Goal: Transaction & Acquisition: Purchase product/service

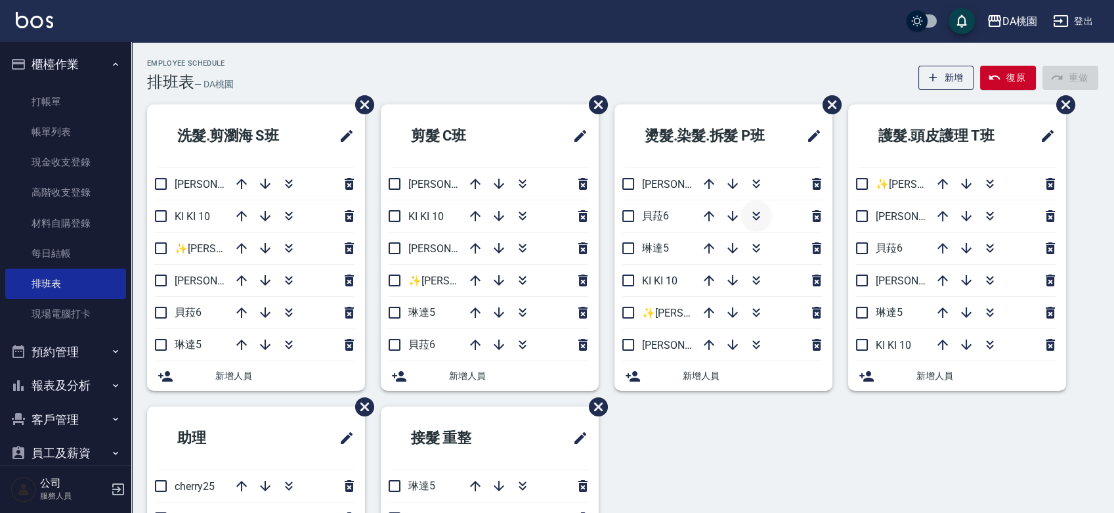
click at [751, 212] on icon "button" at bounding box center [756, 216] width 16 height 16
click at [65, 160] on link "現金收支登錄" at bounding box center [65, 162] width 121 height 30
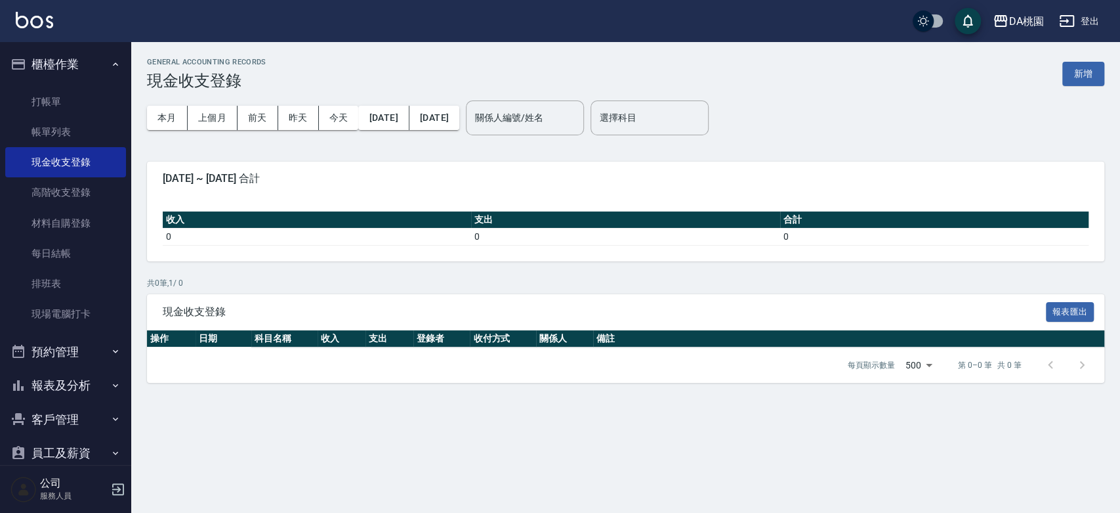
click at [406, 64] on div "GENERAL ACCOUNTING RECORDS 現金收支登錄 新增" at bounding box center [626, 74] width 958 height 32
click at [39, 91] on link "打帳單" at bounding box center [65, 102] width 121 height 30
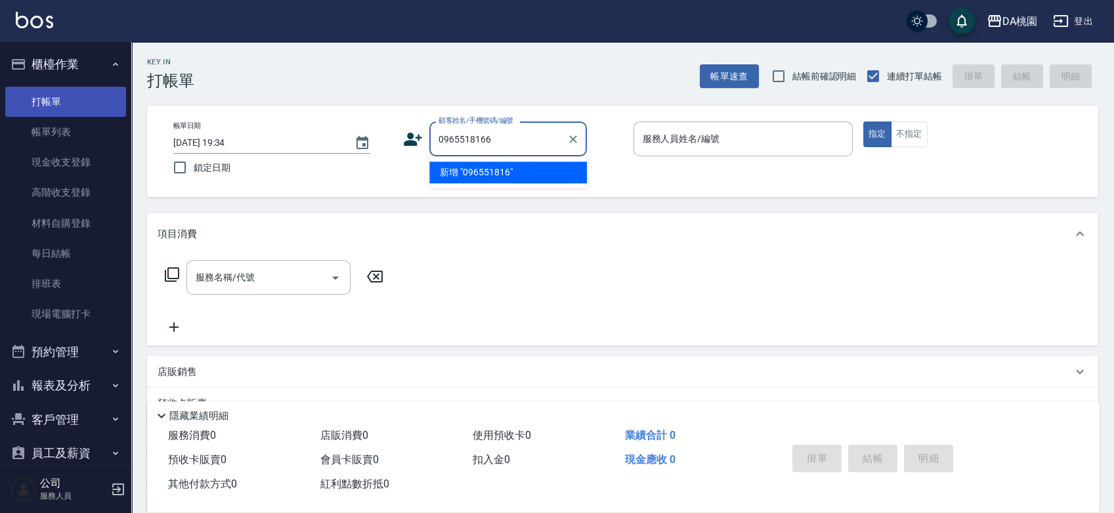
type input "0965518166"
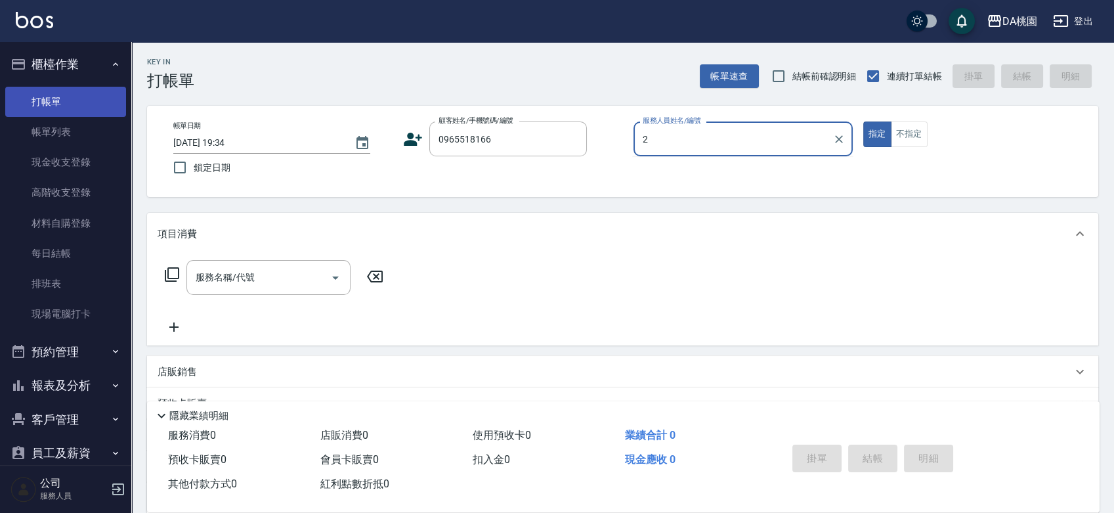
type input "23"
type input "[PERSON_NAME]/0965518166/null"
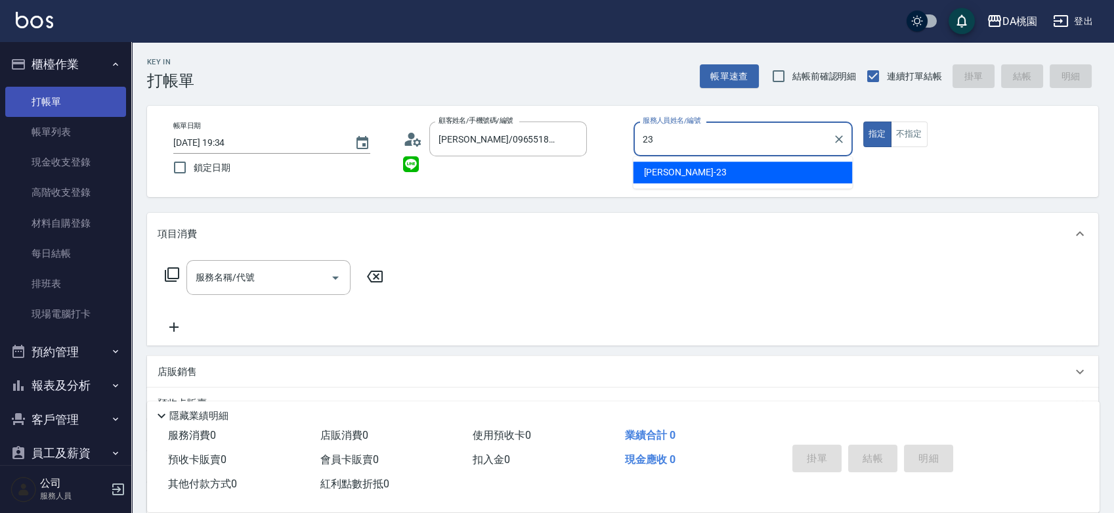
type input "亞瑟 -23"
type button "true"
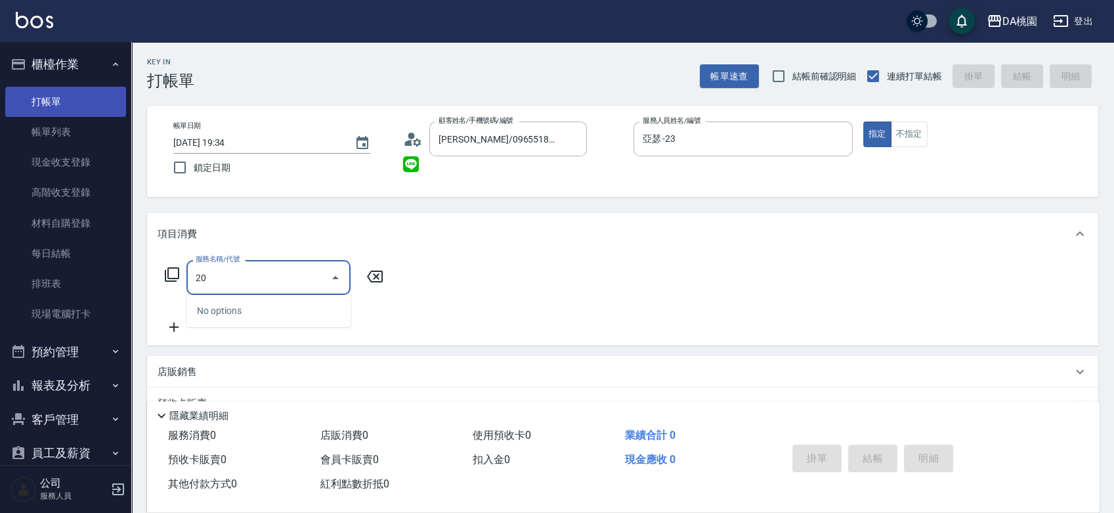
type input "201"
type input "150"
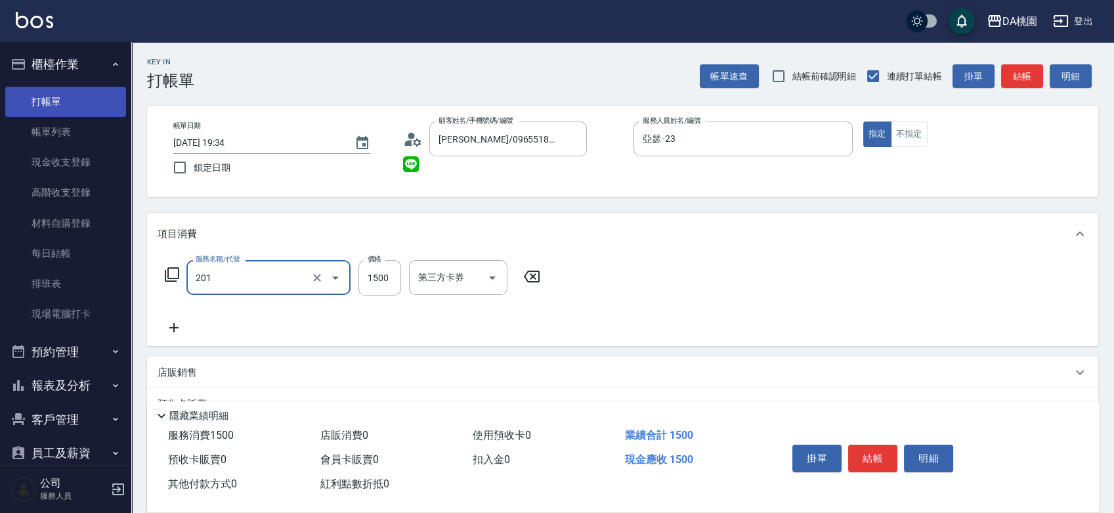
type input "離子燙-互助(201)"
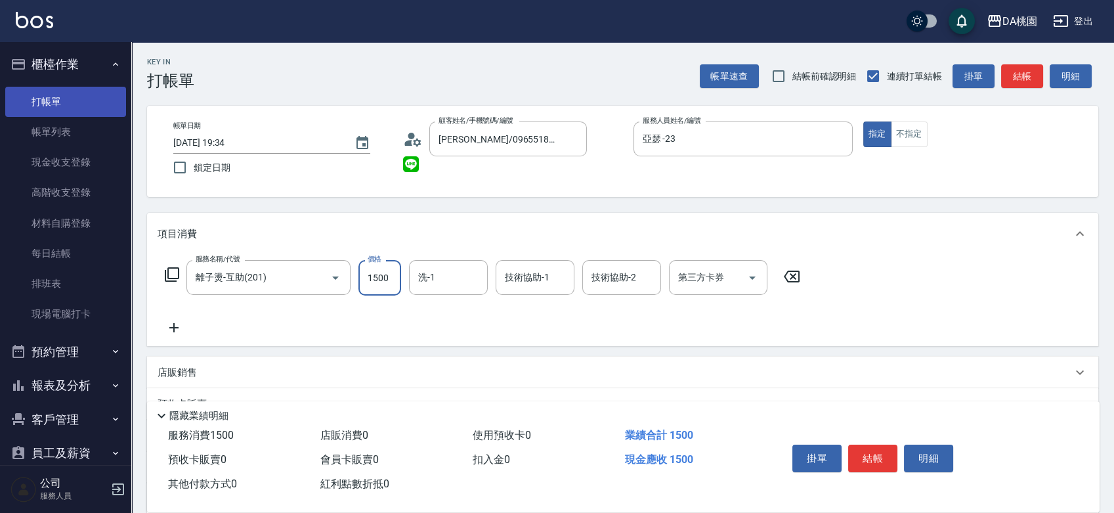
type input "1"
type input "0"
type input "199"
type input "10"
type input "1999"
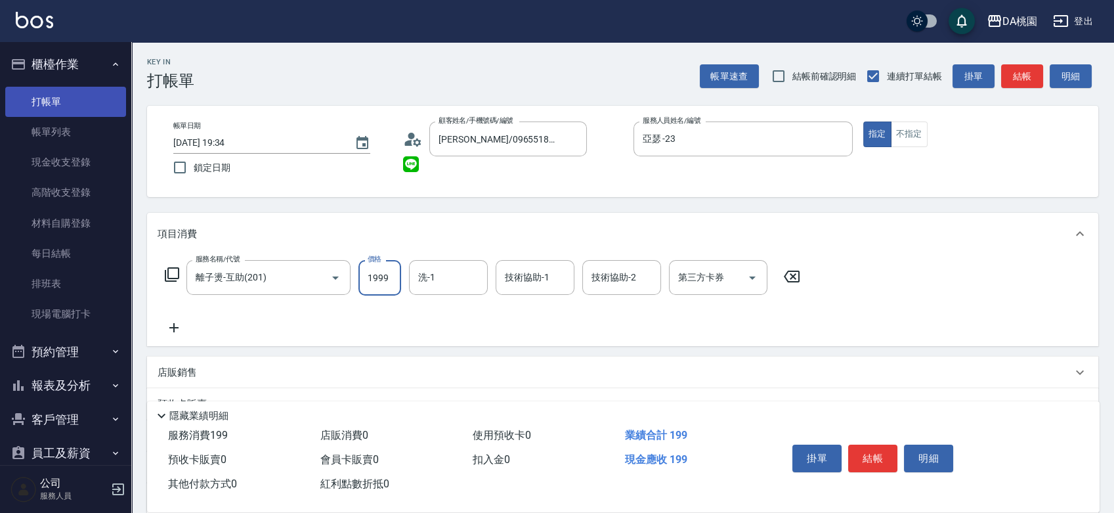
type input "190"
type input "1999"
type input "琳達-5"
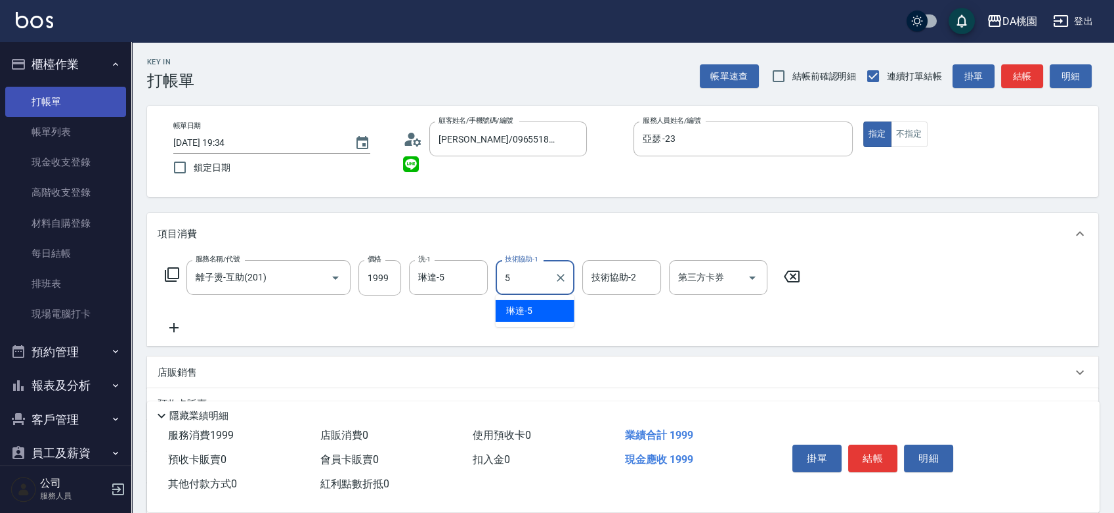
type input "琳達-5"
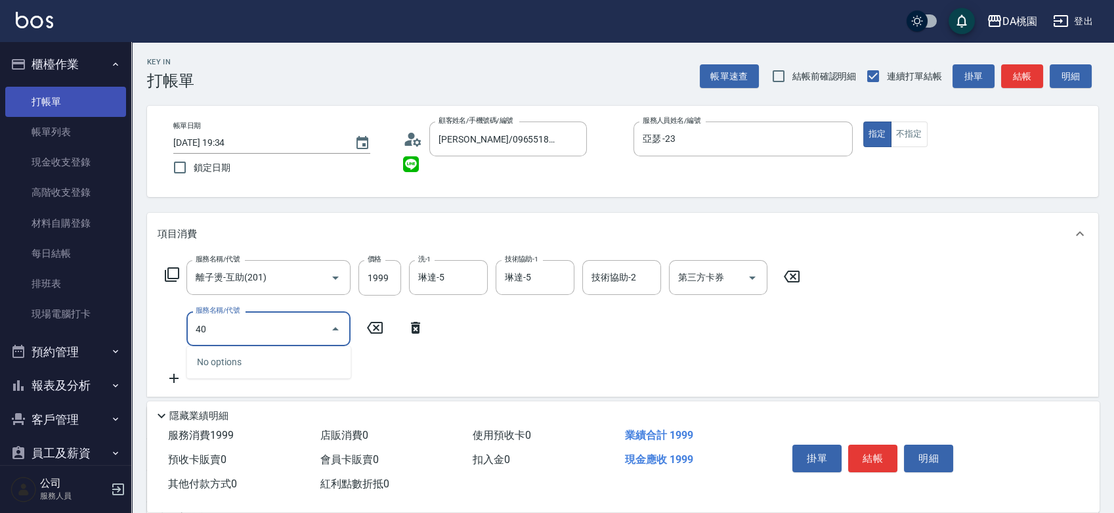
type input "401"
type input "340"
type input "染髮(互助)(401)"
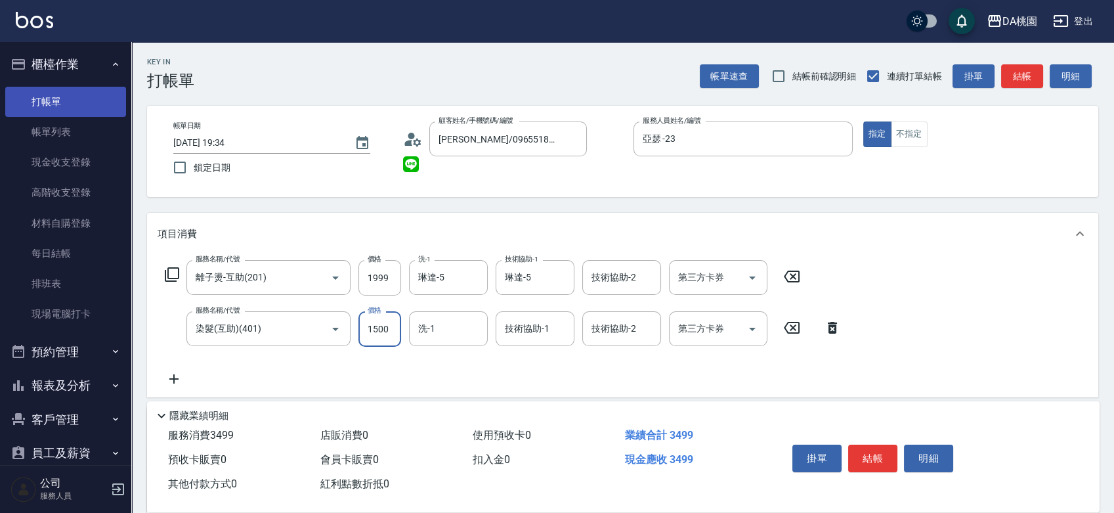
type input "2"
type input "200"
type input "210"
type input "2000"
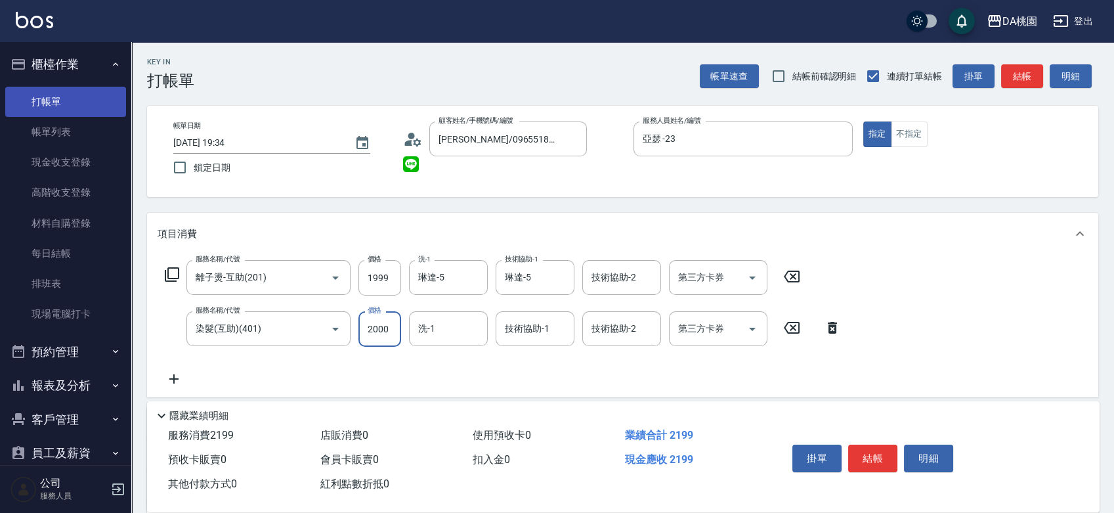
type input "390"
type input "2000"
type input "琳達-5"
type input "609"
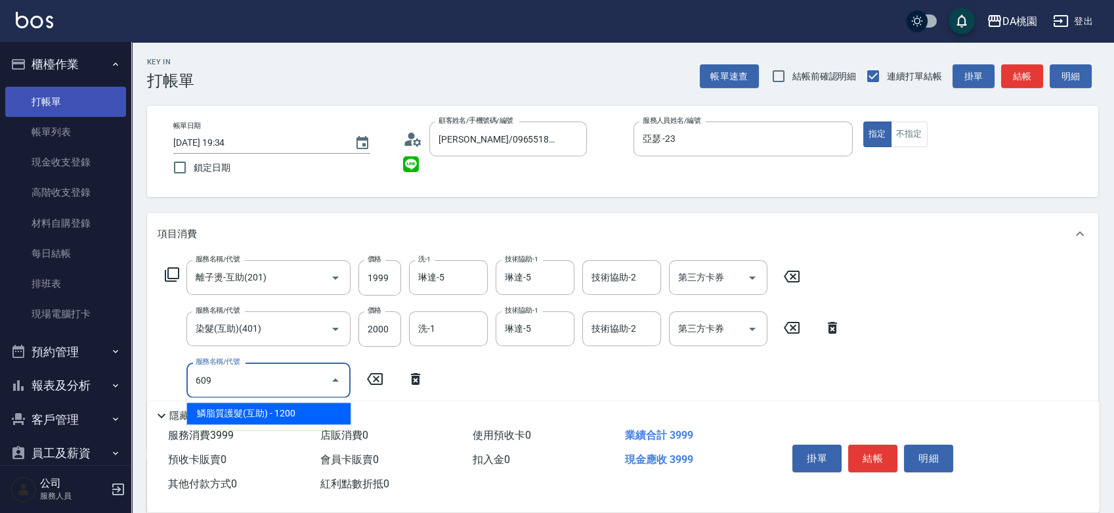
type input "510"
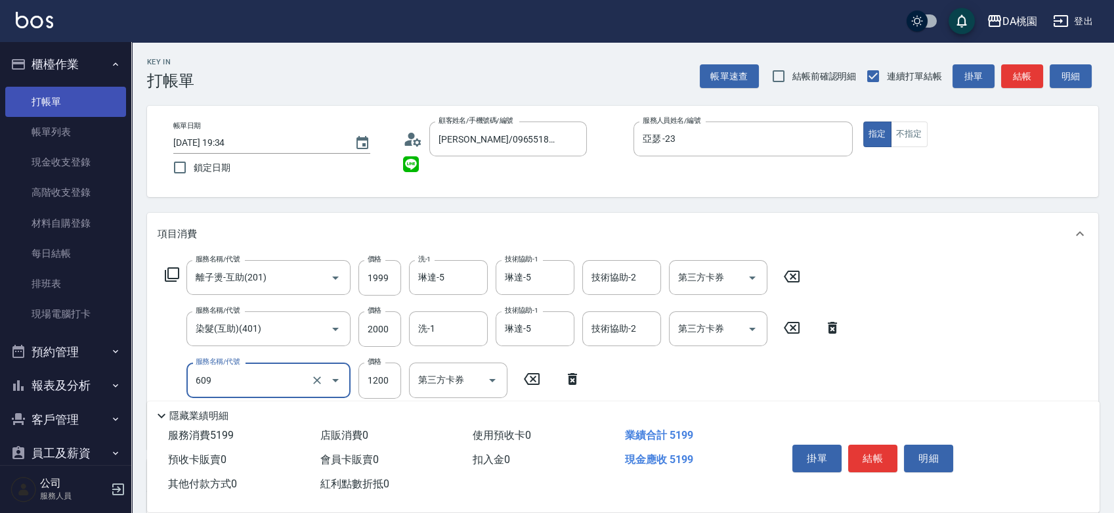
type input "鱗脂質護髮(互助)(609)"
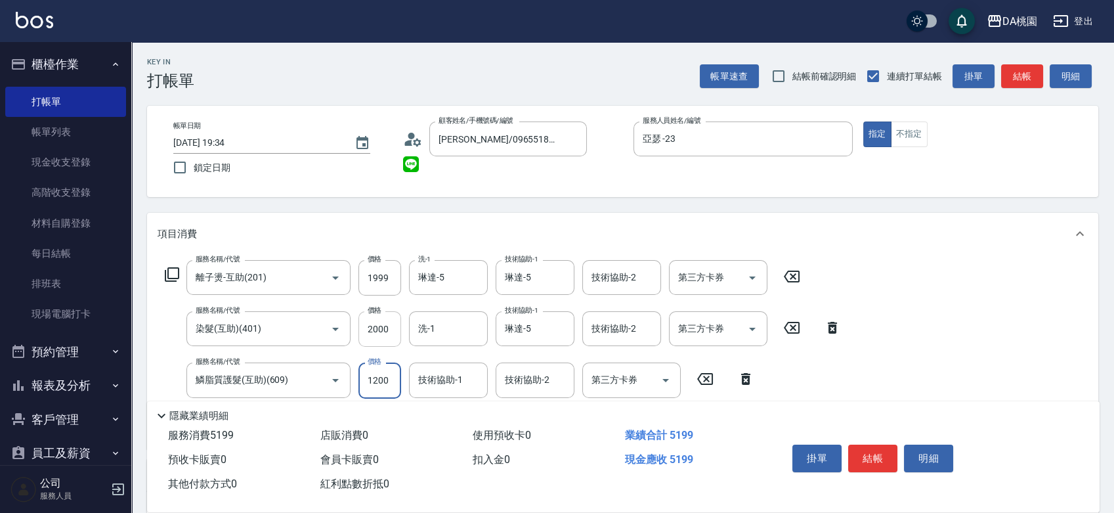
click at [379, 335] on input "2000" at bounding box center [379, 328] width 43 height 35
type input "1"
type input "320"
type input "180"
type input "330"
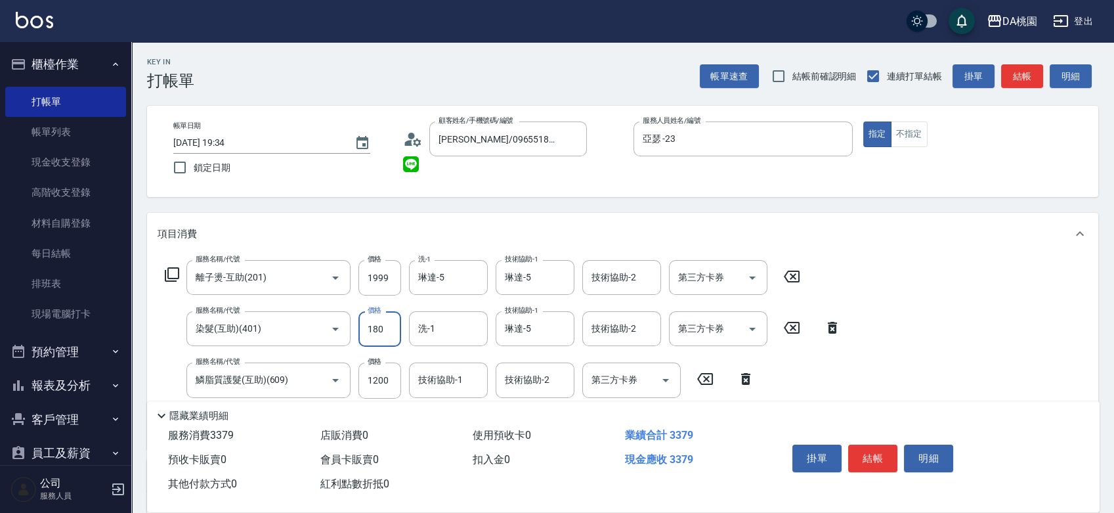
type input "1800"
type input "490"
type input "1800"
click at [383, 375] on input "1200" at bounding box center [379, 379] width 43 height 35
type input "2"
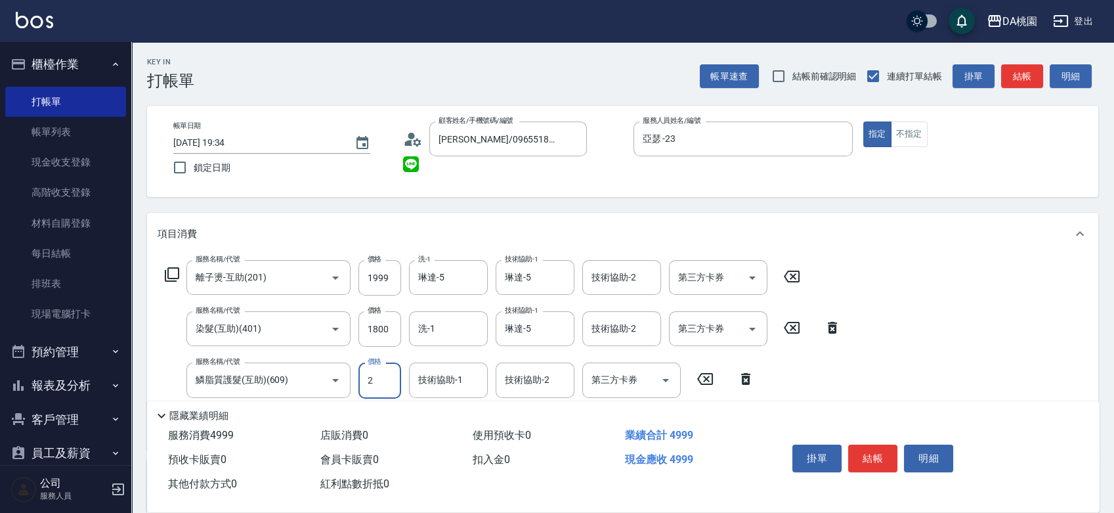
type input "380"
type input "200"
type input "390"
type input "2000"
type input "570"
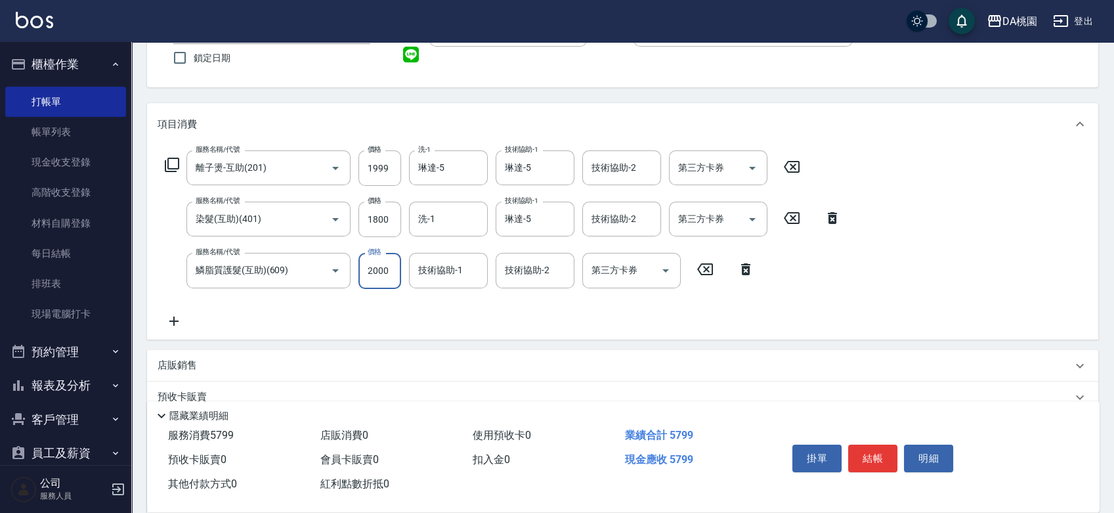
scroll to position [146, 0]
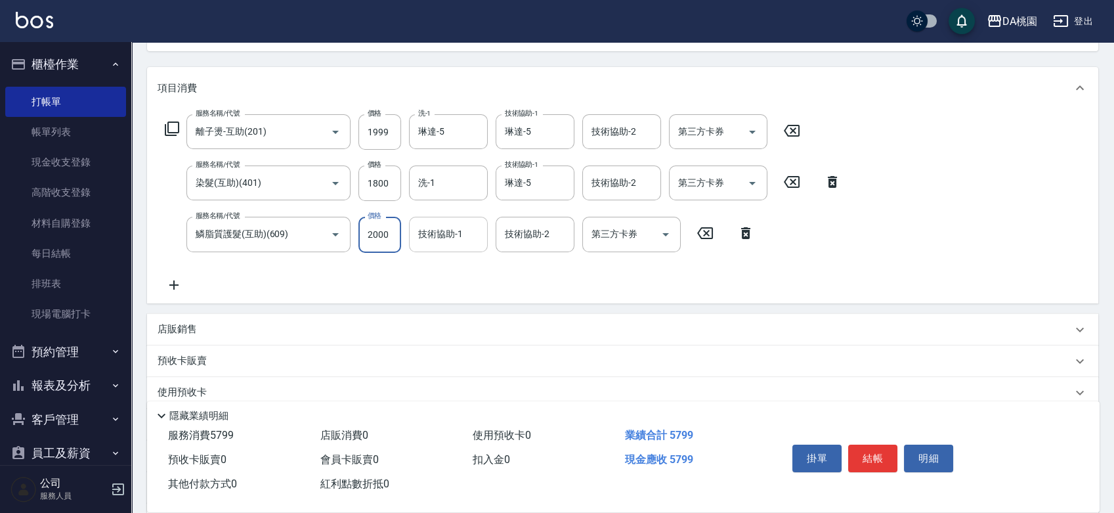
type input "2000"
click at [480, 235] on input "技術協助-1" at bounding box center [448, 234] width 67 height 23
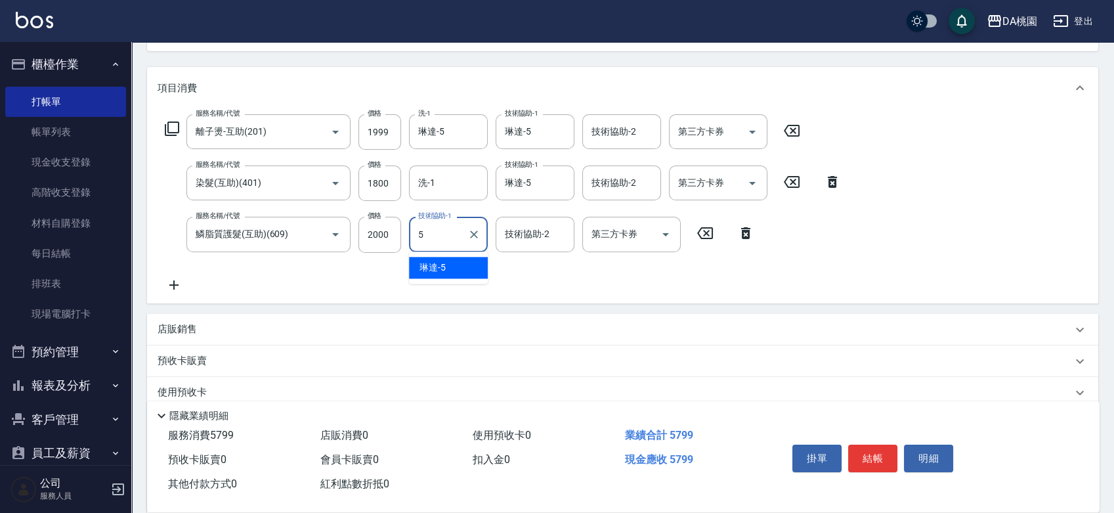
type input "琳達-5"
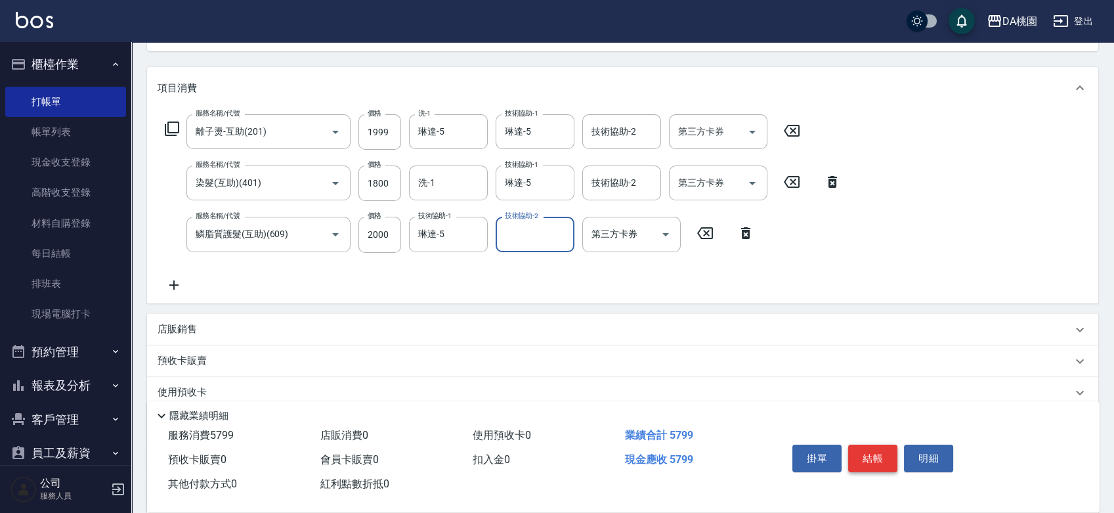
click at [868, 450] on button "結帳" at bounding box center [872, 458] width 49 height 28
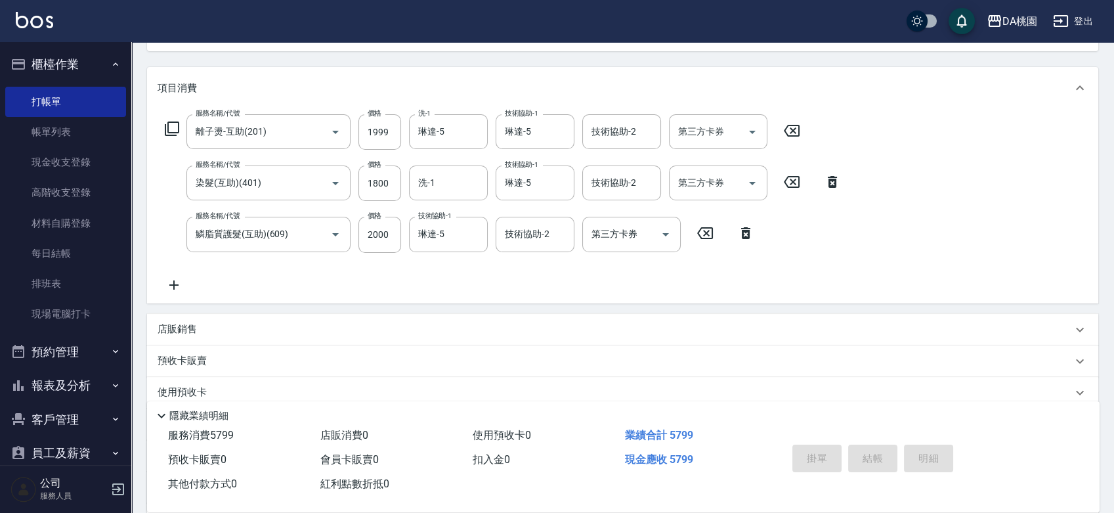
type input "0"
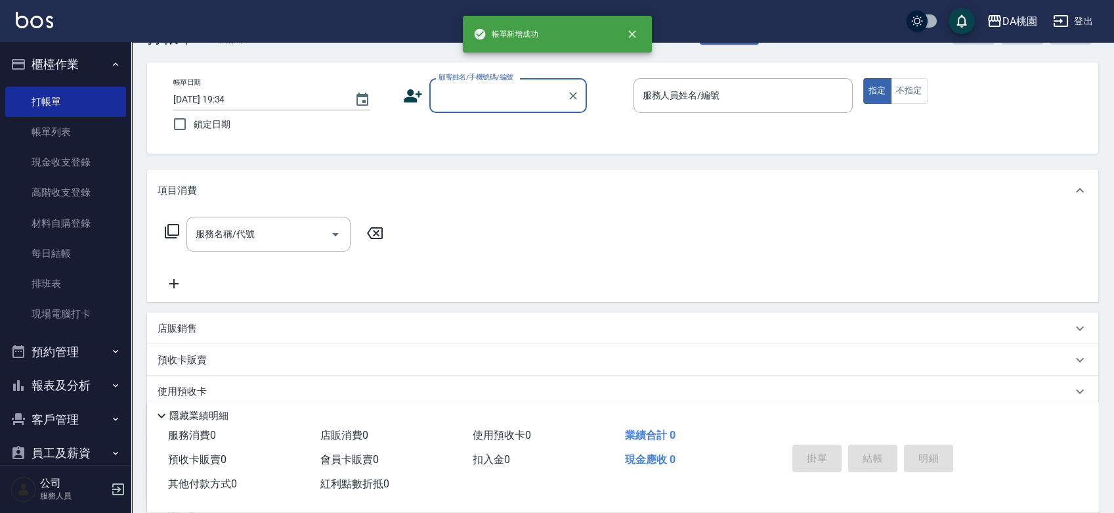
scroll to position [0, 0]
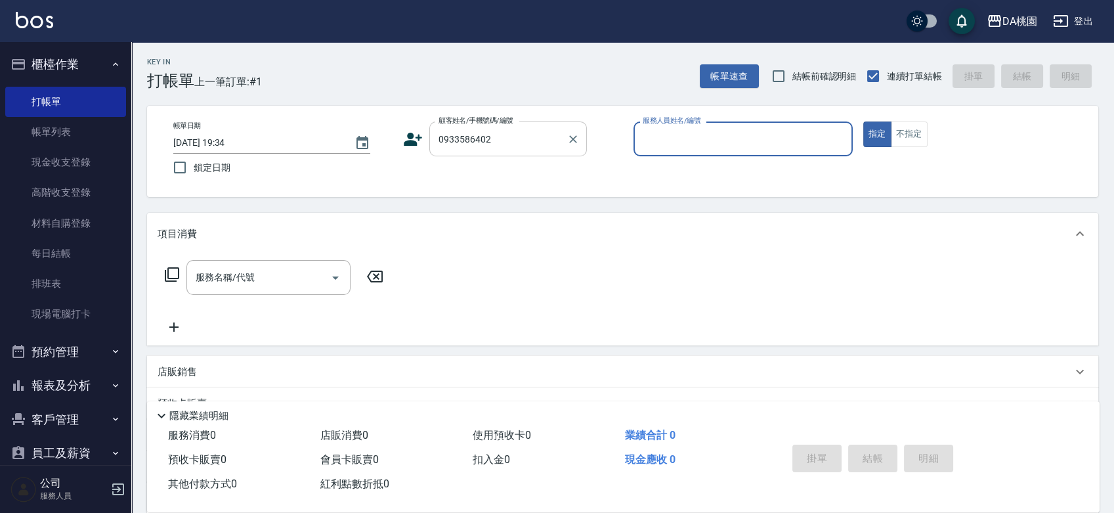
type input "[PERSON_NAME]/0933586402/00492"
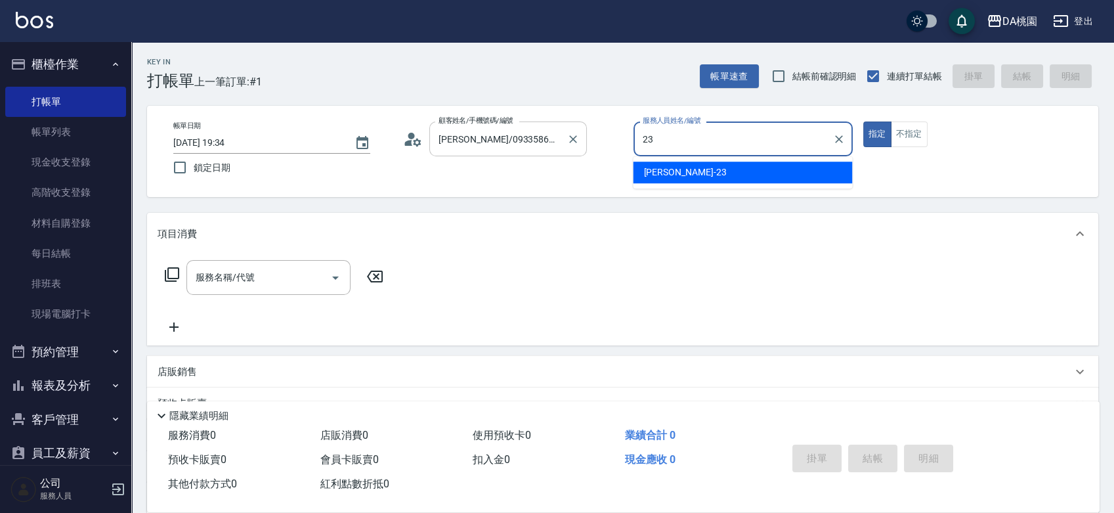
type input "亞瑟 -23"
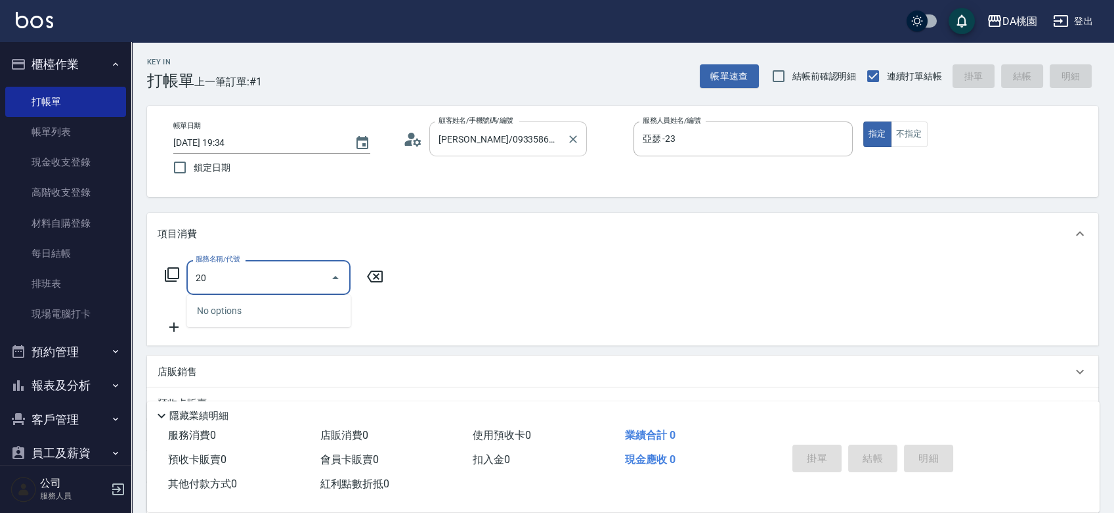
type input "200"
type input "150"
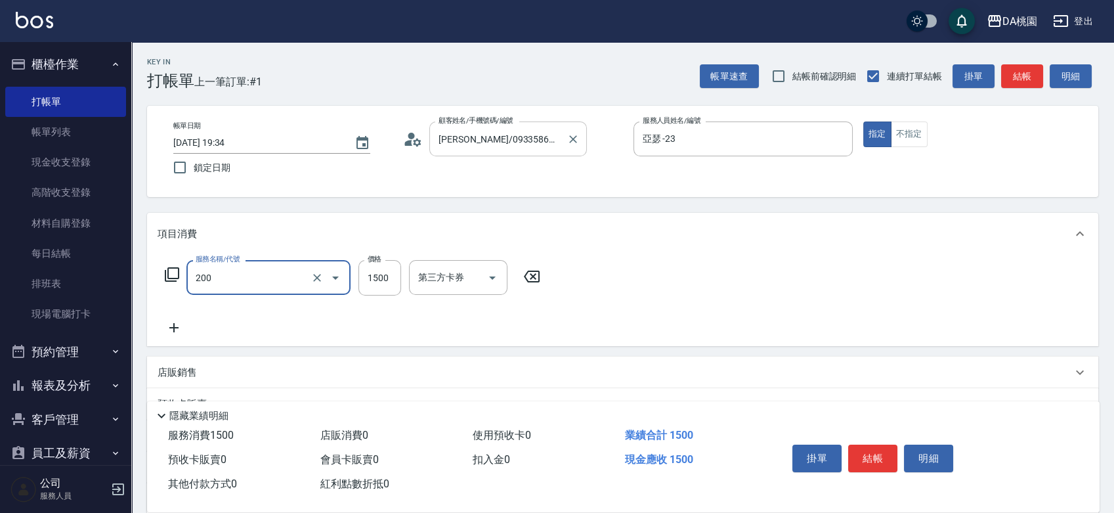
type input "離子燙(200)"
type input "1"
type input "0"
type input "180"
type input "10"
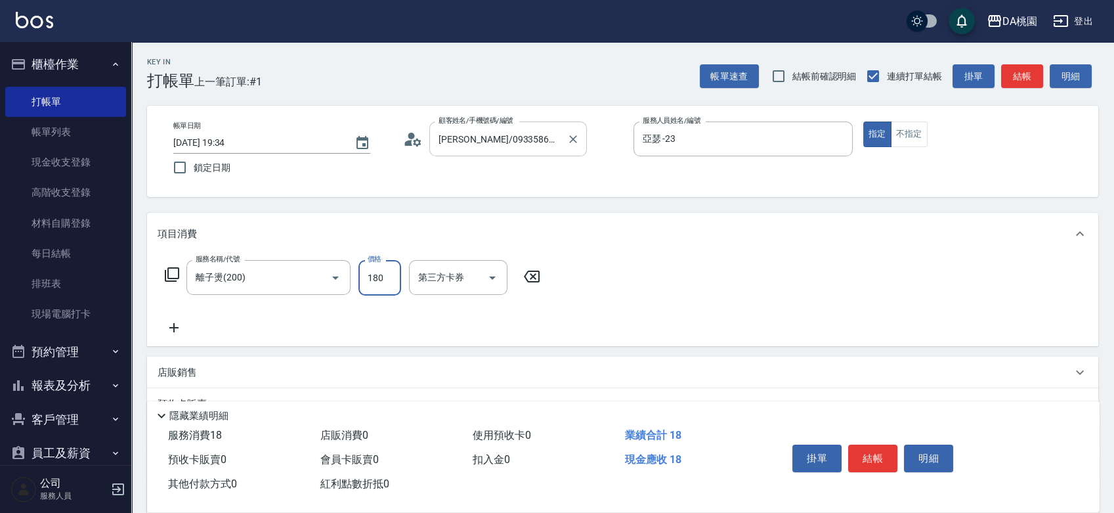
type input "1800"
type input "180"
type input "1800"
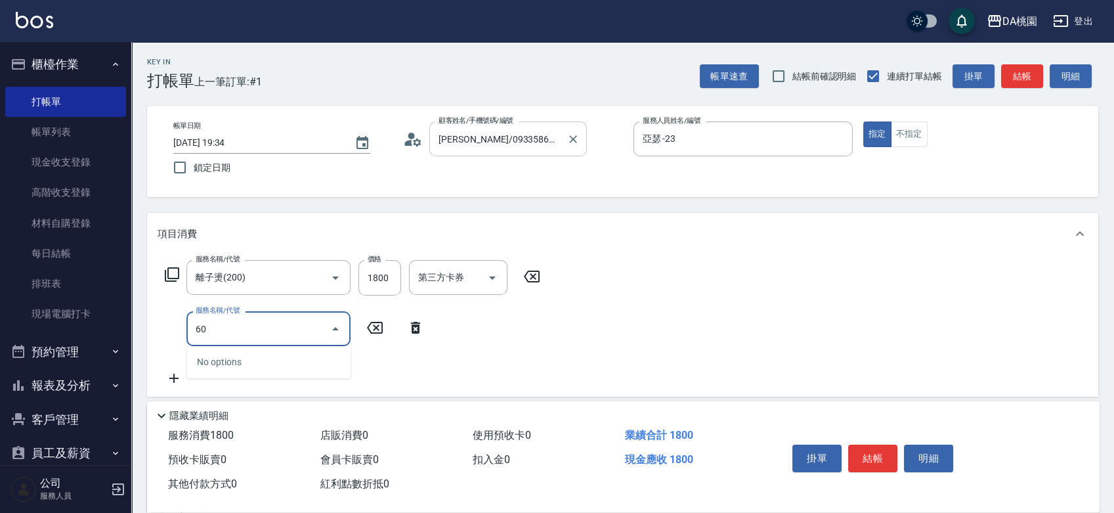
type input "600"
type input "220"
type input "基礎護髮(600)"
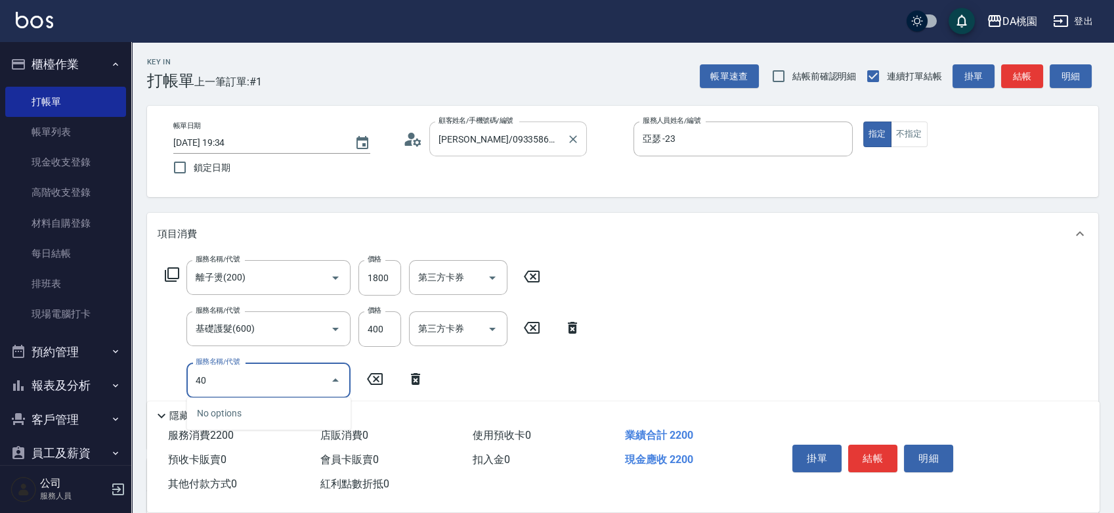
type input "400"
type input "370"
type input "染髮(400)"
type input "1"
type input "220"
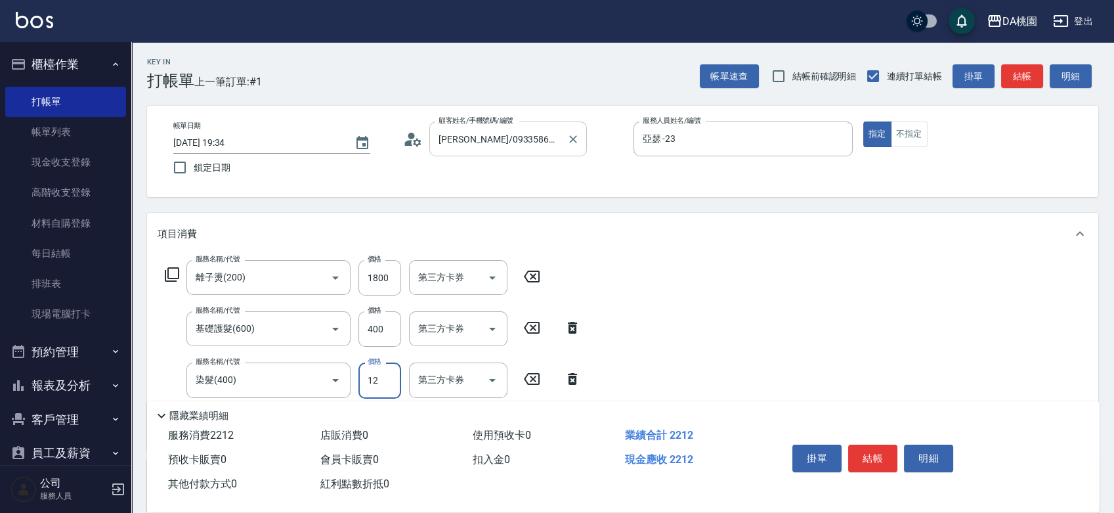
type input "120"
type input "230"
type input "1200"
type input "340"
type input "1200"
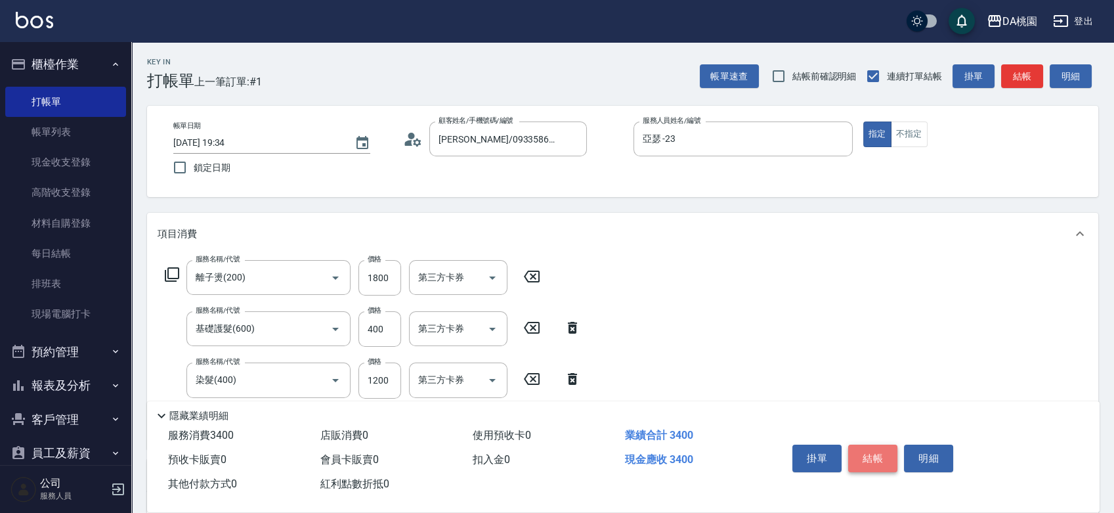
click at [872, 448] on button "結帳" at bounding box center [872, 458] width 49 height 28
type input "[DATE] 19:35"
type input "0"
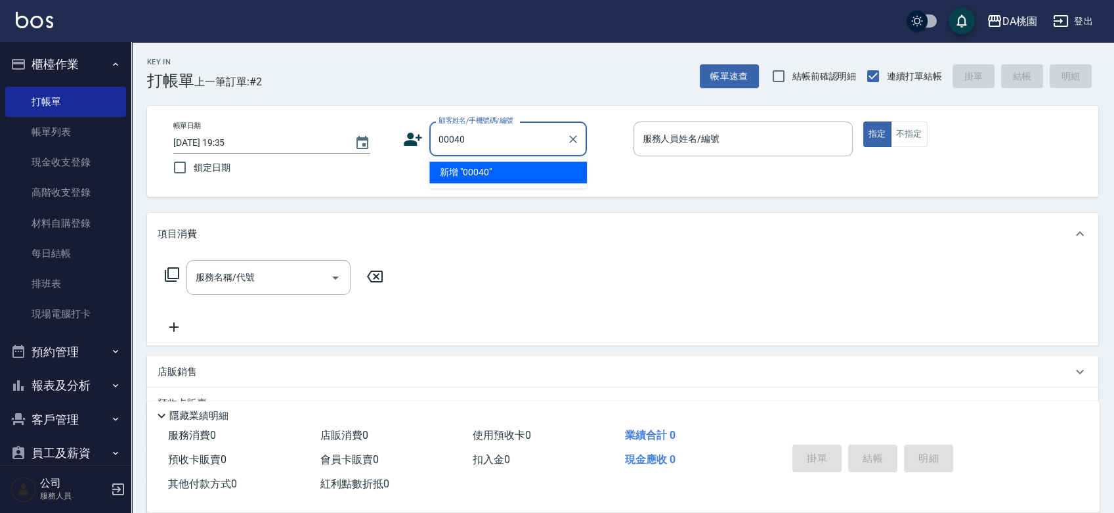
type input "00040"
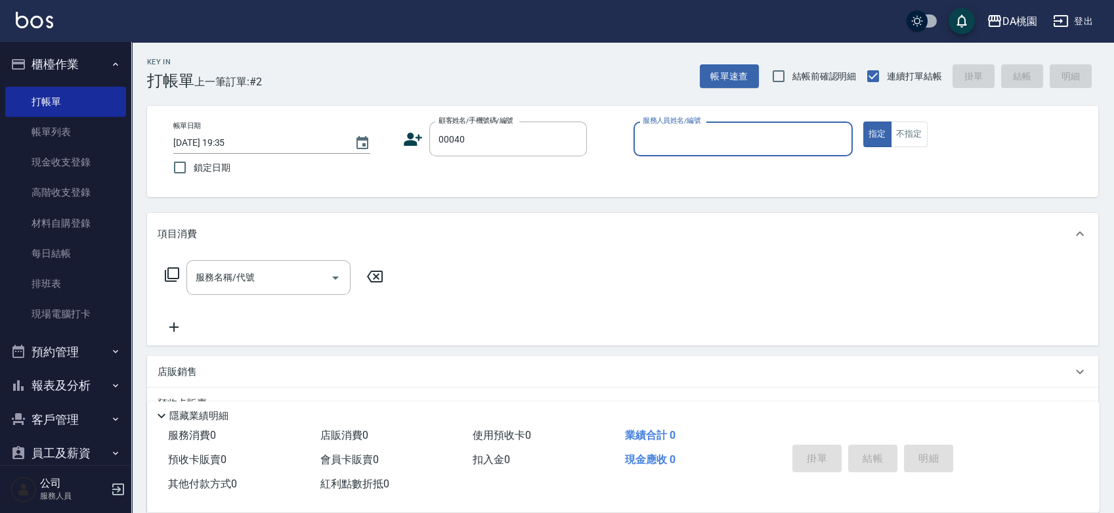
type input "2"
type input "公司/公司00040/00040"
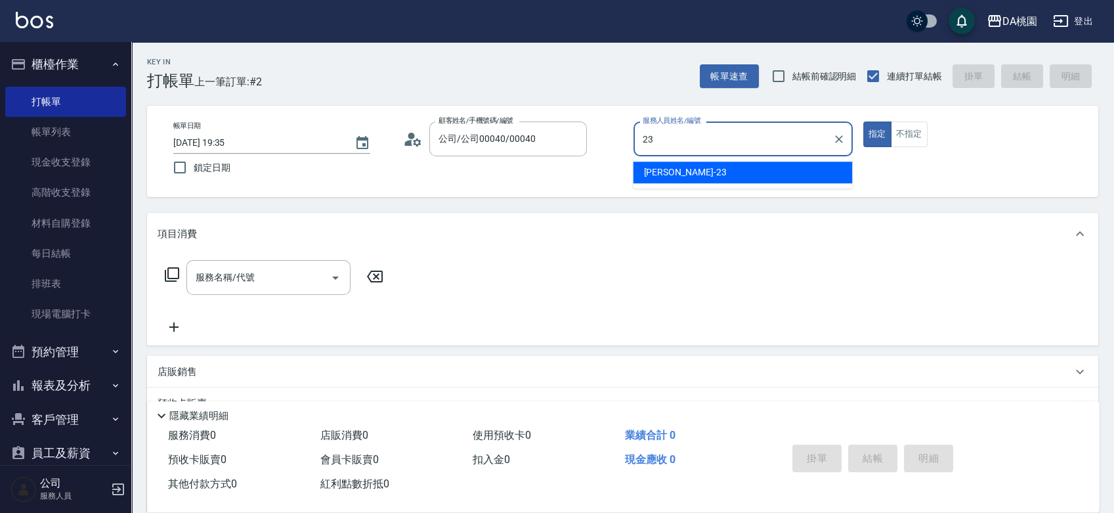
type input "亞瑟 -23"
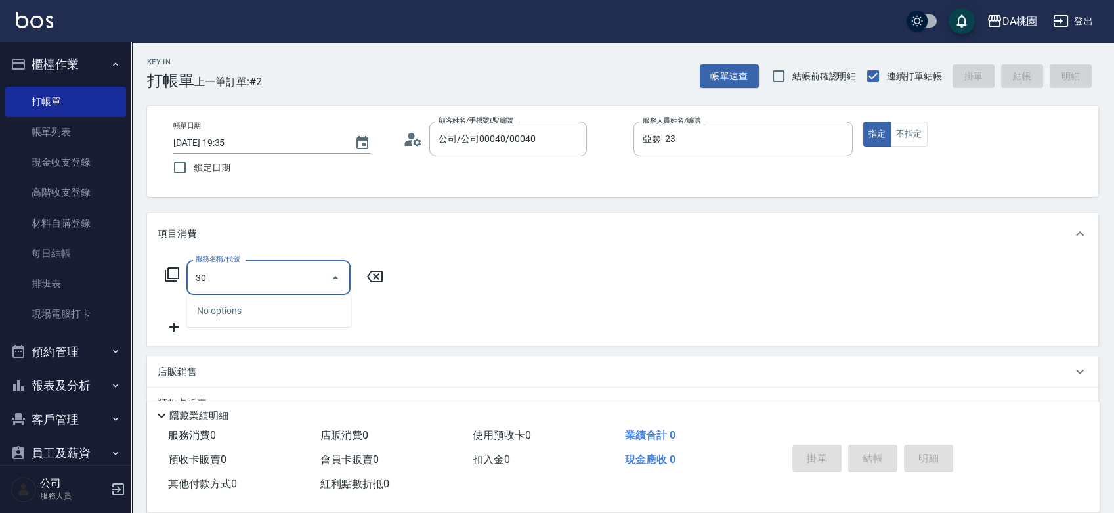
type input "303"
type input "30"
type input "A級剪髮(303)"
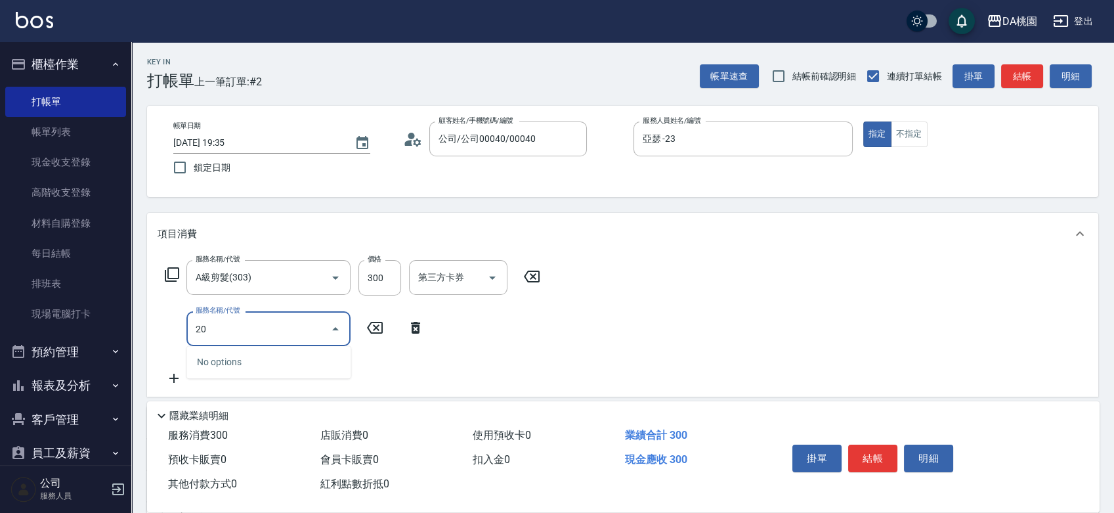
type input "200"
type input "180"
type input "離子燙(200)"
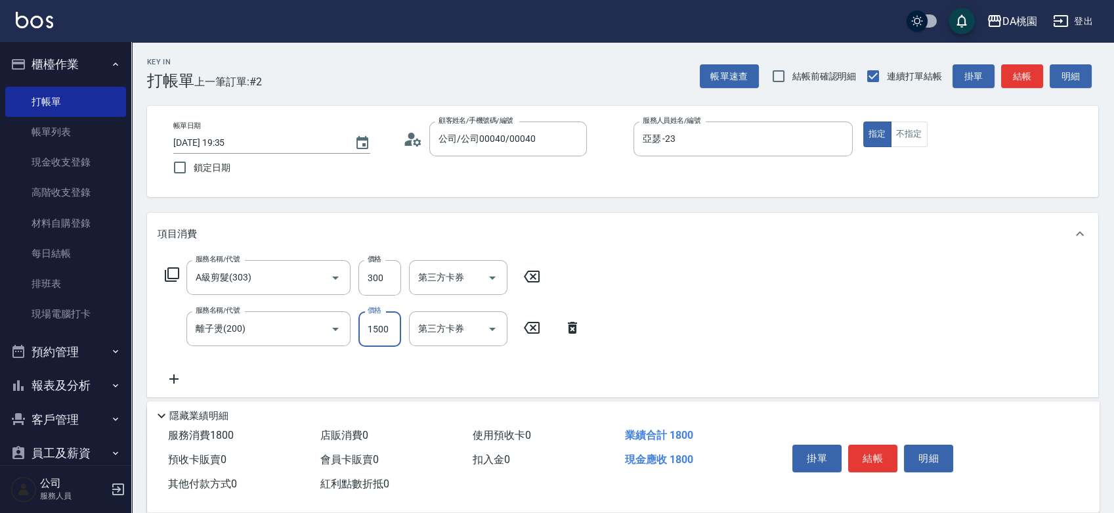
type input "30"
type input "180"
type input "40"
type input "1800"
type input "210"
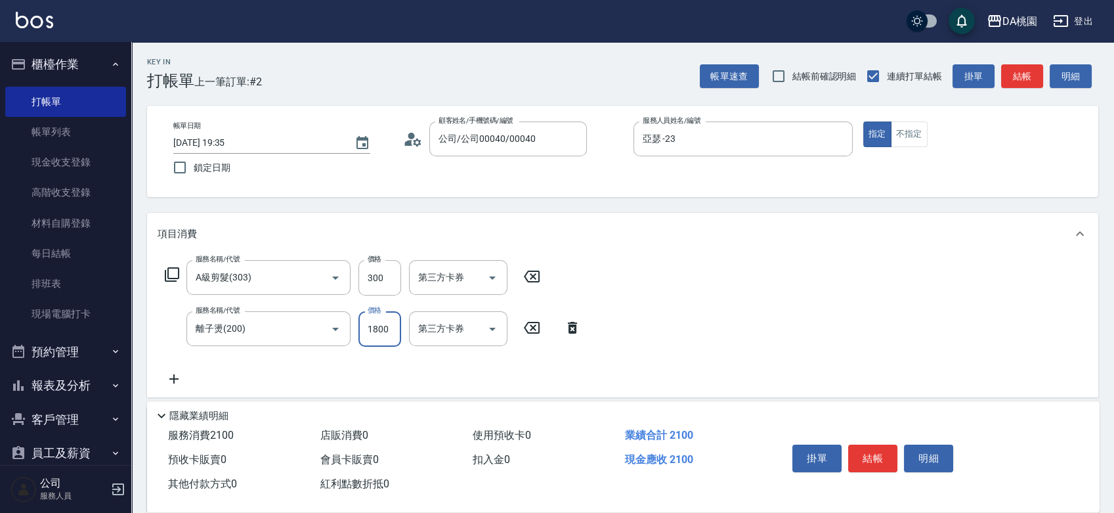
type input "1800"
type input "602"
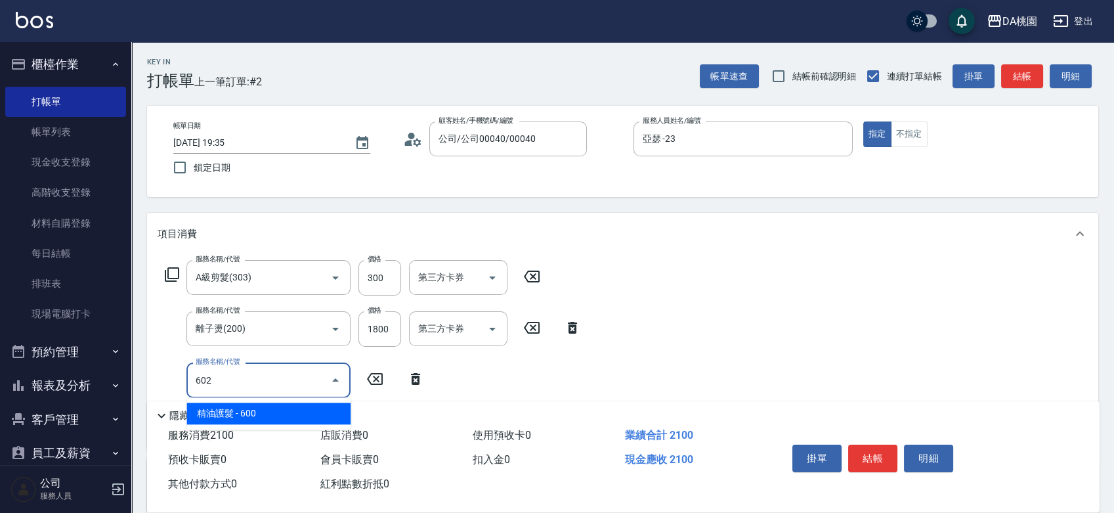
type input "270"
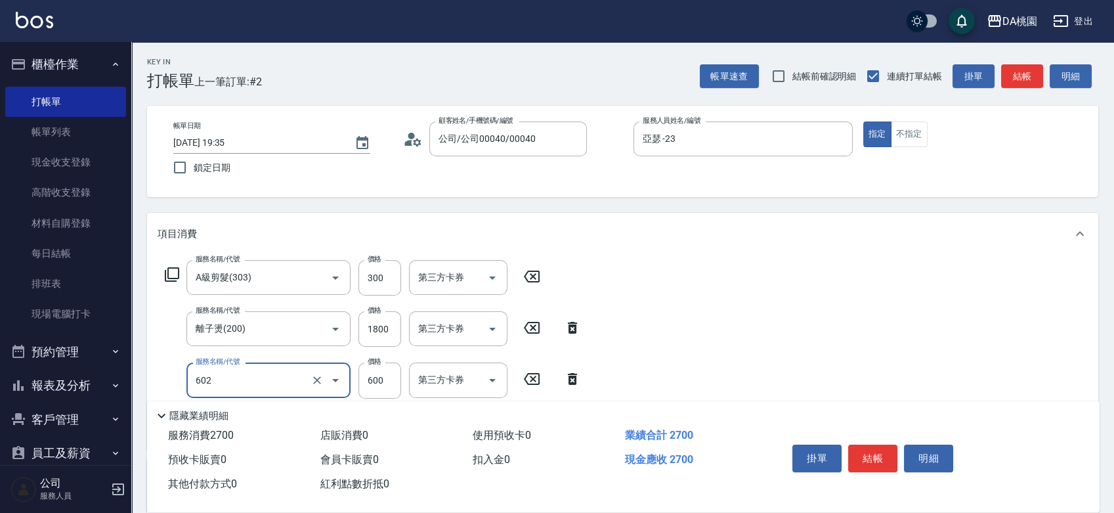
type input "精油護髮(602)"
click at [532, 277] on icon at bounding box center [532, 276] width 16 height 12
type input "240"
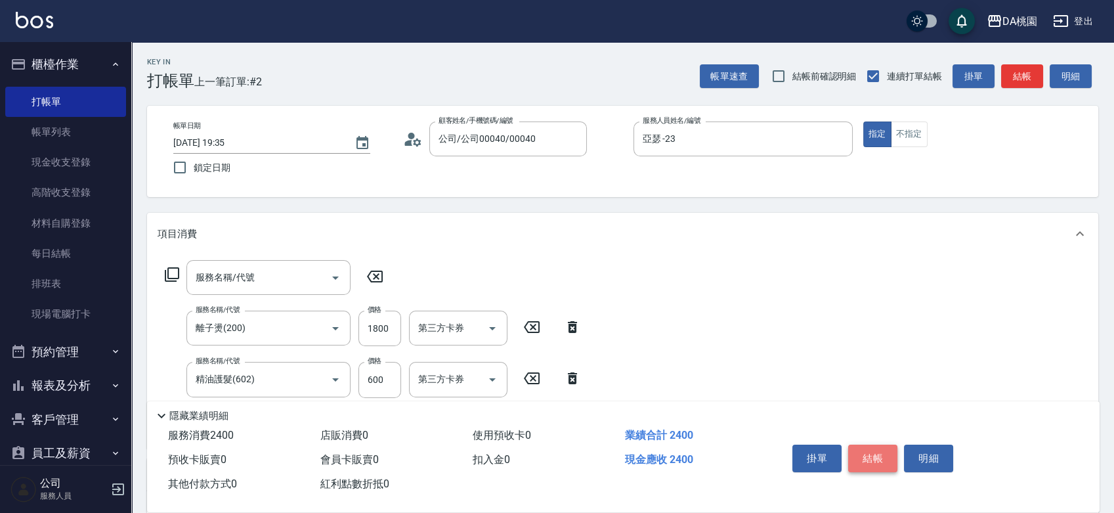
click at [855, 449] on button "結帳" at bounding box center [872, 458] width 49 height 28
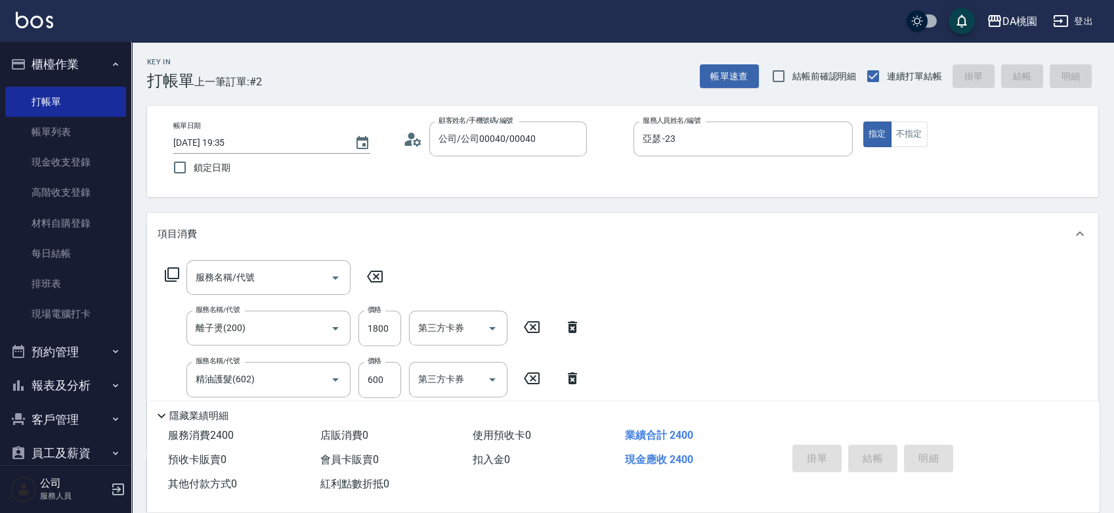
type input "0"
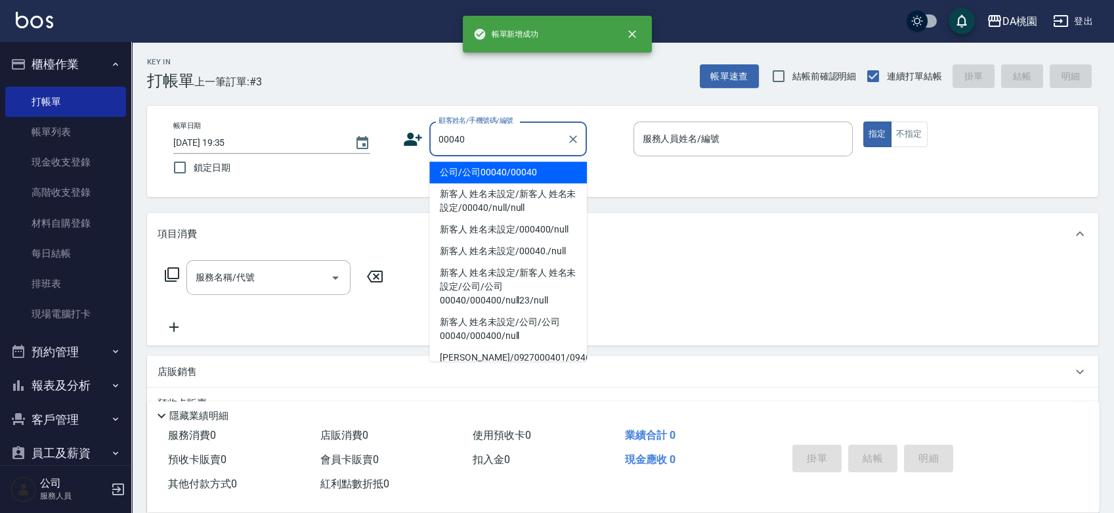
type input "公司/公司00040/00040"
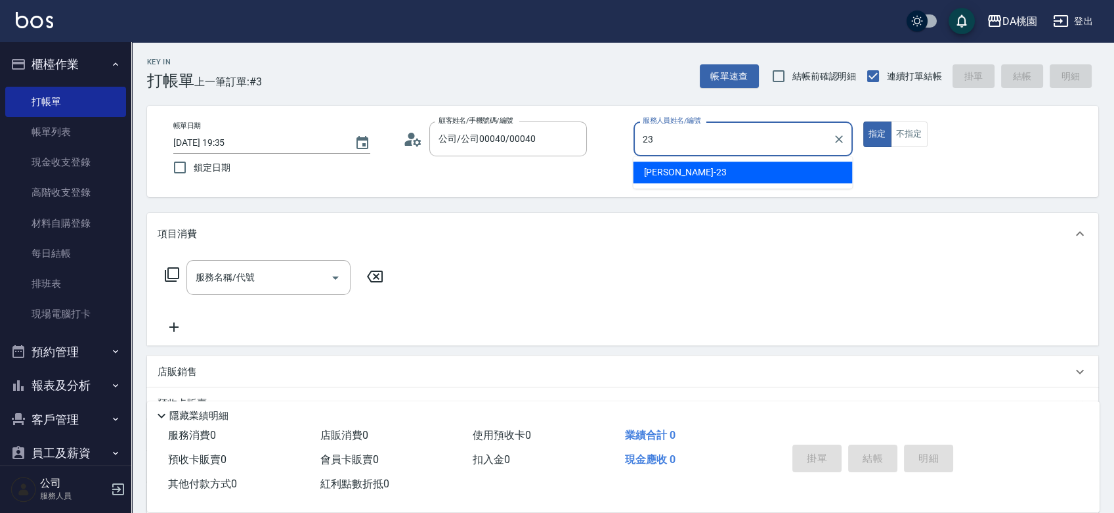
type input "亞瑟 -23"
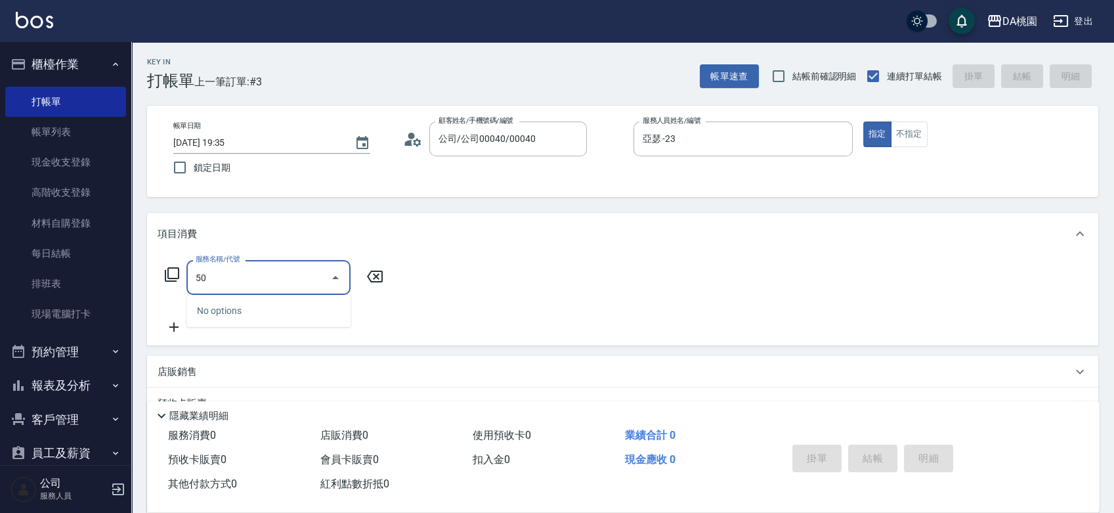
type input "501"
type input "20"
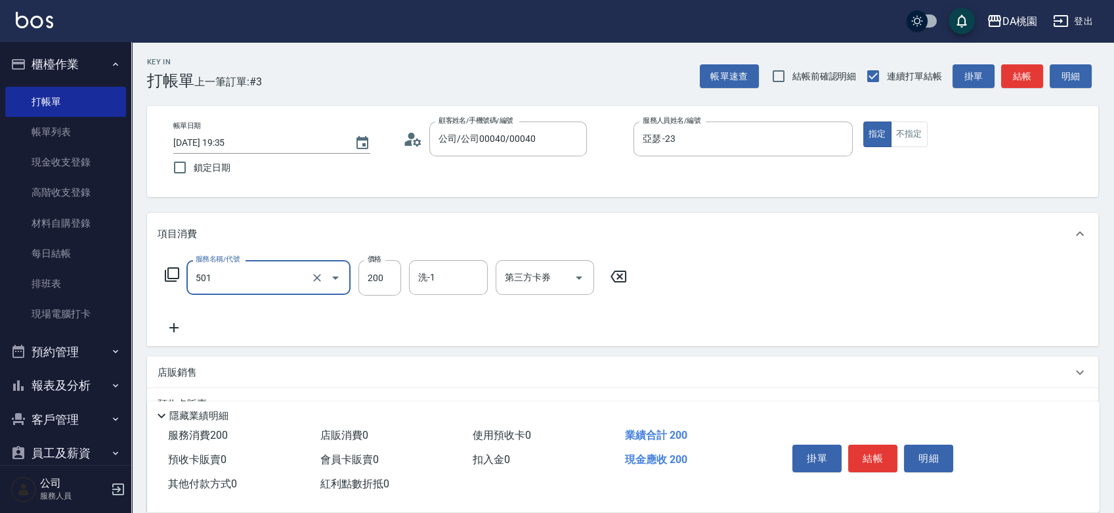
type input "洗髮(互助)(501)"
type input "2"
type input "0"
type input "250"
type input "20"
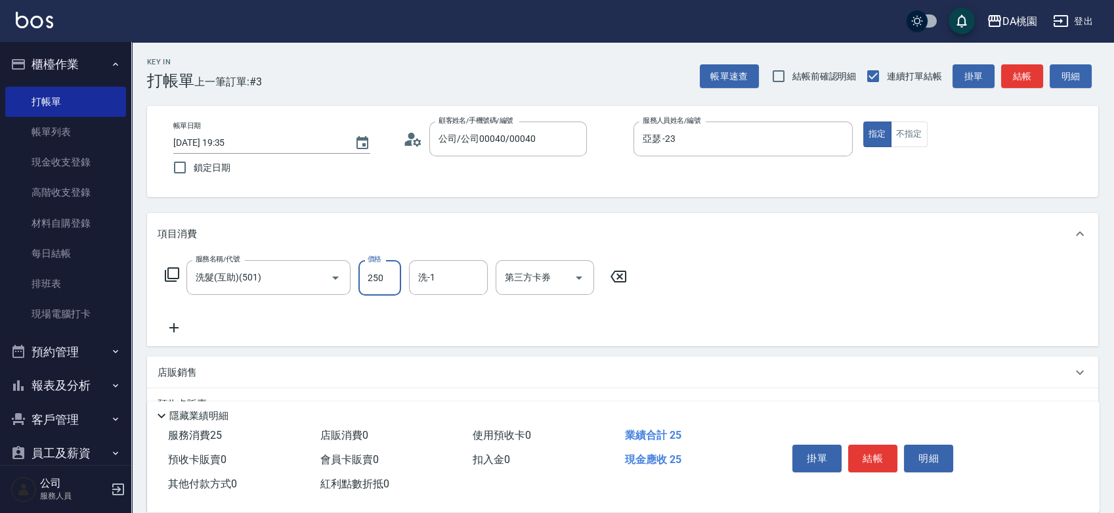
type input "250"
type input "C C-29"
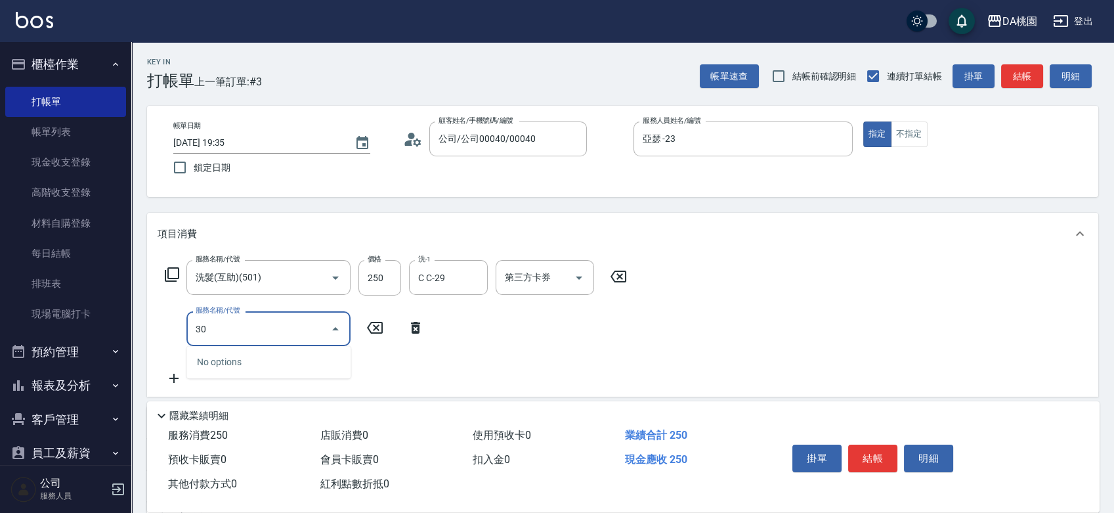
type input "303"
type input "50"
type input "A級剪髮(303)"
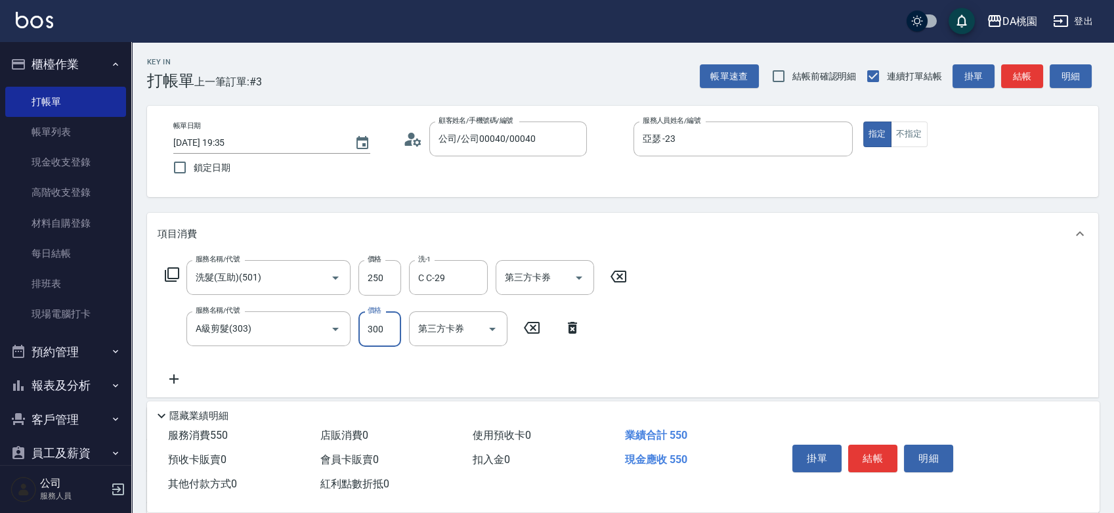
type input "5"
type input "20"
type input "50"
type input "30"
type input "500"
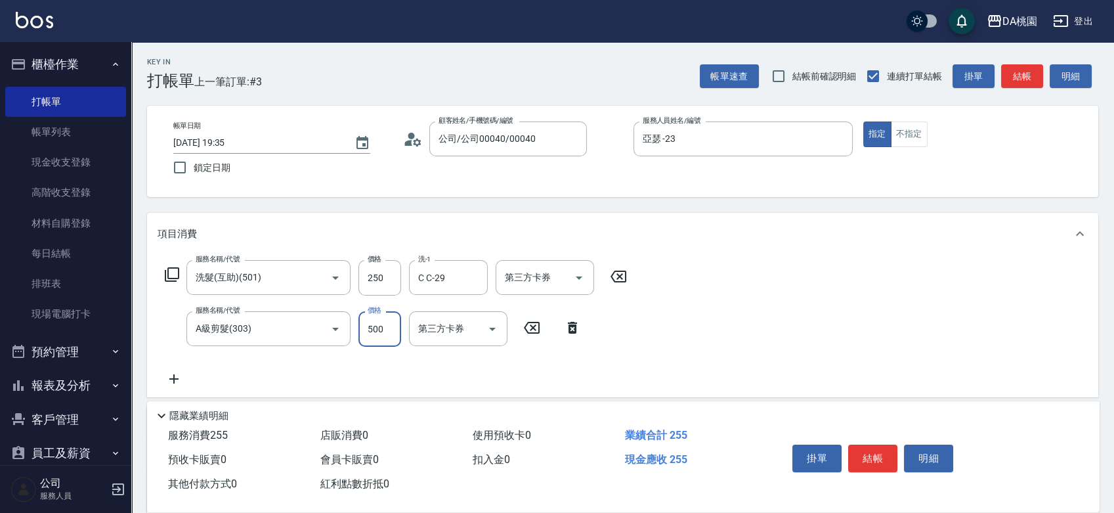
type input "70"
type input "500"
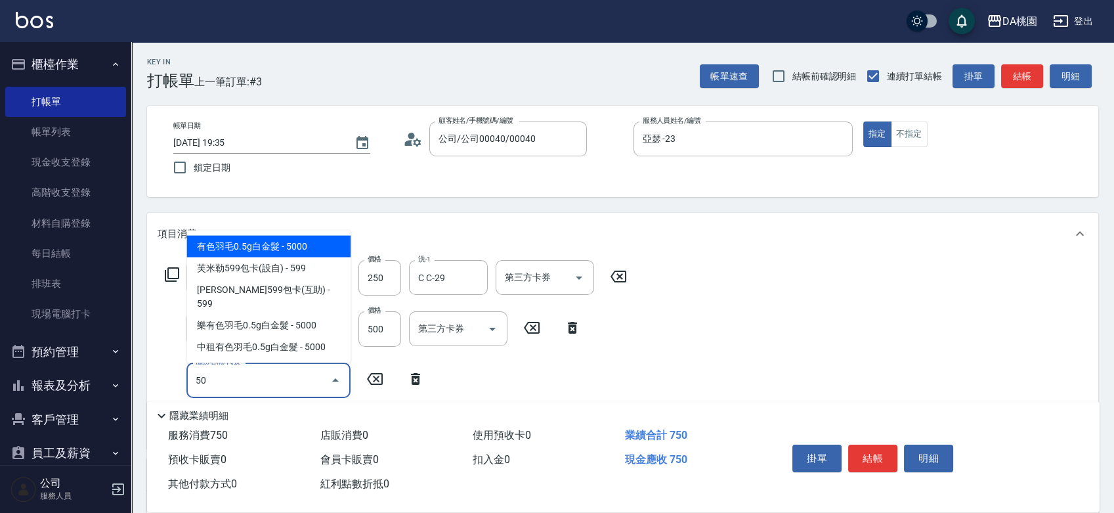
type input "504"
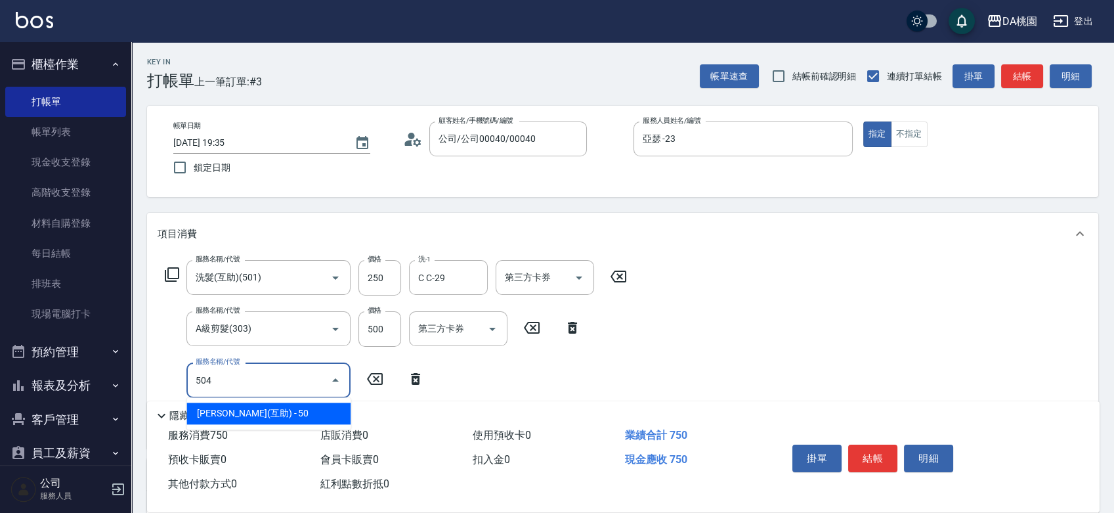
type input "80"
click at [234, 385] on input "504" at bounding box center [250, 379] width 116 height 23
type input "5"
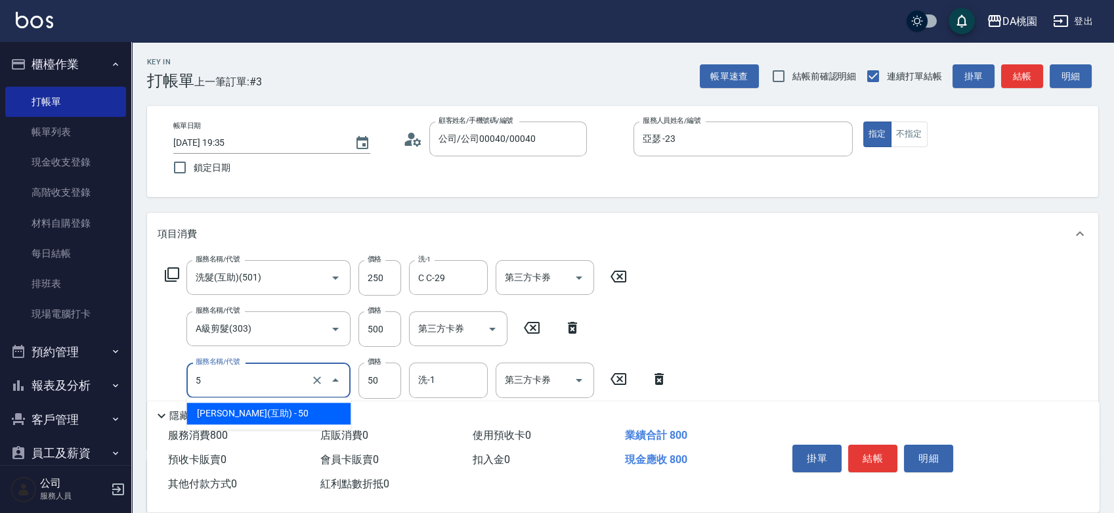
type input "70"
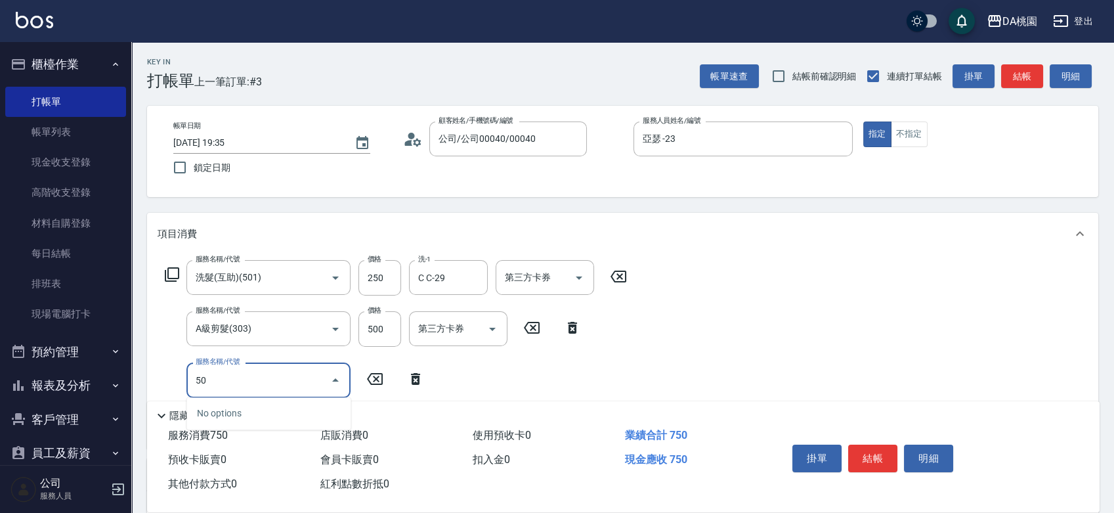
type input "503"
type input "80"
type input "精油-快速修護髮(互助)(503)"
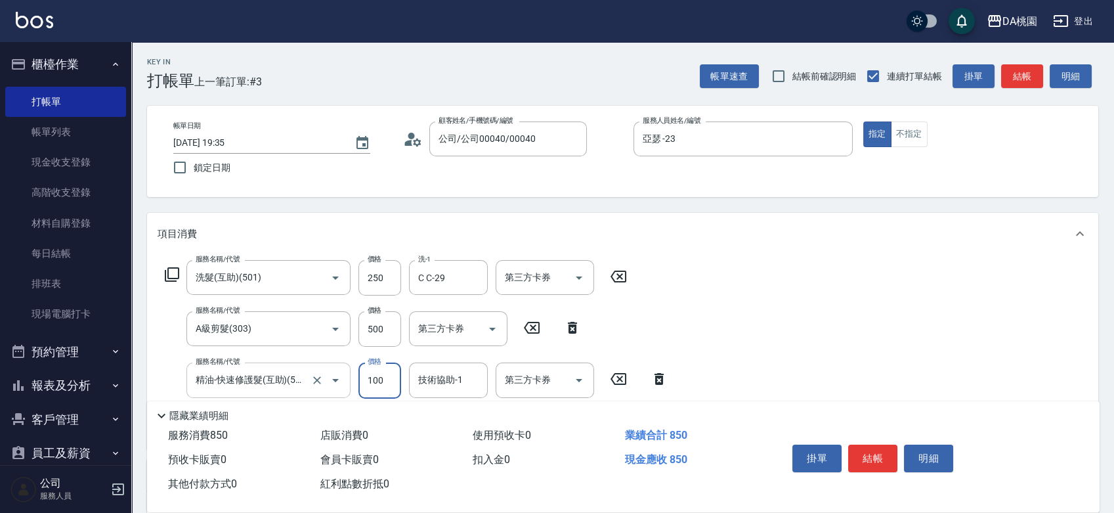
type input "2"
type input "70"
type input "200"
type input "90"
type input "200"
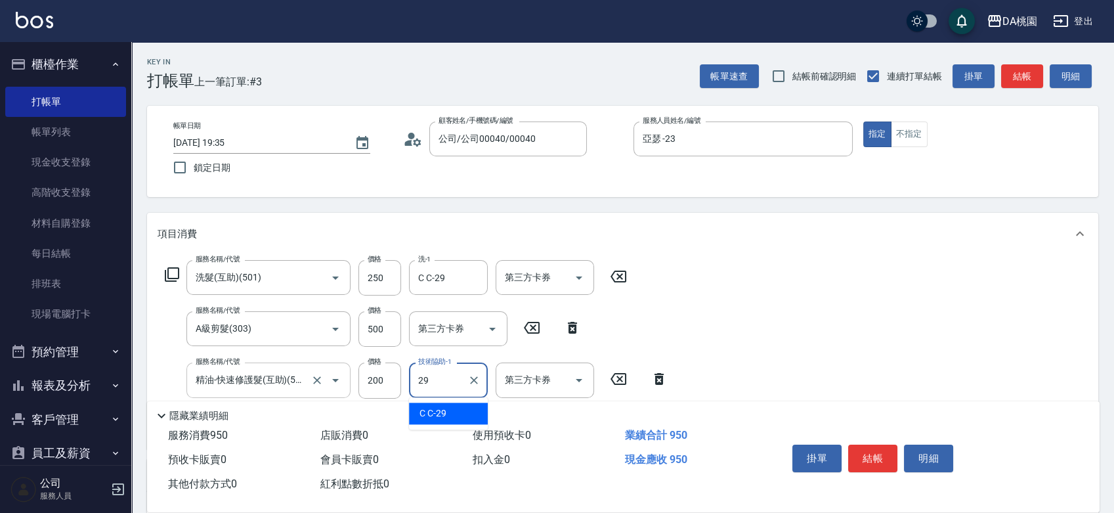
type input "C C-29"
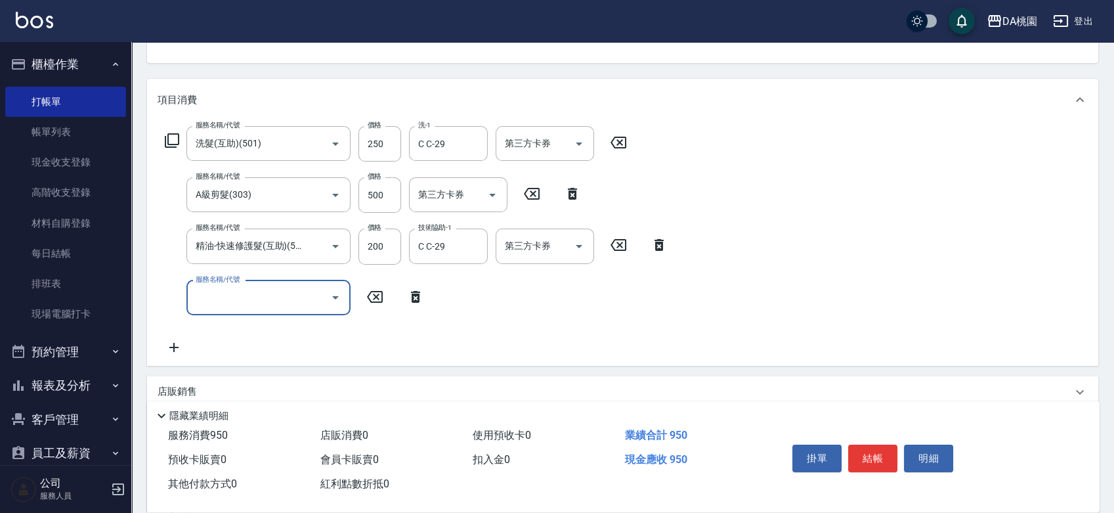
scroll to position [146, 0]
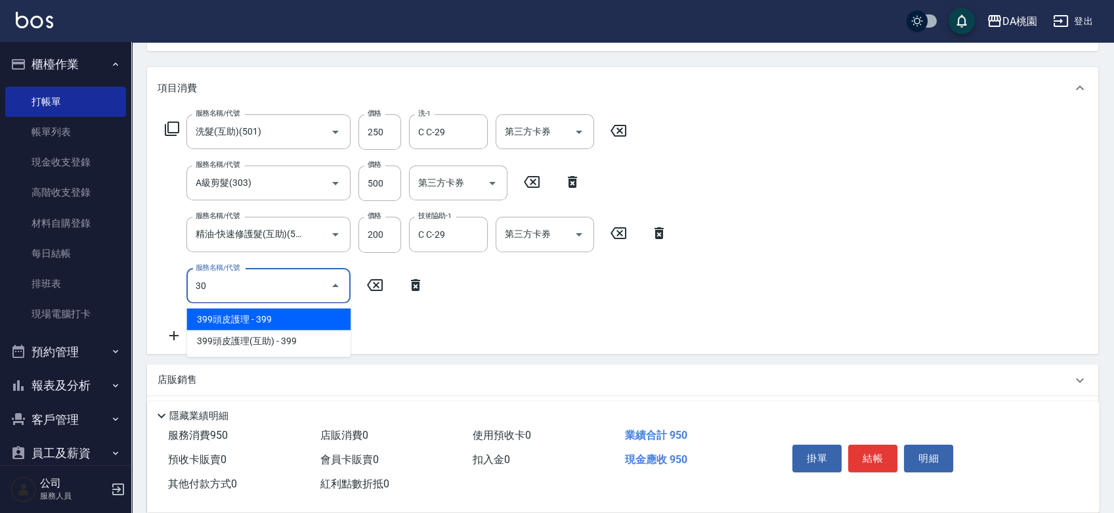
type input "303"
type input "120"
type input "A級剪髮(303)"
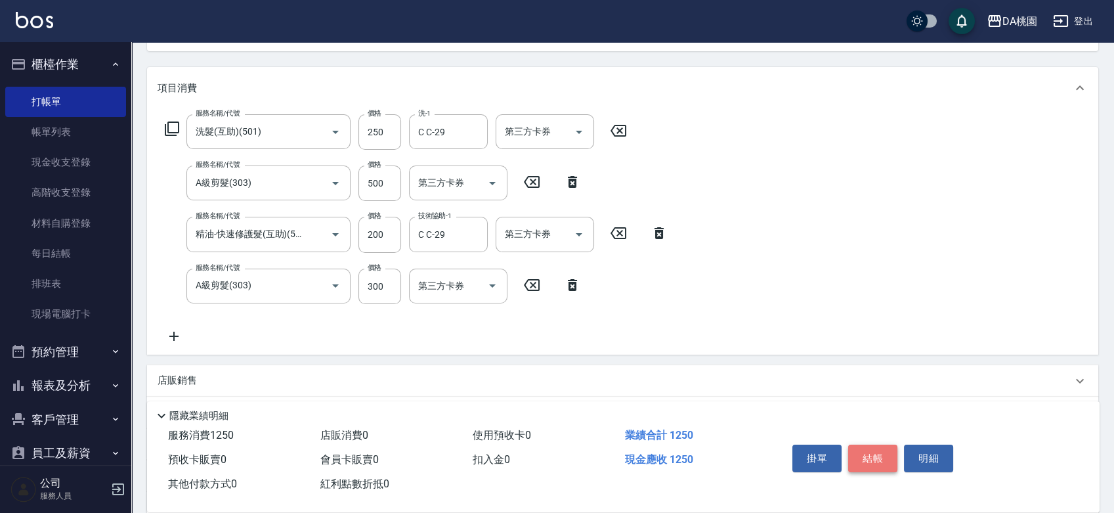
click at [871, 451] on button "結帳" at bounding box center [872, 458] width 49 height 28
type input "[DATE] 19:36"
type input "0"
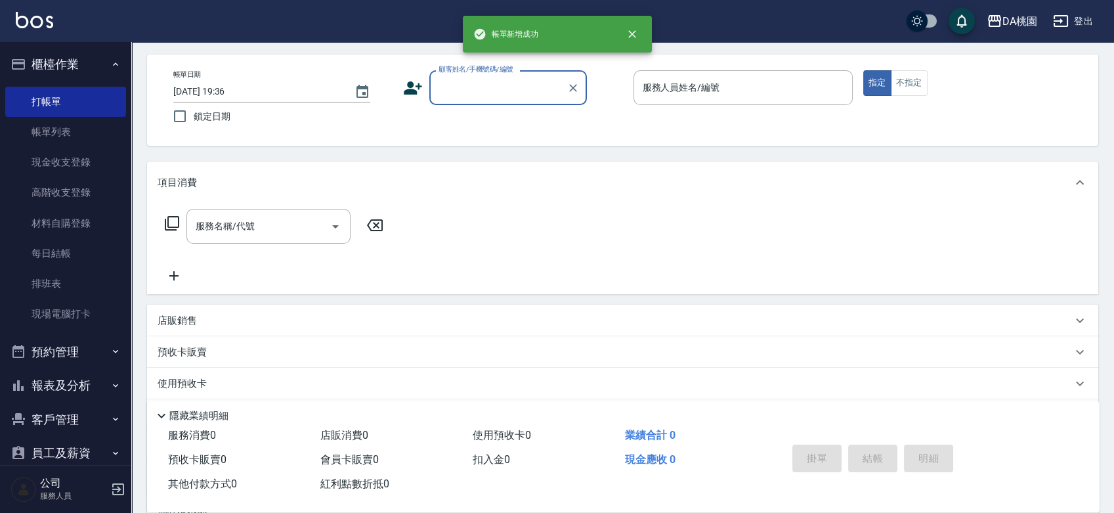
scroll to position [0, 0]
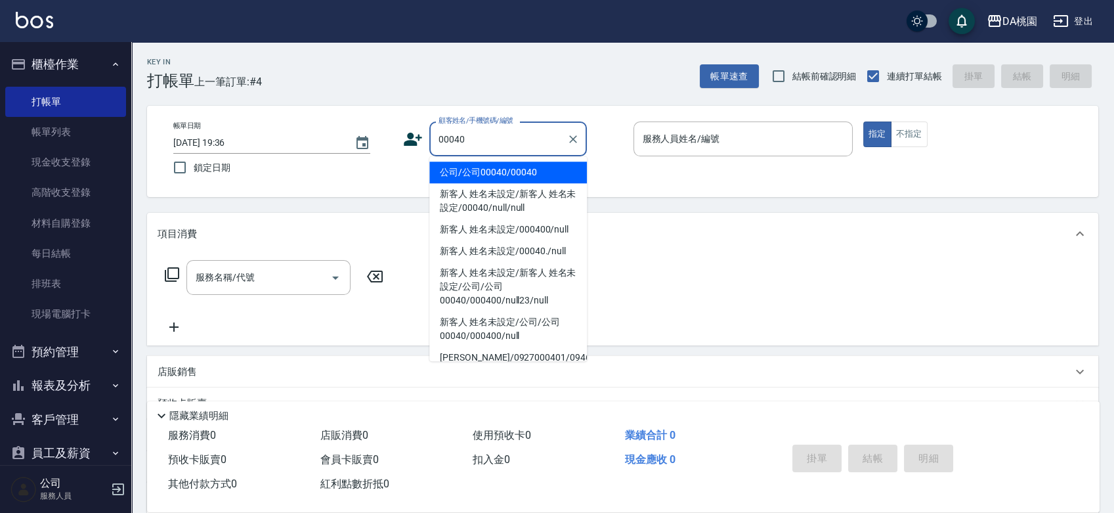
type input "公司/公司00040/00040"
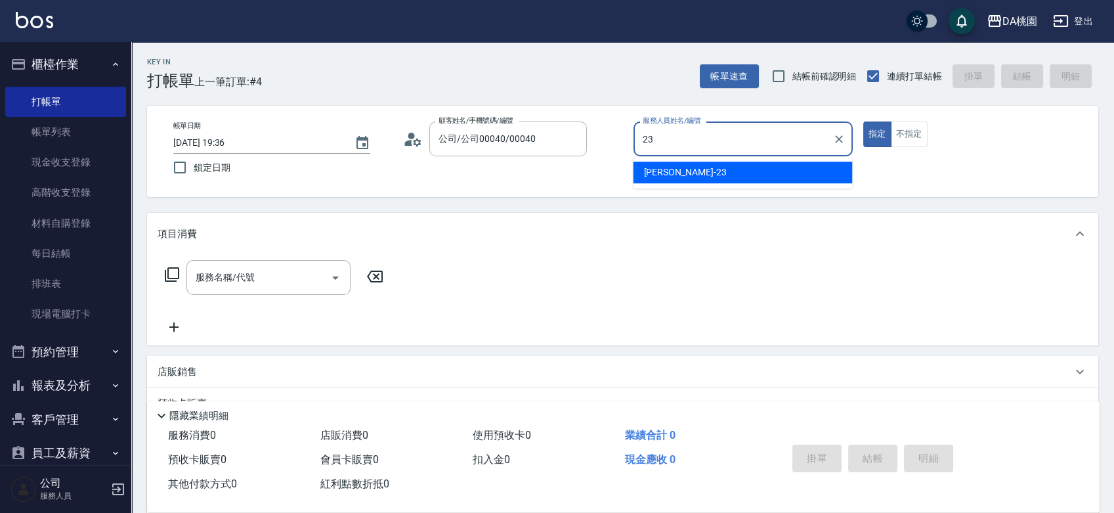
type input "亞瑟 -23"
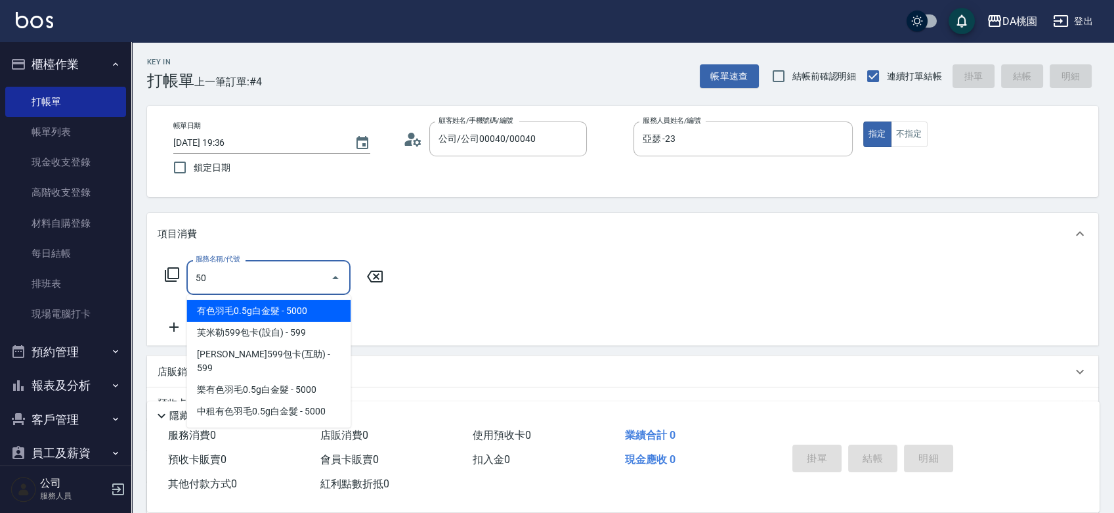
type input "500"
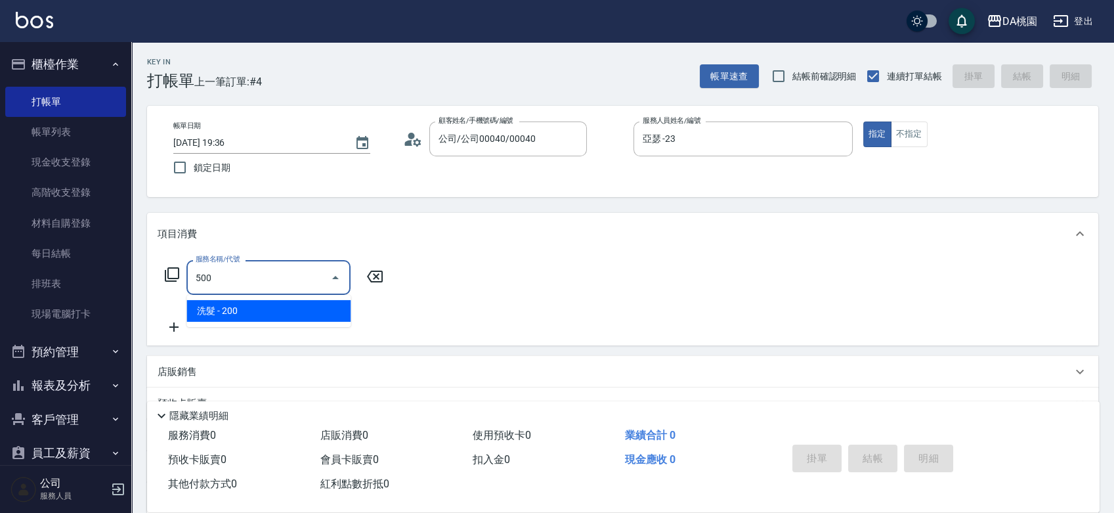
type input "20"
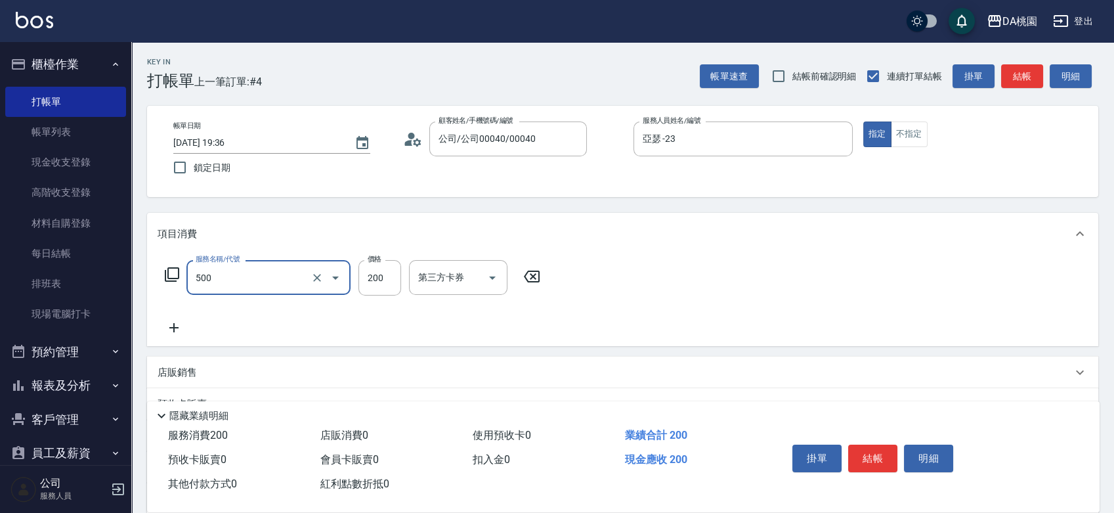
type input "洗髮(500)"
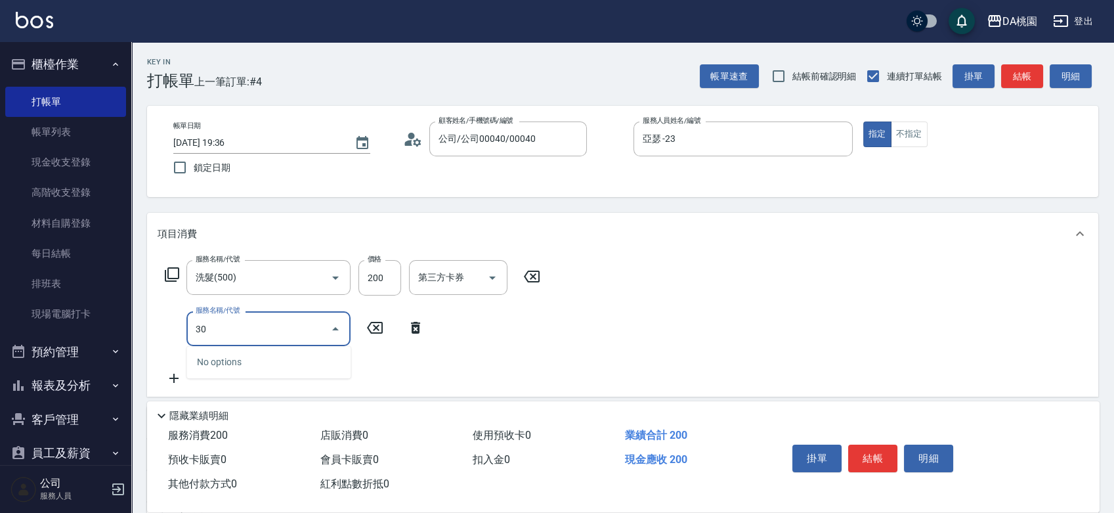
type input "303"
type input "50"
type input "A級剪髮(303)"
type input "5"
type input "20"
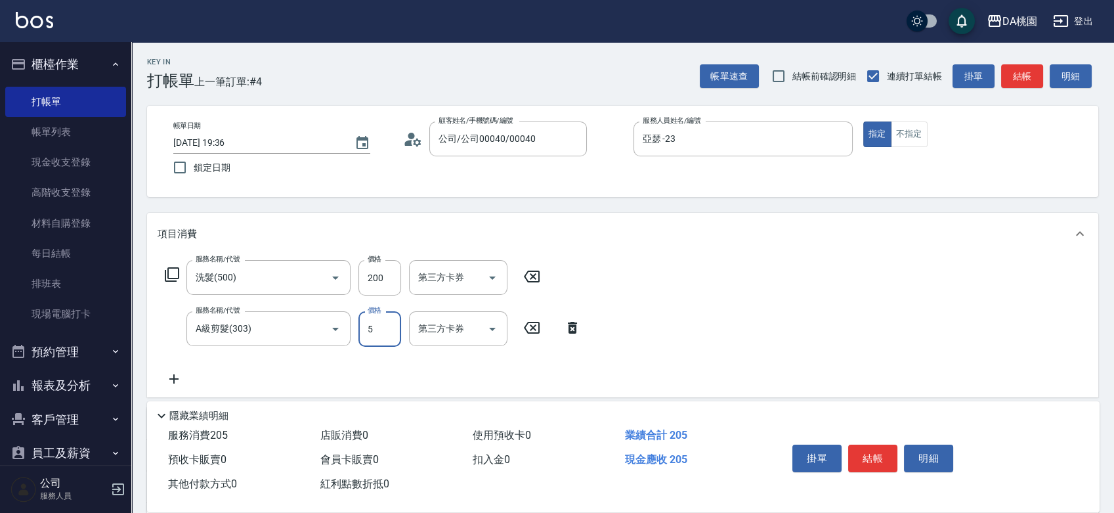
type input "50"
type input "70"
type input "500"
click at [867, 456] on button "結帳" at bounding box center [872, 458] width 49 height 28
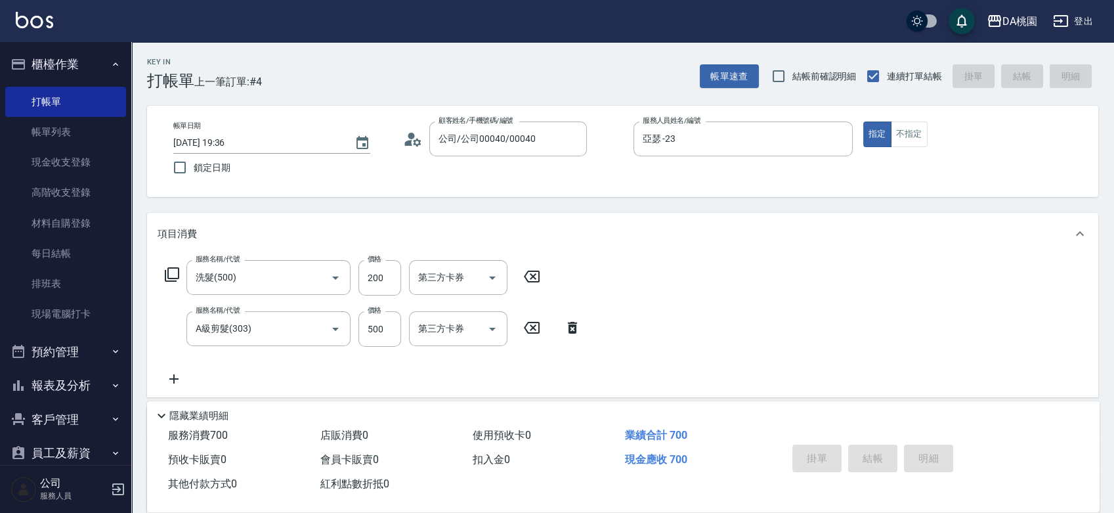
type input "0"
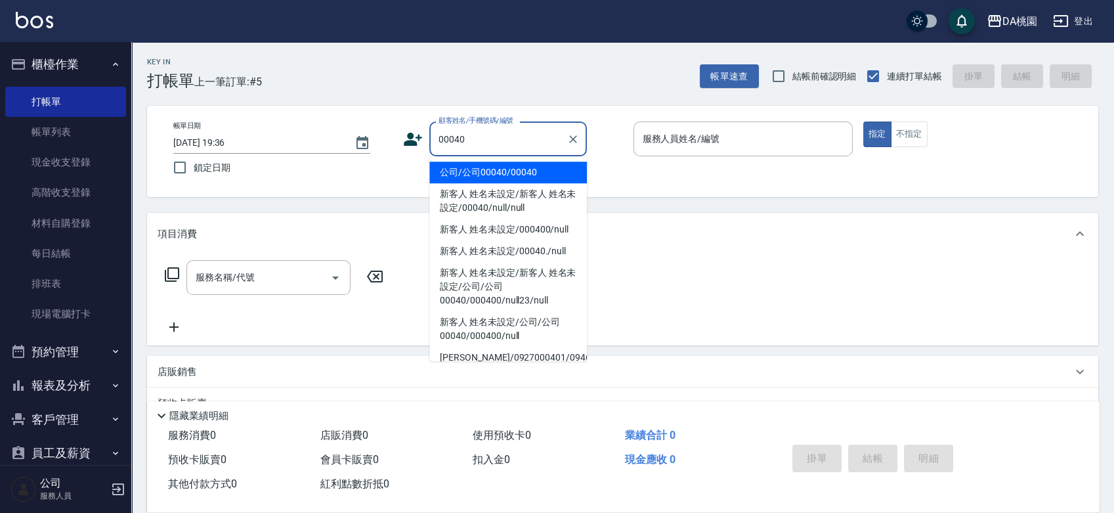
type input "公司/公司00040/00040"
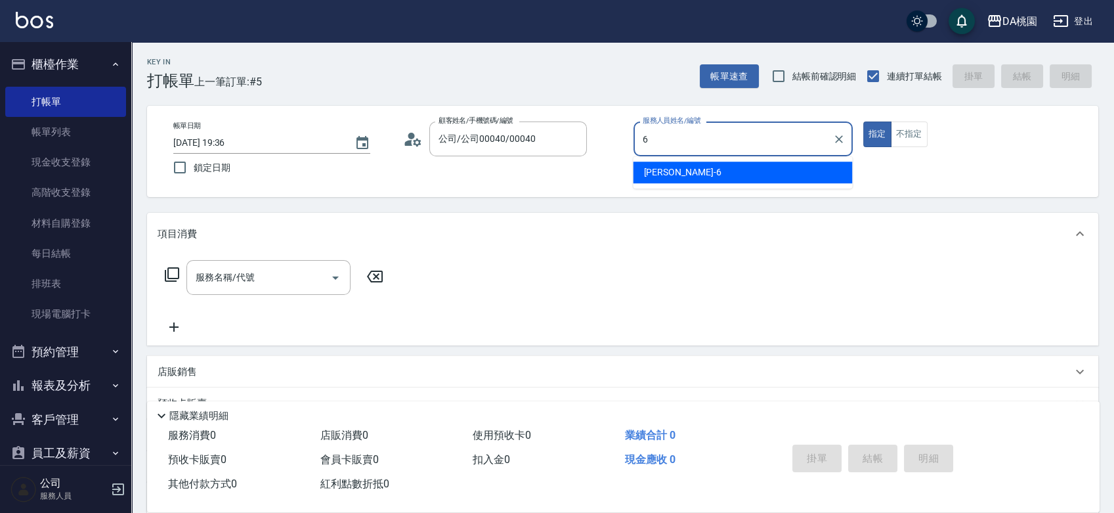
type input "[PERSON_NAME]-6"
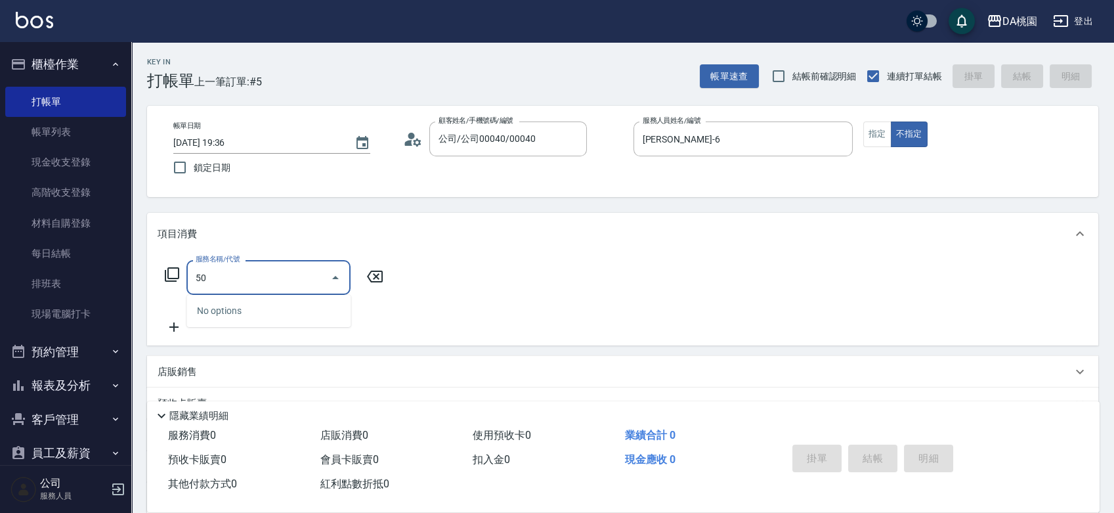
type input "501"
type input "20"
type input "洗髮(互助)(501)"
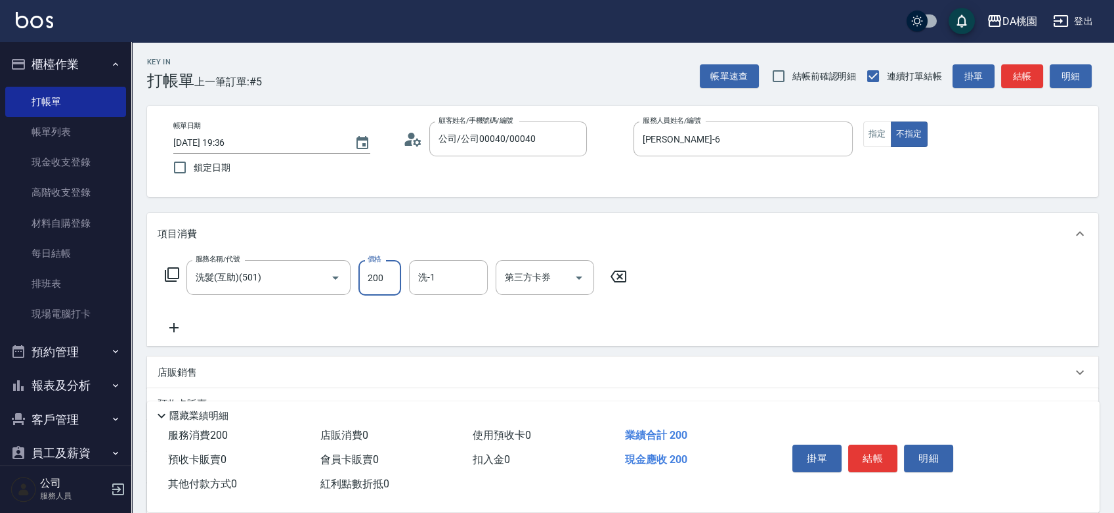
type input "0"
type input "35"
type input "30"
type input "350"
type input "C C-29"
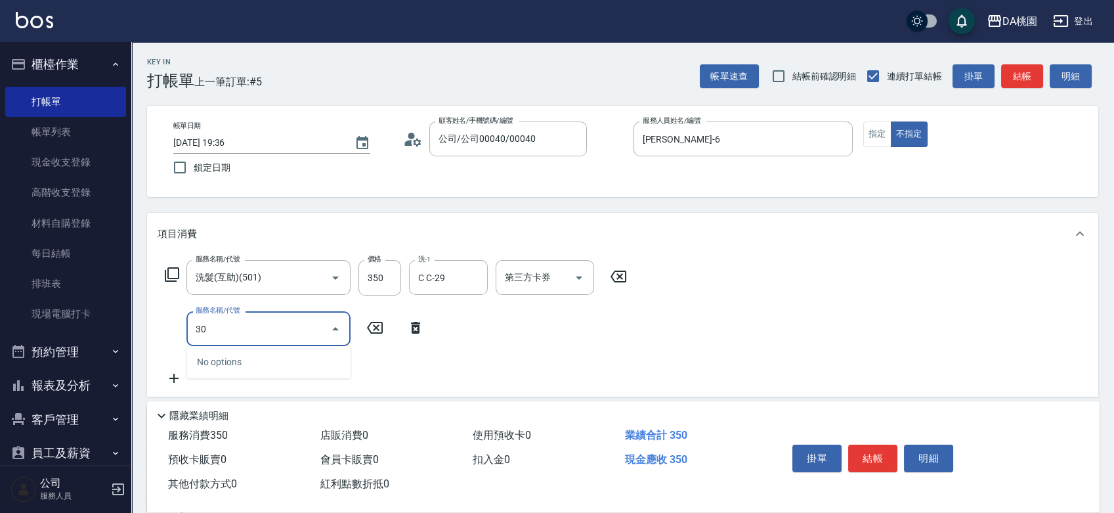
type input "302"
type input "60"
type input "一般剪髮(302)"
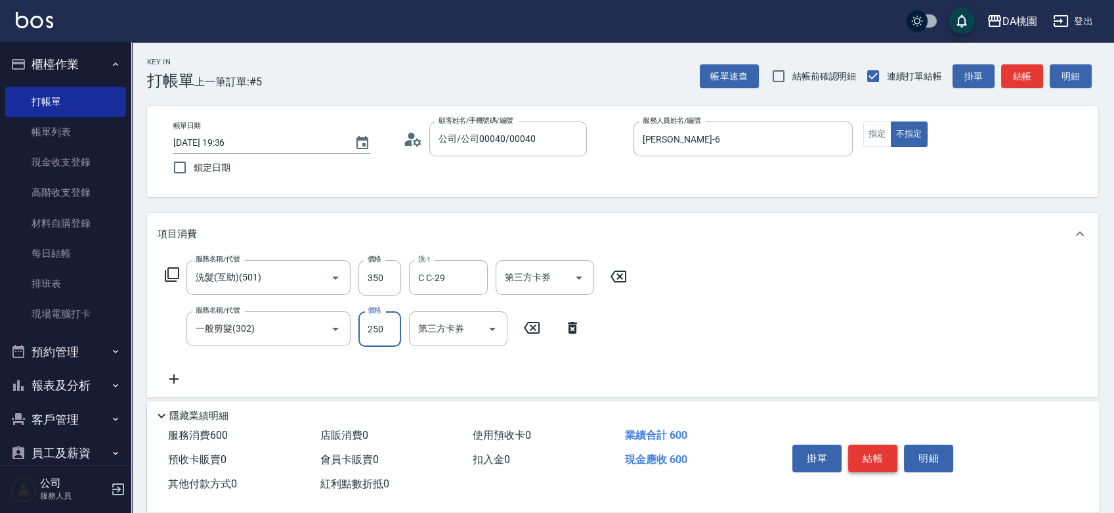
click at [879, 454] on button "結帳" at bounding box center [872, 458] width 49 height 28
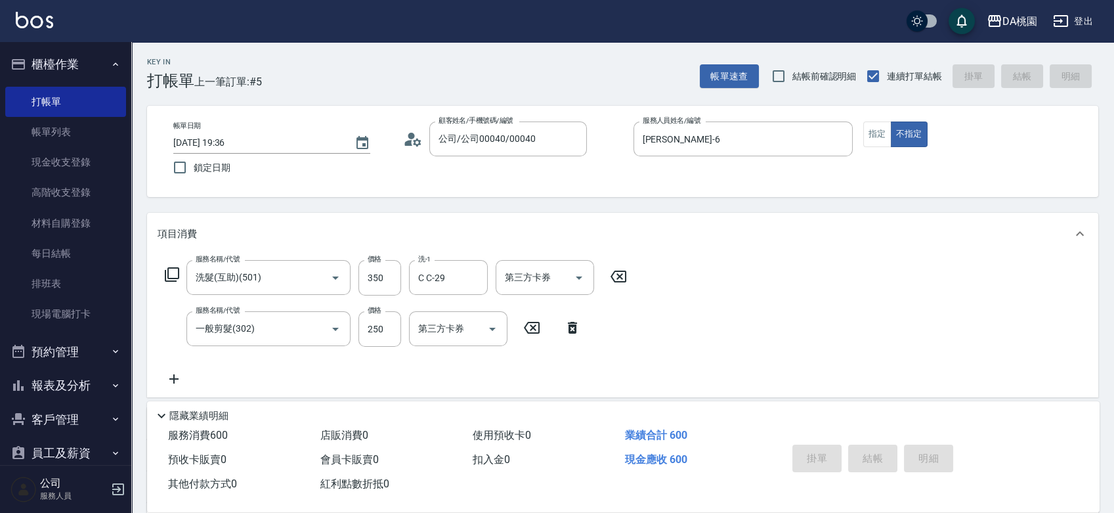
type input "0"
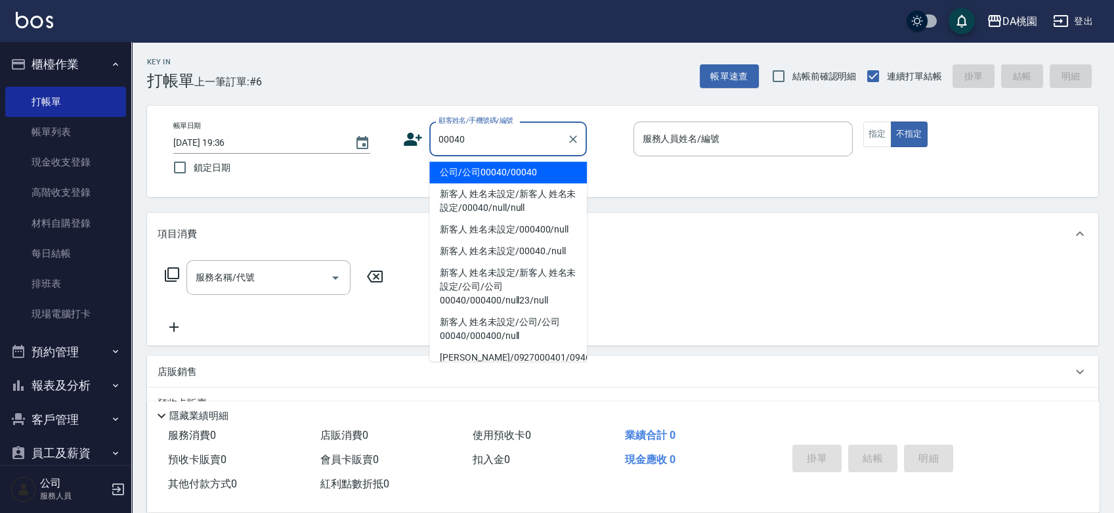
type input "公司/公司00040/00040"
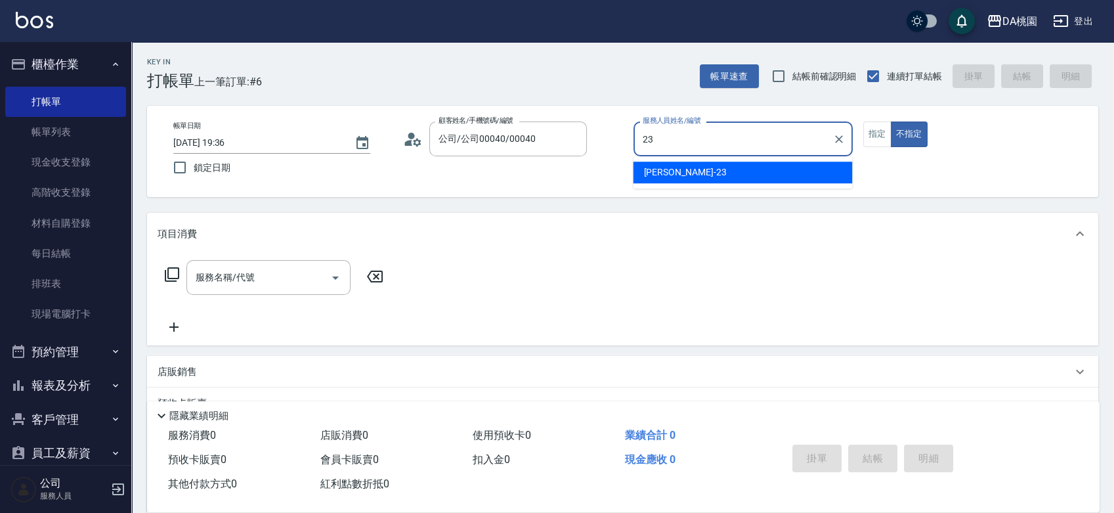
type input "亞瑟 -23"
type button "false"
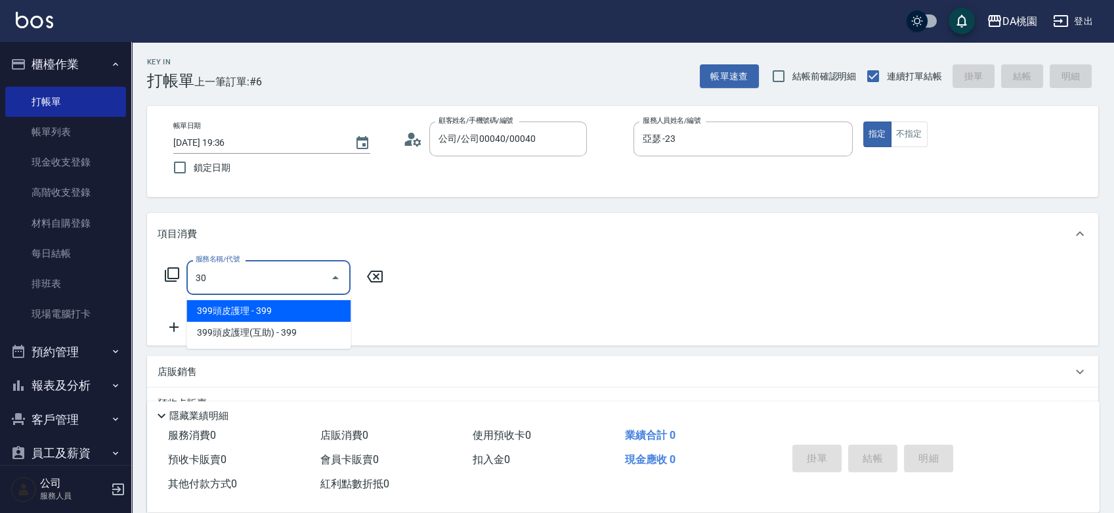
type input "301"
type input "10"
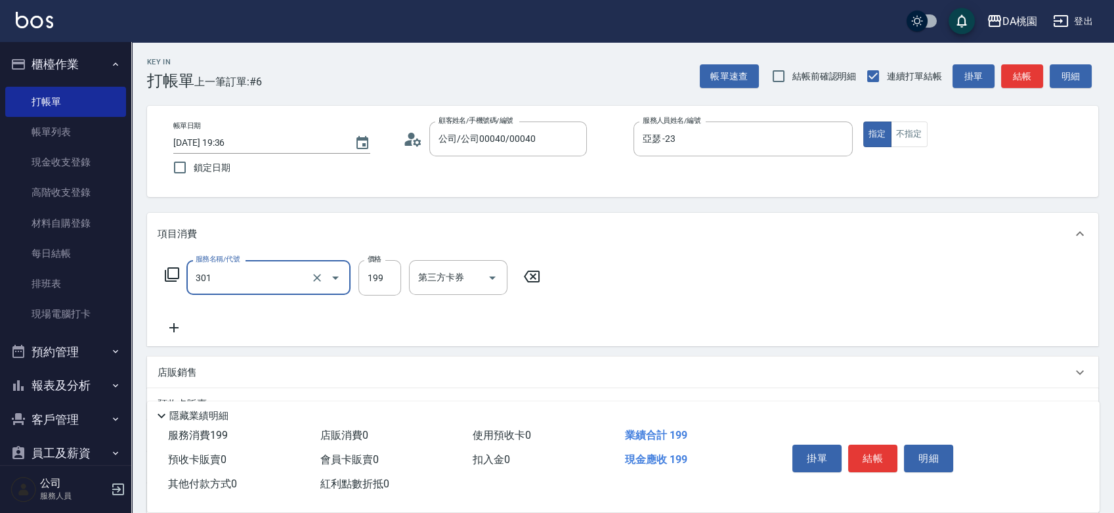
type input "學生剪髮(301)"
type input "5"
type input "0"
type input "150"
type input "10"
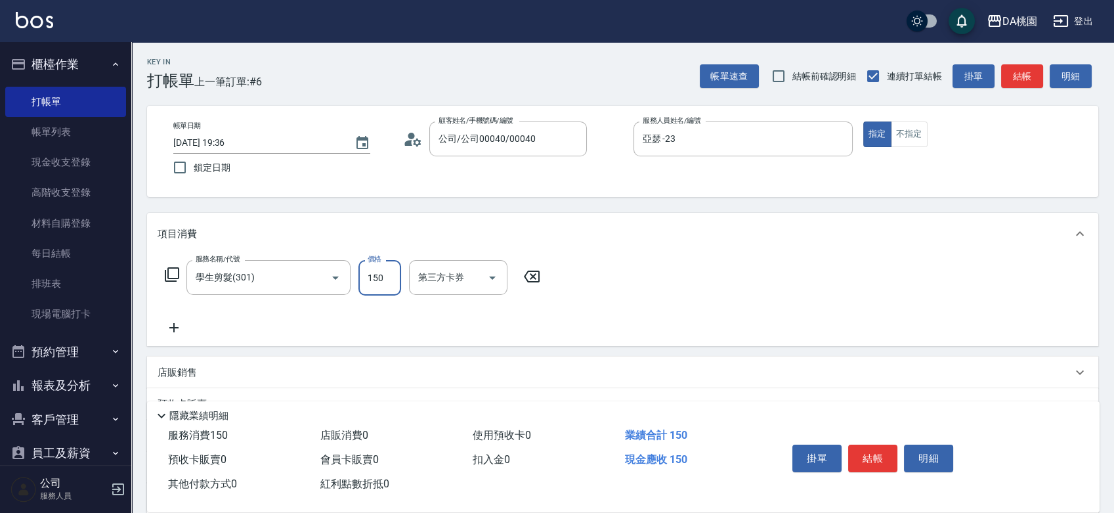
type input "150"
click at [864, 450] on button "結帳" at bounding box center [872, 458] width 49 height 28
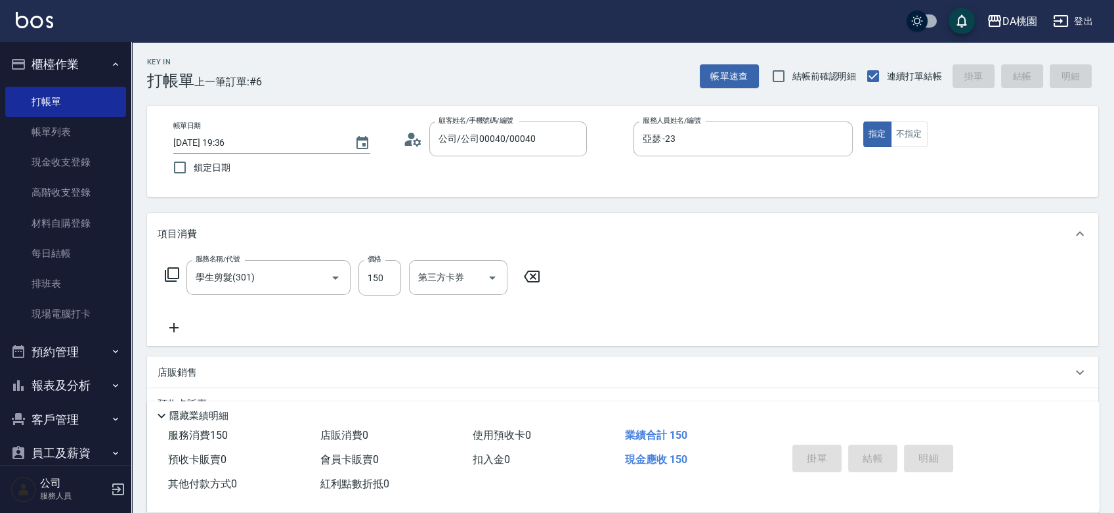
type input "0"
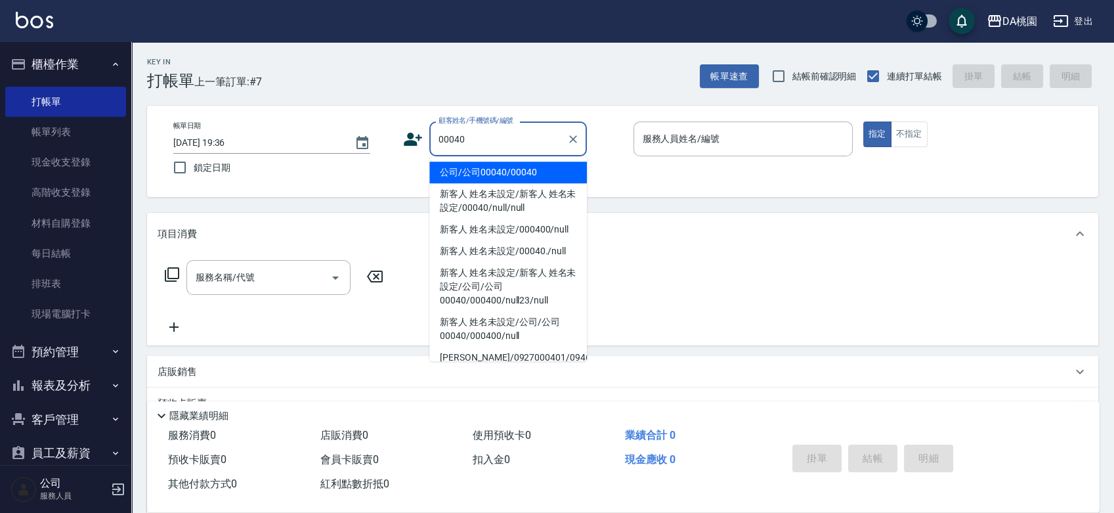
type input "公司/公司00040/00040"
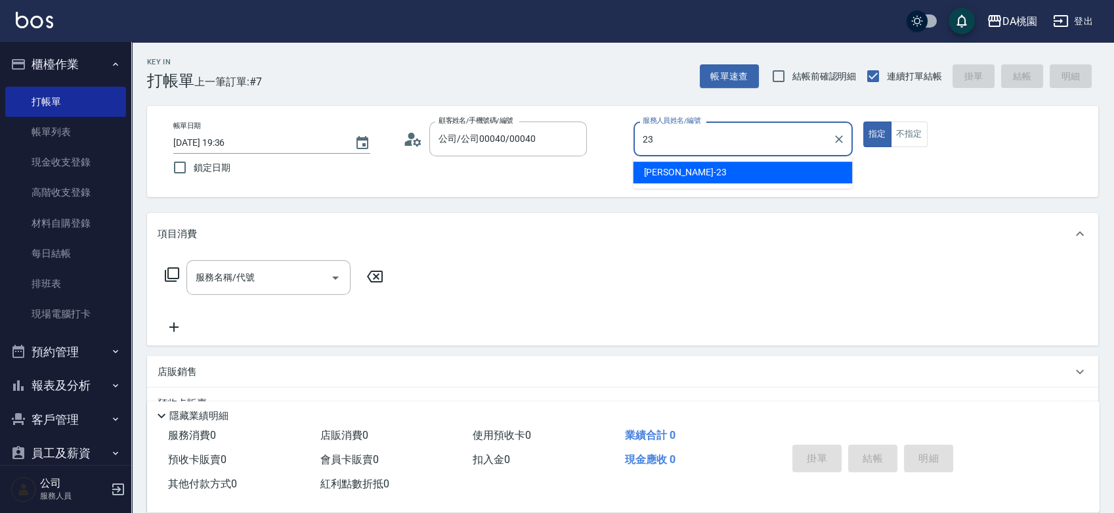
type input "亞瑟 -23"
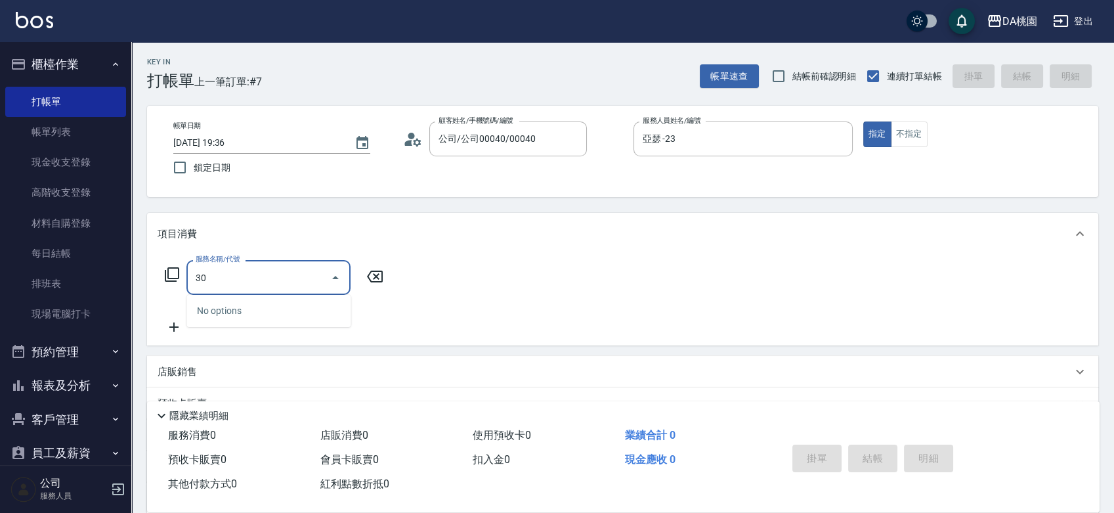
type input "303"
type input "30"
type input "A級剪髮(303)"
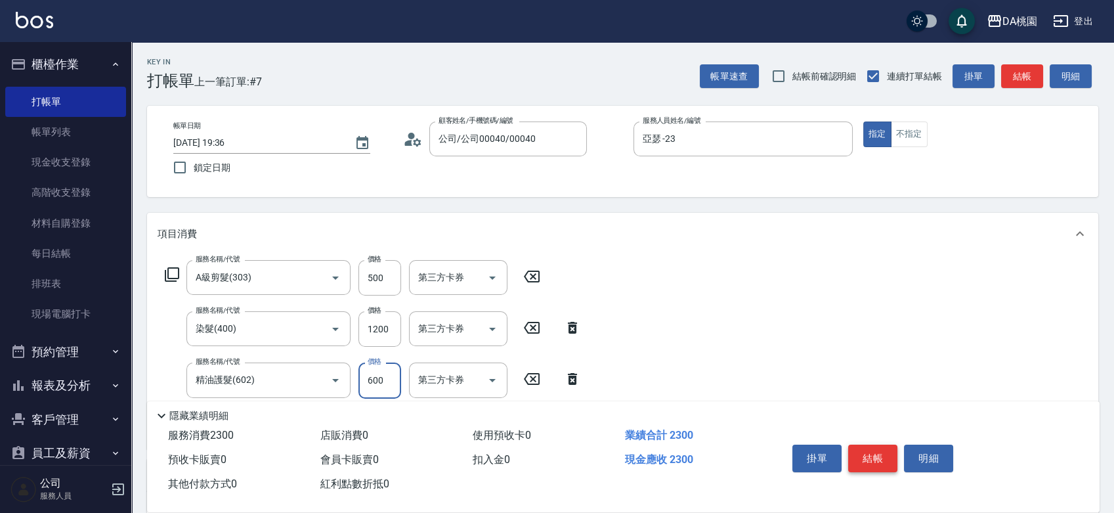
click at [876, 453] on button "結帳" at bounding box center [872, 458] width 49 height 28
click at [863, 459] on button "結帳" at bounding box center [872, 458] width 49 height 28
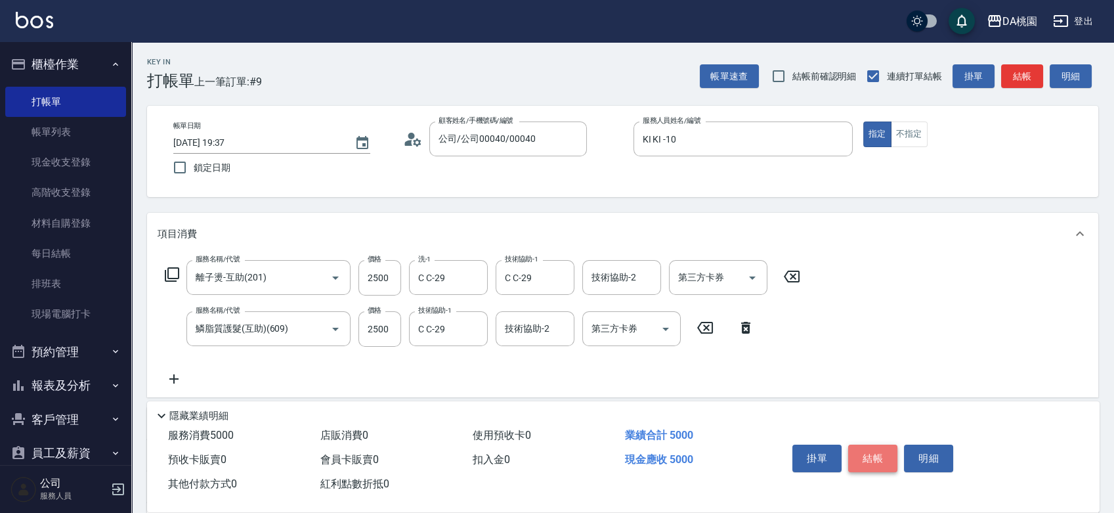
click at [872, 450] on button "結帳" at bounding box center [872, 458] width 49 height 28
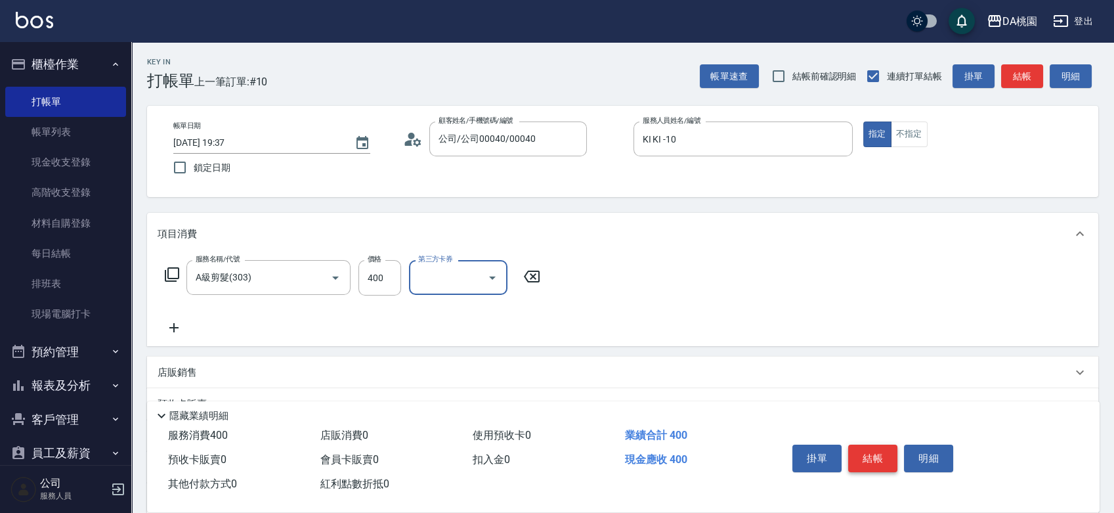
click at [882, 454] on button "結帳" at bounding box center [872, 458] width 49 height 28
click at [872, 456] on button "結帳" at bounding box center [872, 458] width 49 height 28
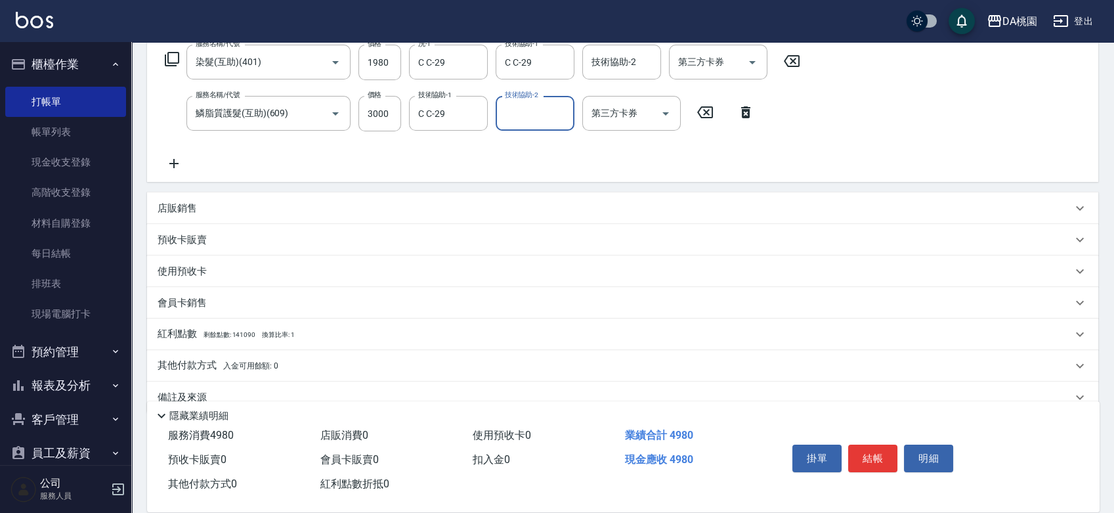
scroll to position [219, 0]
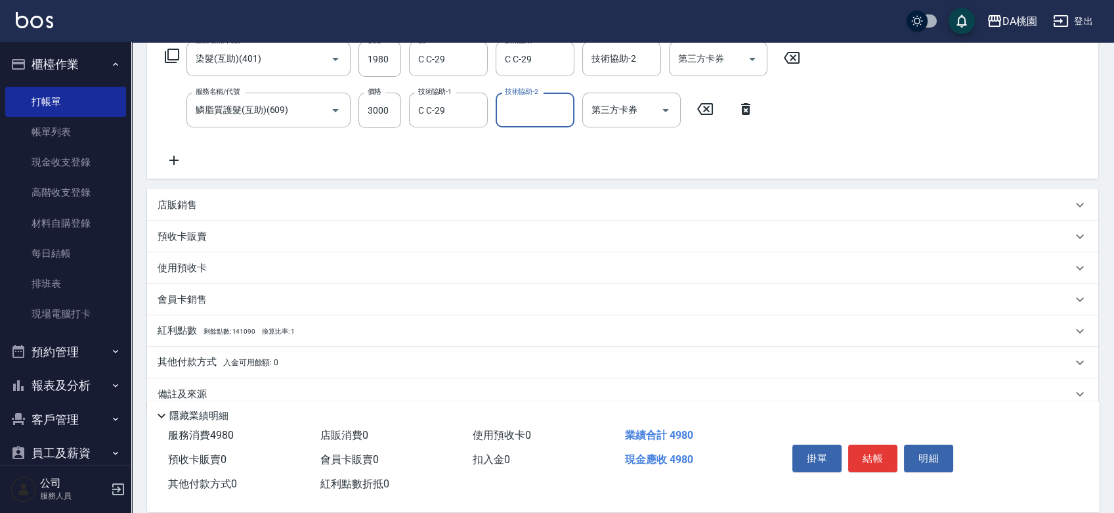
click at [179, 198] on p "店販銷售" at bounding box center [177, 205] width 39 height 14
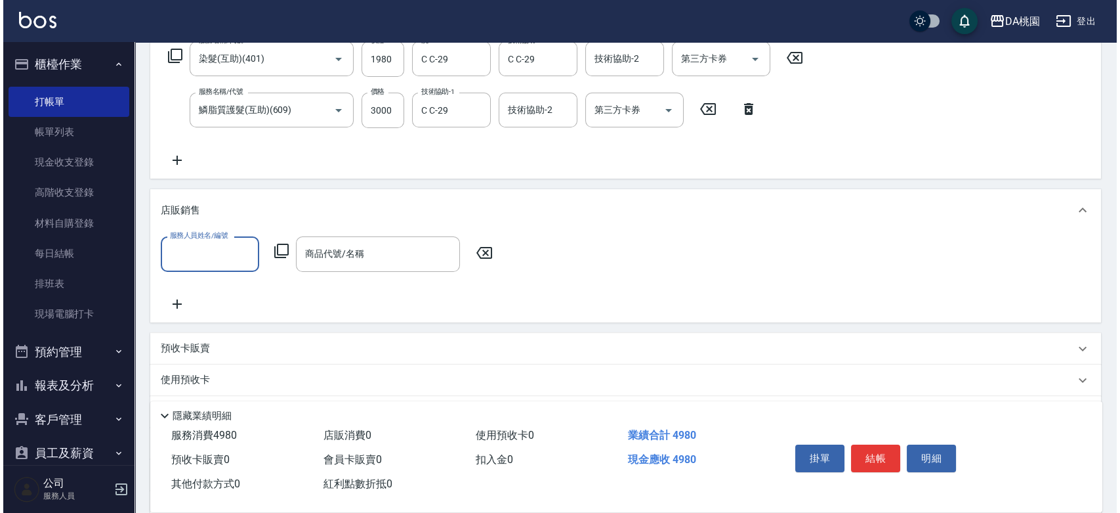
scroll to position [0, 0]
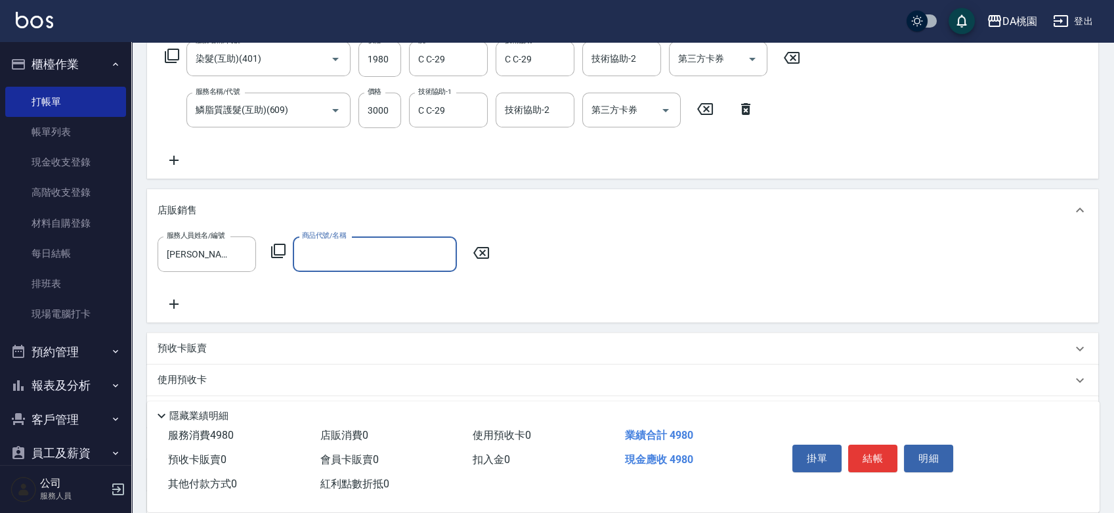
click at [278, 251] on icon at bounding box center [278, 251] width 16 height 16
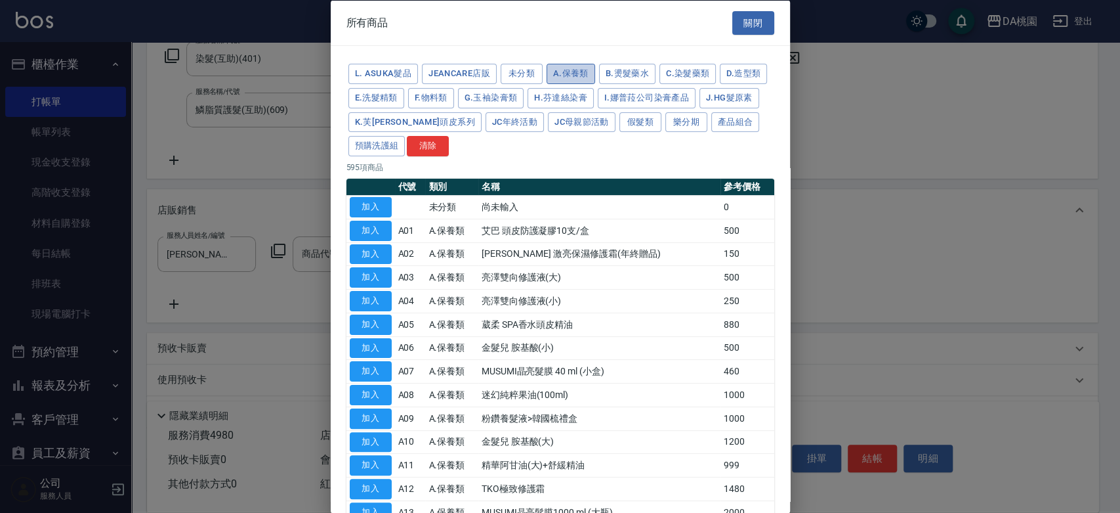
click at [583, 69] on button "A.保養類" at bounding box center [571, 74] width 49 height 20
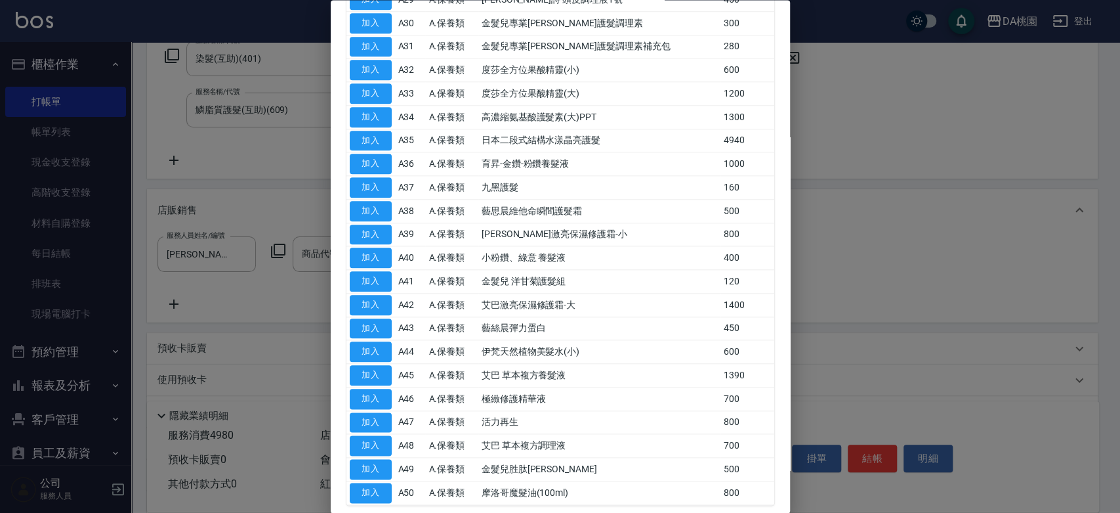
scroll to position [924, 0]
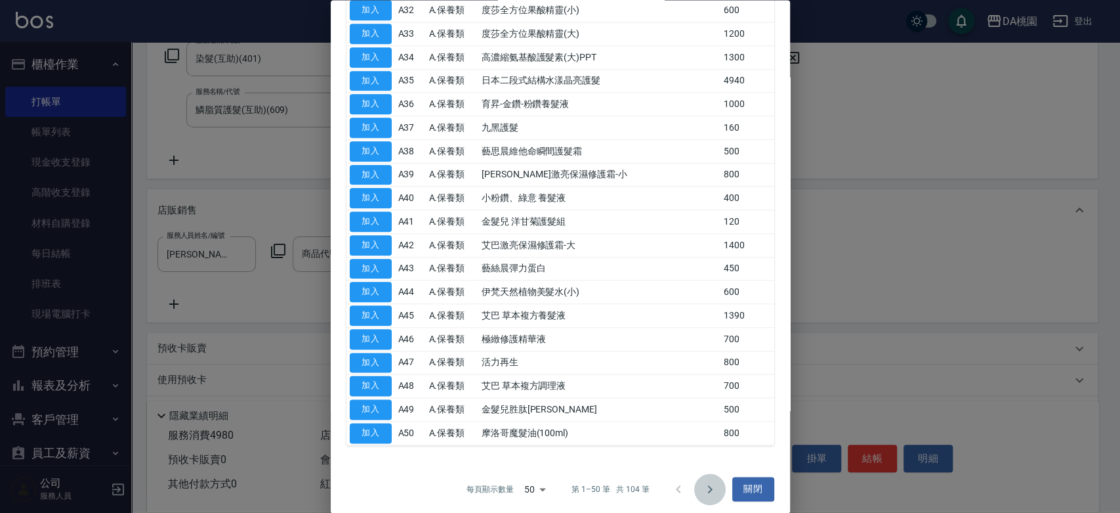
click at [710, 481] on icon "Go to next page" at bounding box center [710, 489] width 16 height 16
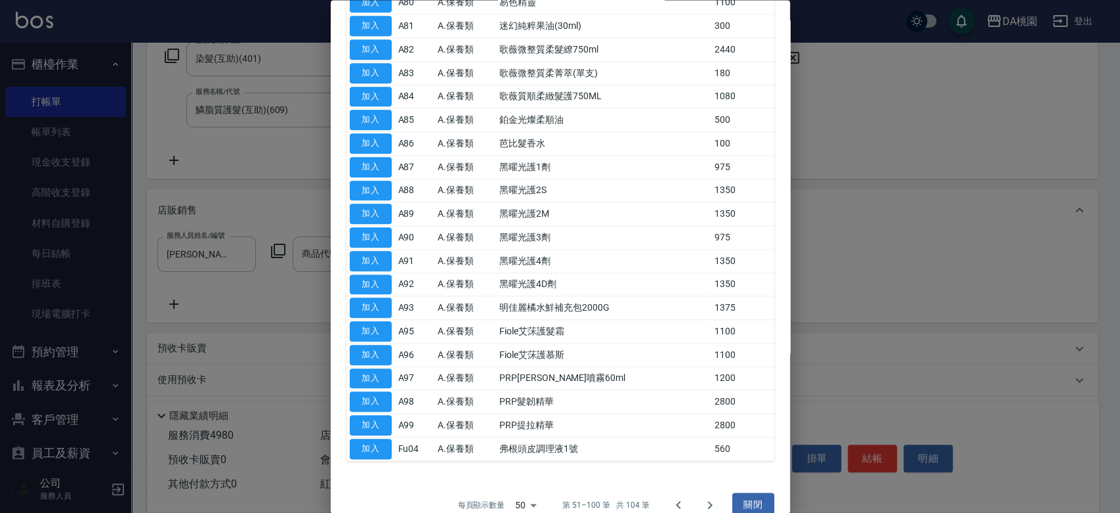
scroll to position [830, 0]
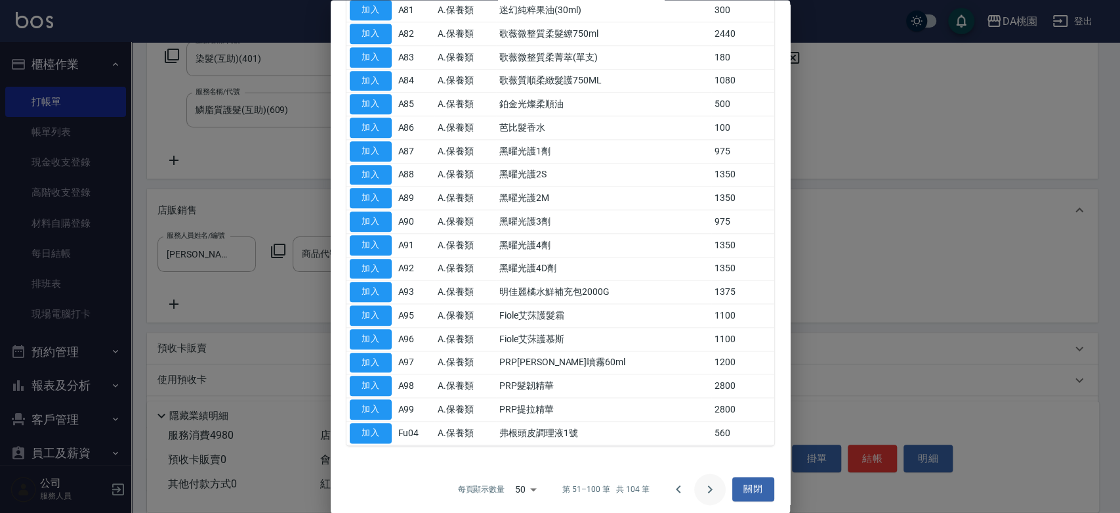
click at [702, 481] on icon "Go to next page" at bounding box center [710, 489] width 16 height 16
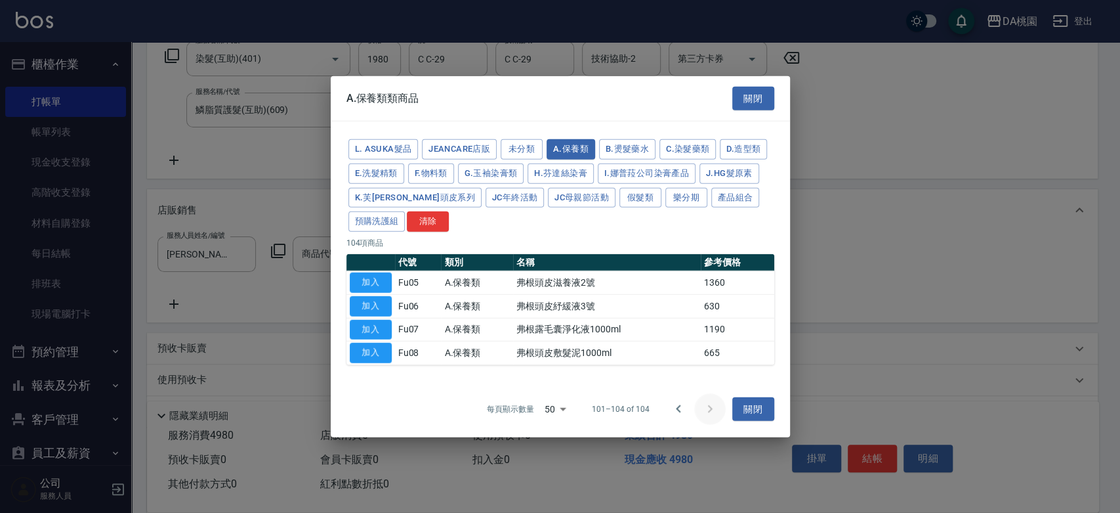
scroll to position [0, 0]
click at [675, 406] on icon "Go to previous page" at bounding box center [679, 409] width 16 height 16
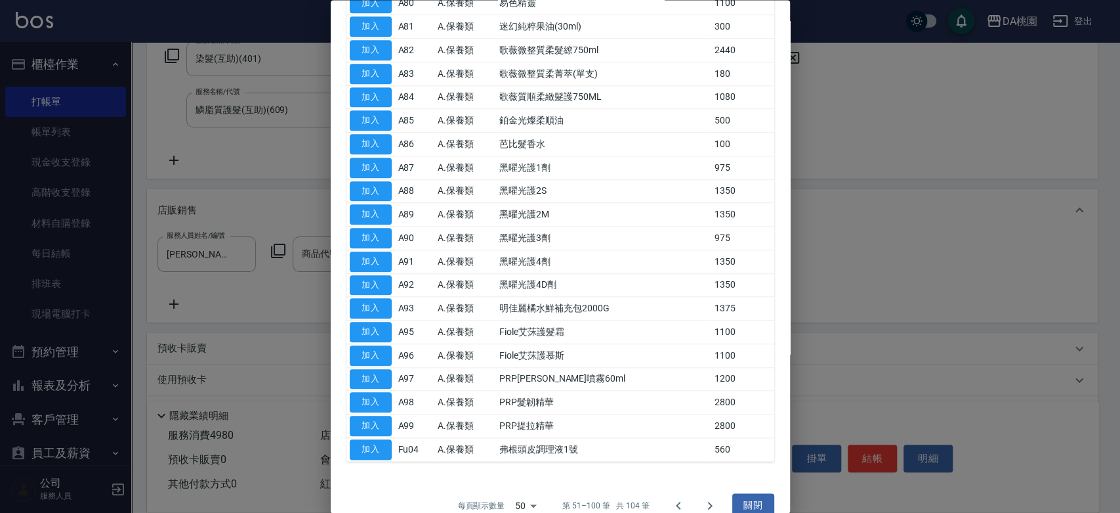
scroll to position [830, 0]
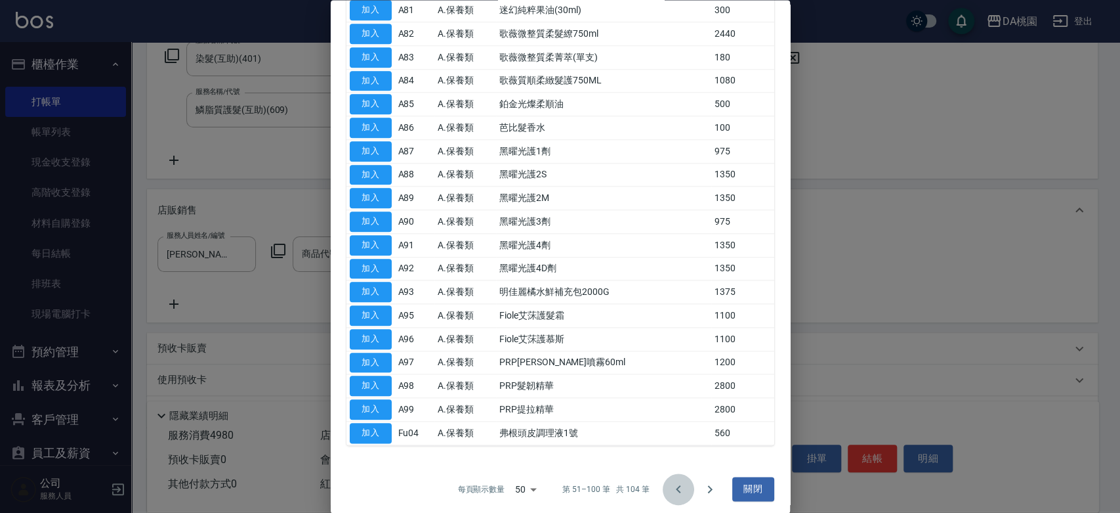
click at [676, 487] on icon "Go to previous page" at bounding box center [678, 489] width 5 height 8
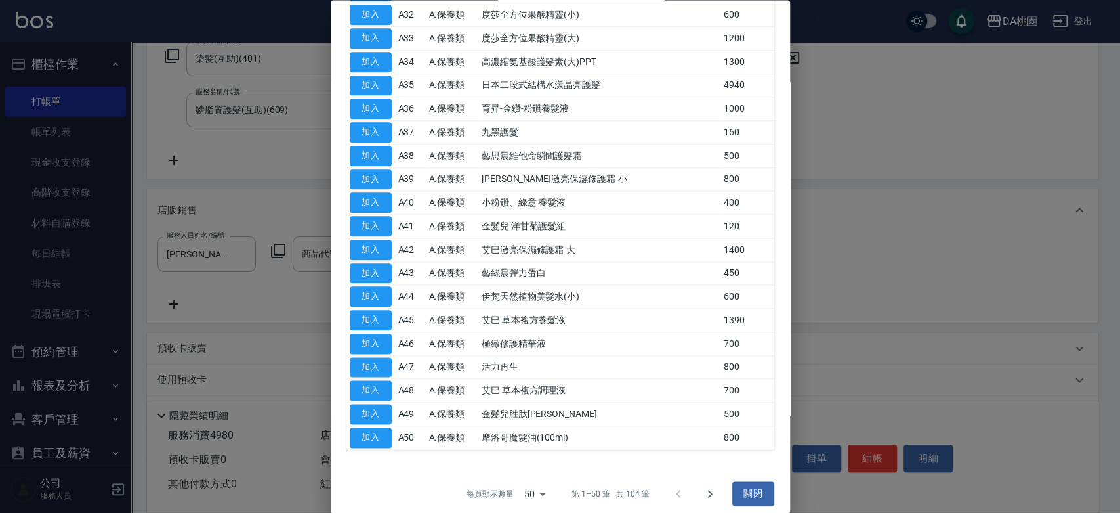
scroll to position [924, 0]
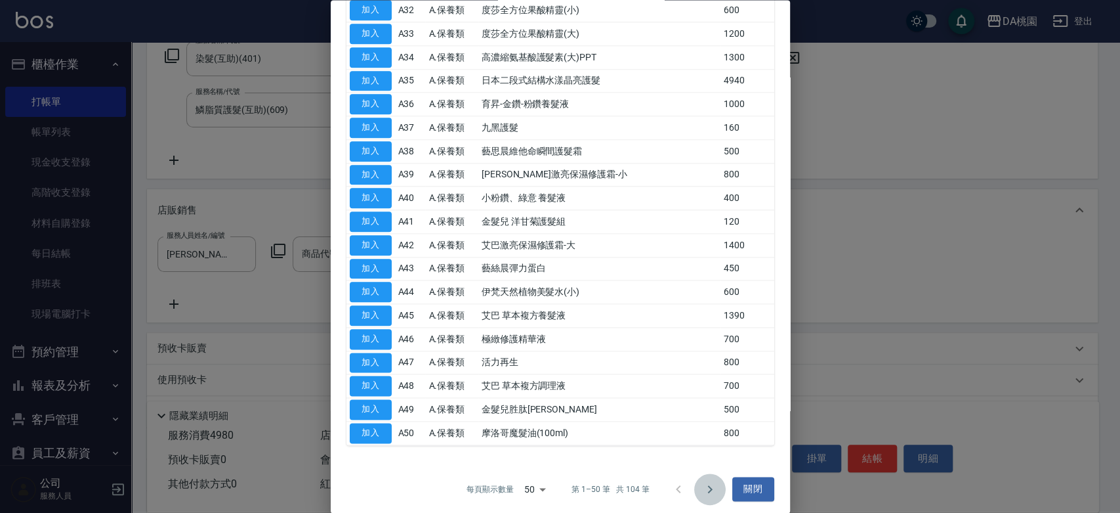
click at [702, 484] on icon "Go to next page" at bounding box center [710, 489] width 16 height 16
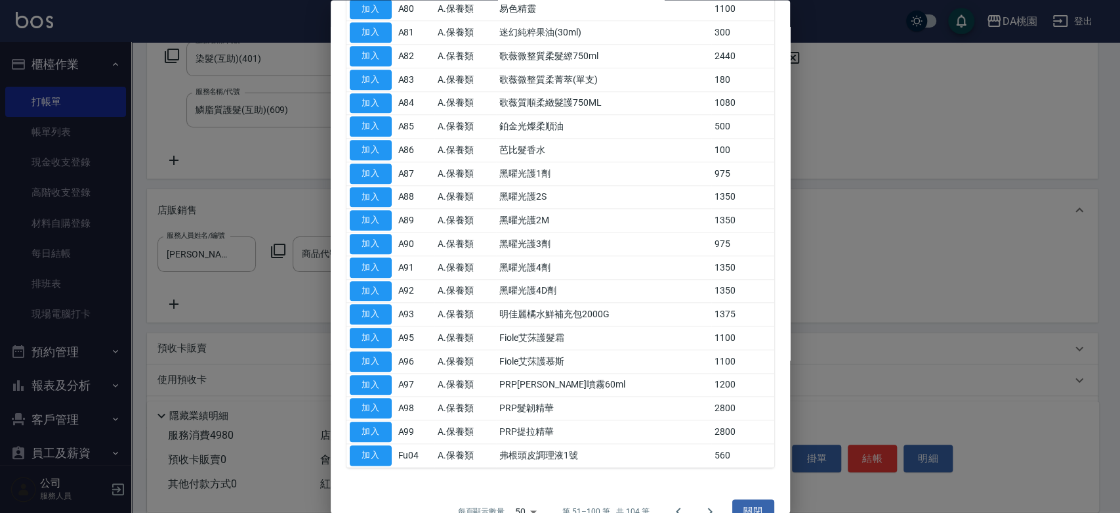
scroll to position [830, 0]
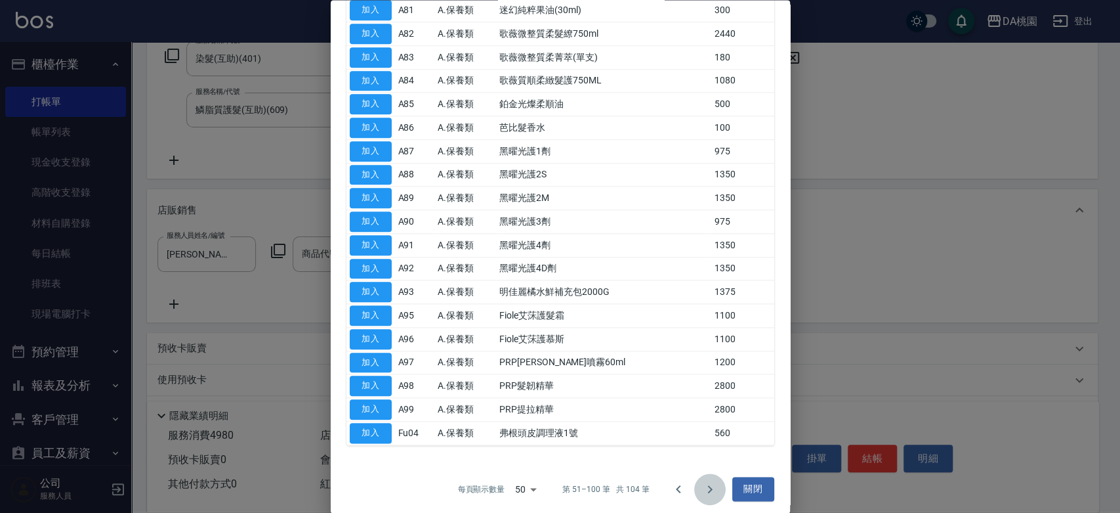
click at [702, 487] on icon "Go to next page" at bounding box center [710, 489] width 16 height 16
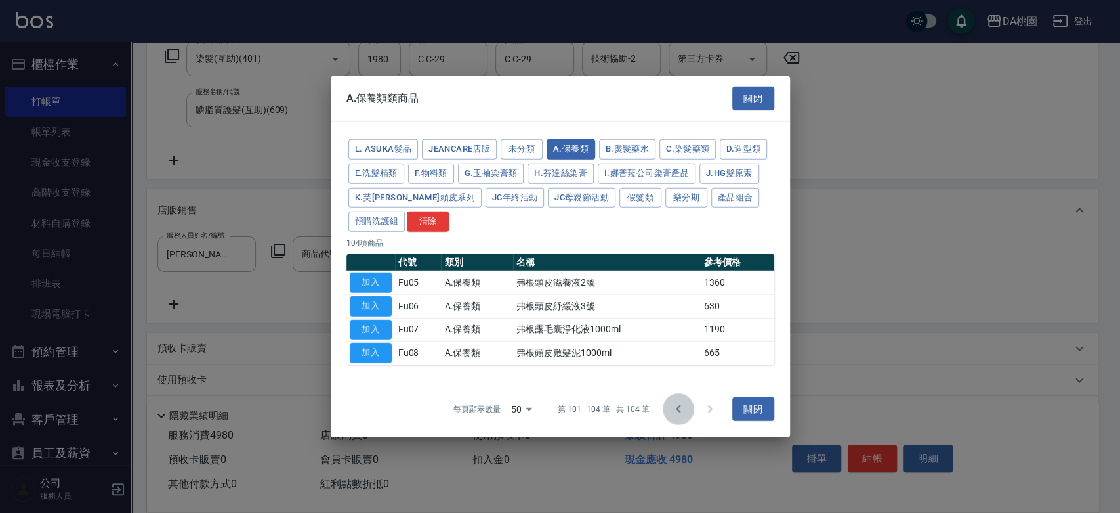
click at [675, 408] on icon "Go to previous page" at bounding box center [679, 409] width 16 height 16
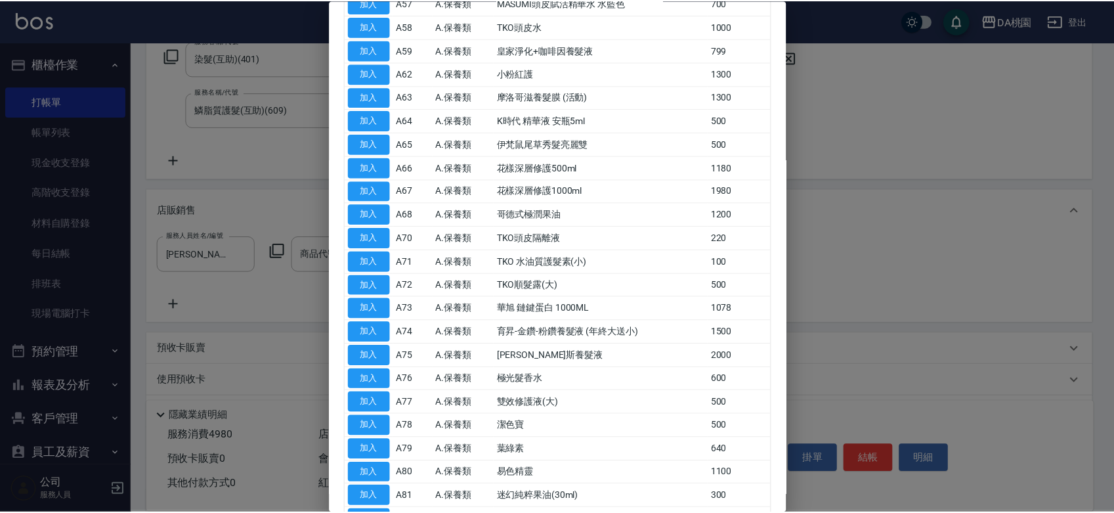
scroll to position [319, 0]
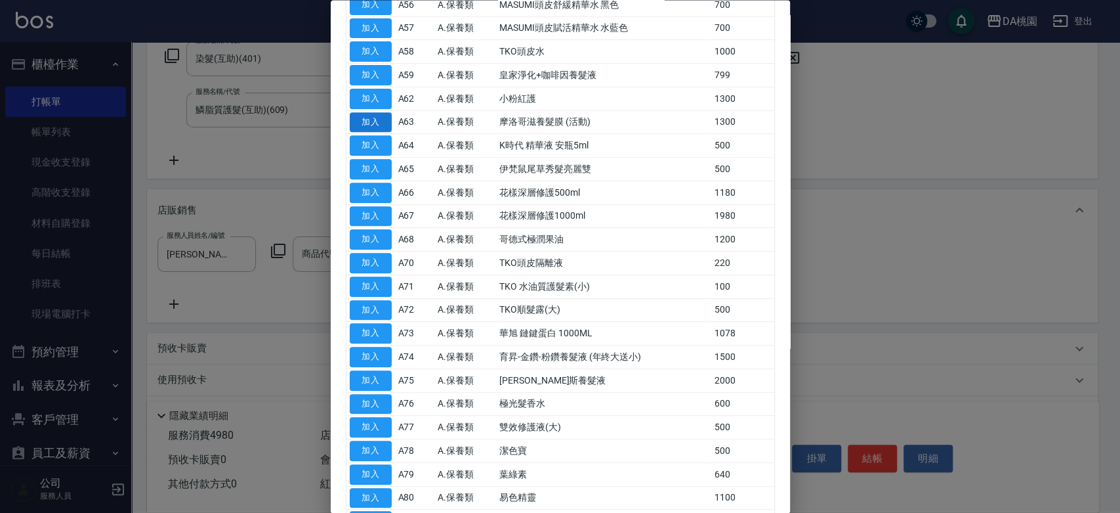
click at [381, 119] on button "加入" at bounding box center [371, 122] width 42 height 20
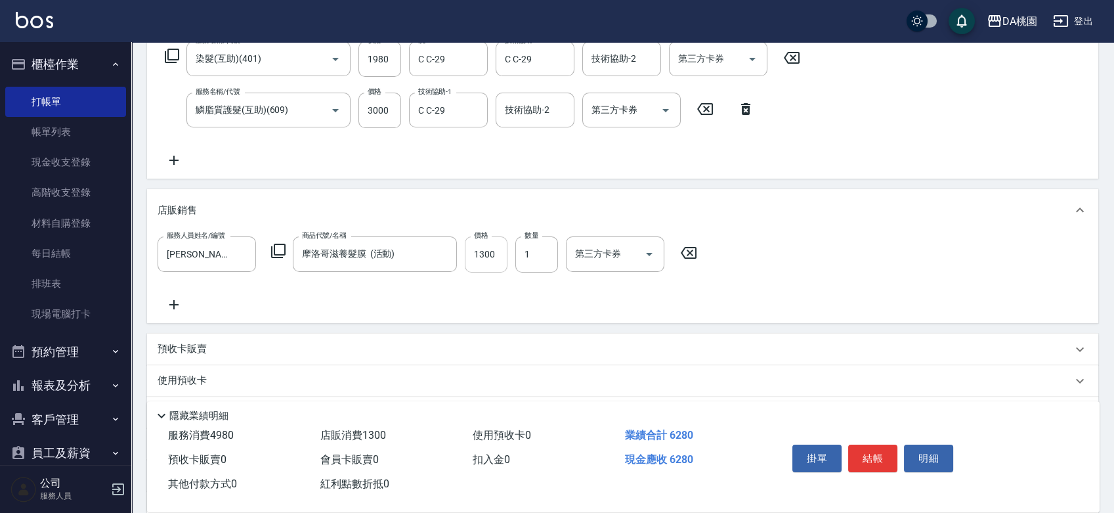
click at [496, 254] on input "1300" at bounding box center [486, 253] width 43 height 35
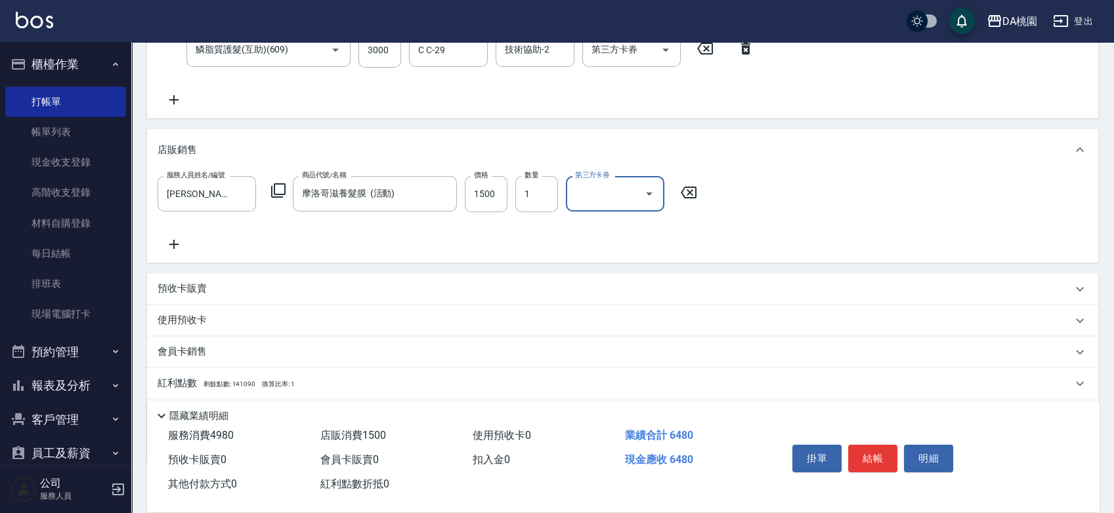
scroll to position [352, 0]
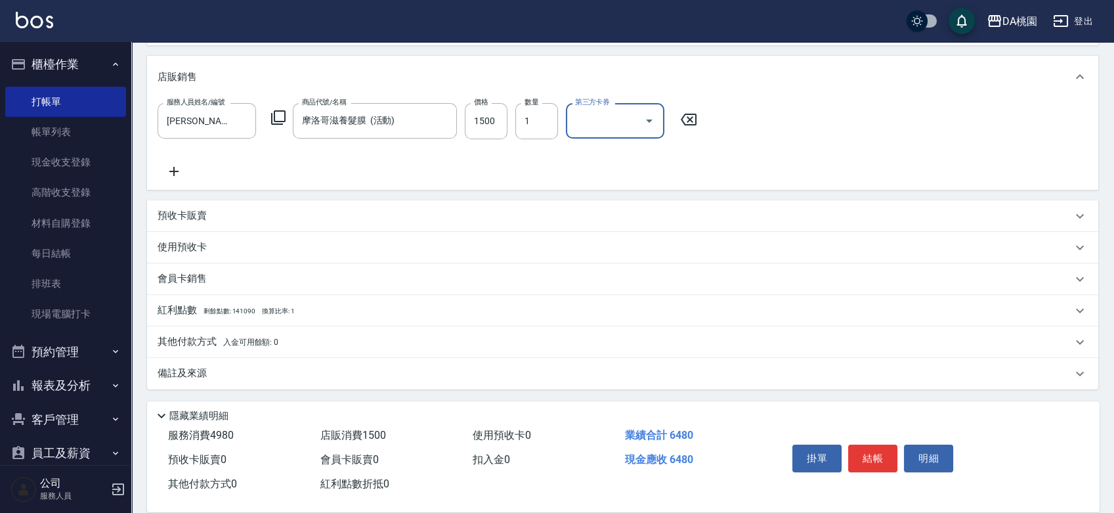
click at [182, 335] on p "其他付款方式 入金可用餘額: 0" at bounding box center [218, 342] width 121 height 14
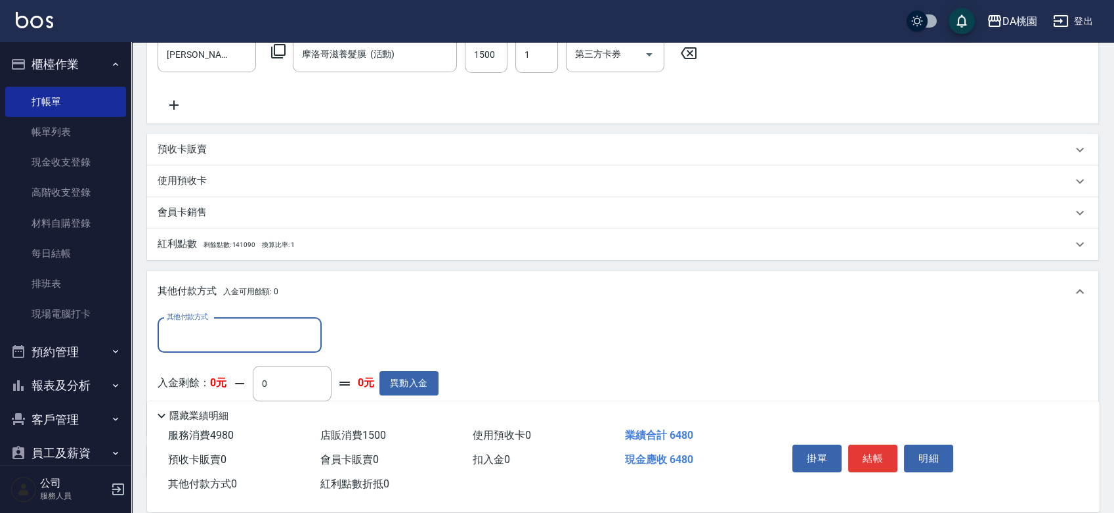
scroll to position [498, 0]
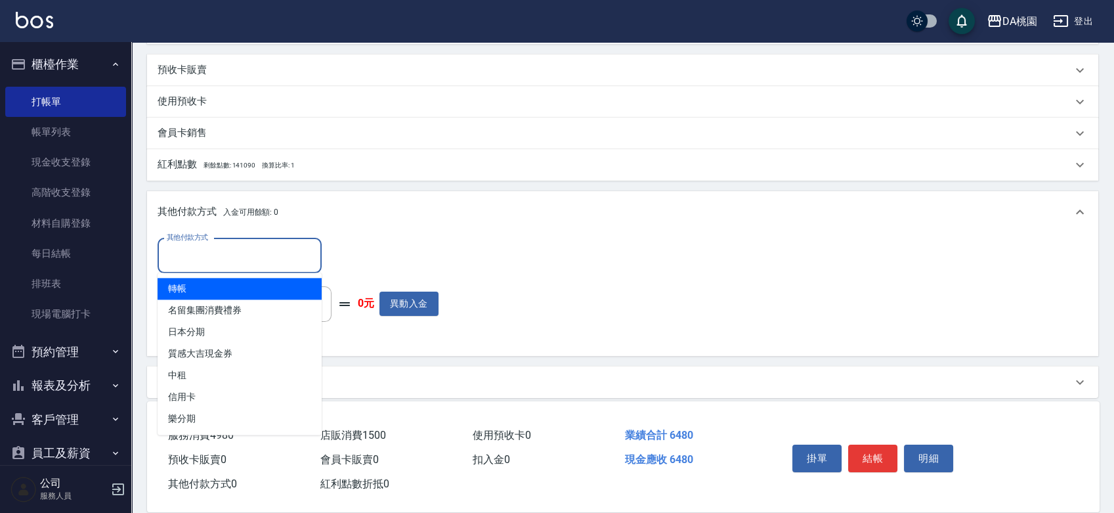
click at [215, 247] on input "其他付款方式" at bounding box center [239, 255] width 152 height 23
click at [203, 288] on span "轉帳" at bounding box center [240, 289] width 164 height 22
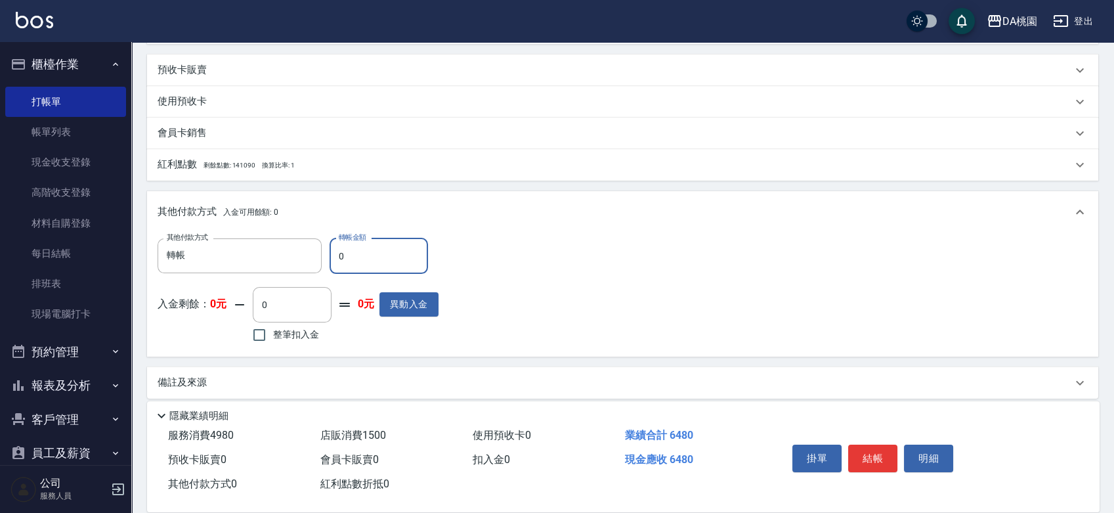
click at [351, 268] on input "0" at bounding box center [379, 255] width 98 height 35
click at [873, 459] on button "結帳" at bounding box center [872, 458] width 49 height 28
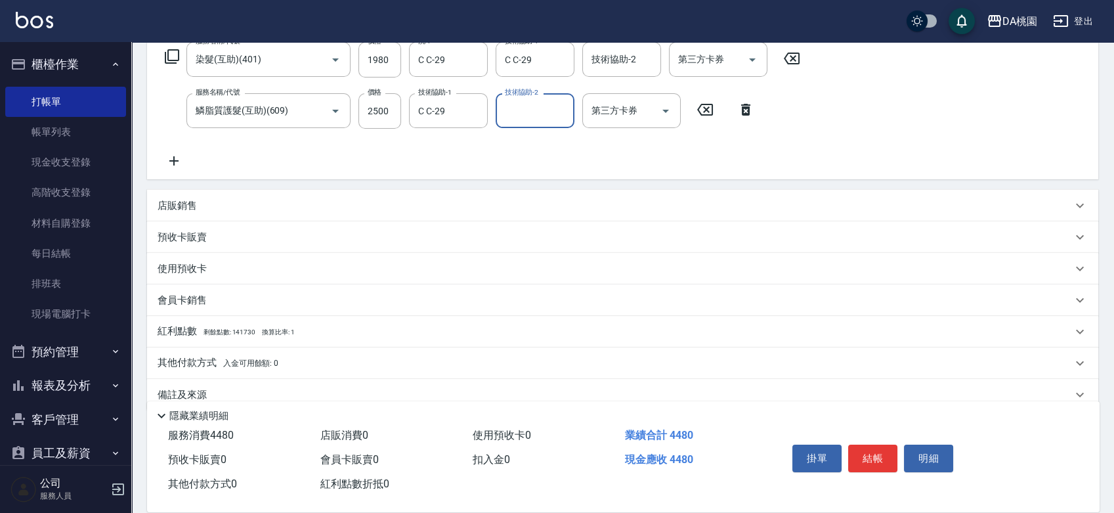
scroll to position [240, 0]
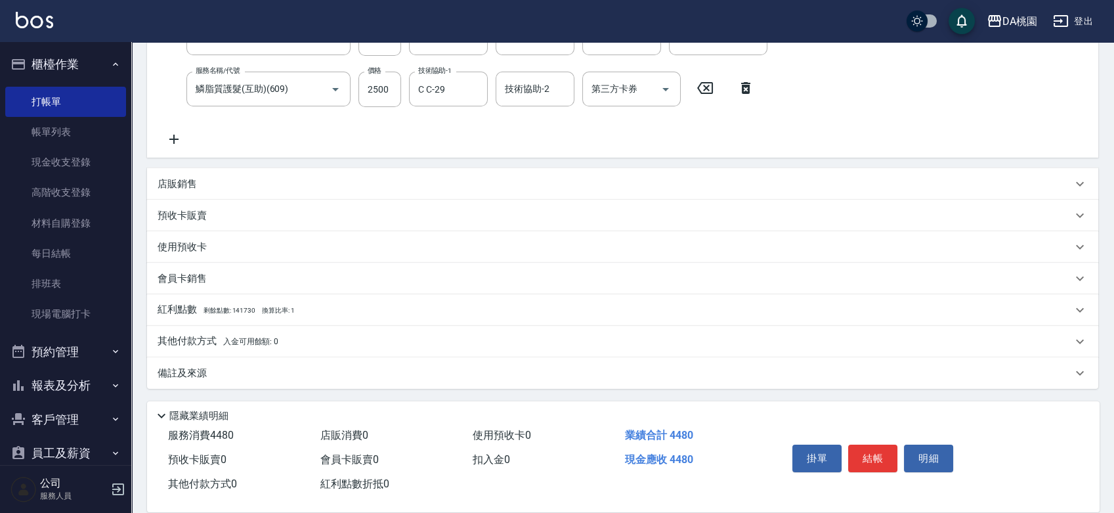
click at [200, 337] on p "其他付款方式 入金可用餘額: 0" at bounding box center [218, 341] width 121 height 14
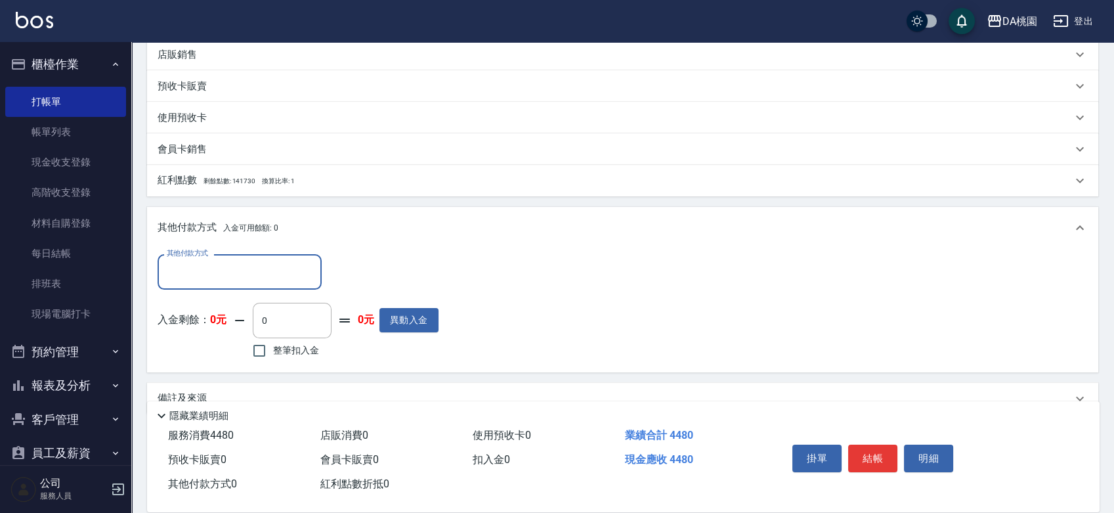
scroll to position [385, 0]
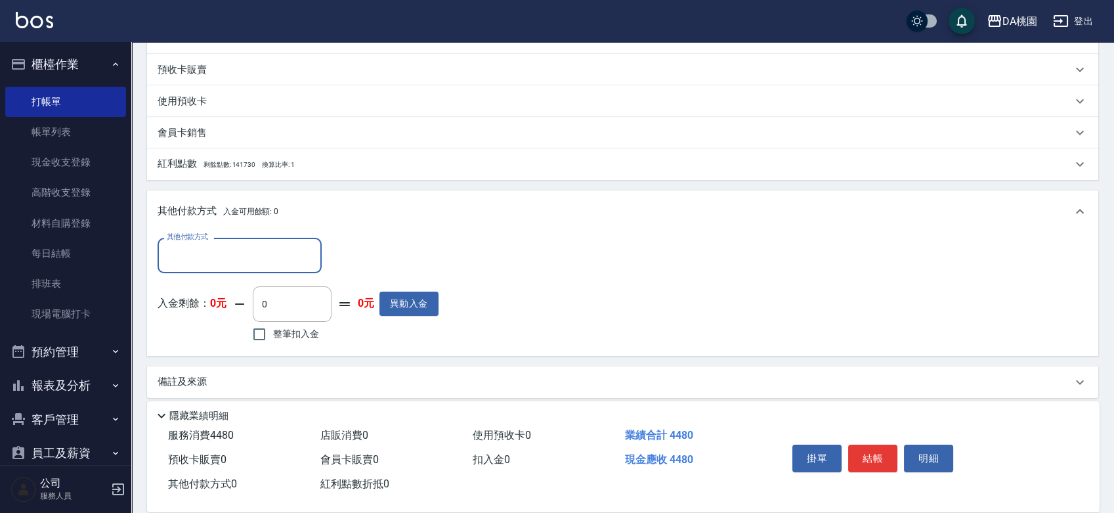
click at [232, 251] on input "其他付款方式" at bounding box center [239, 255] width 152 height 23
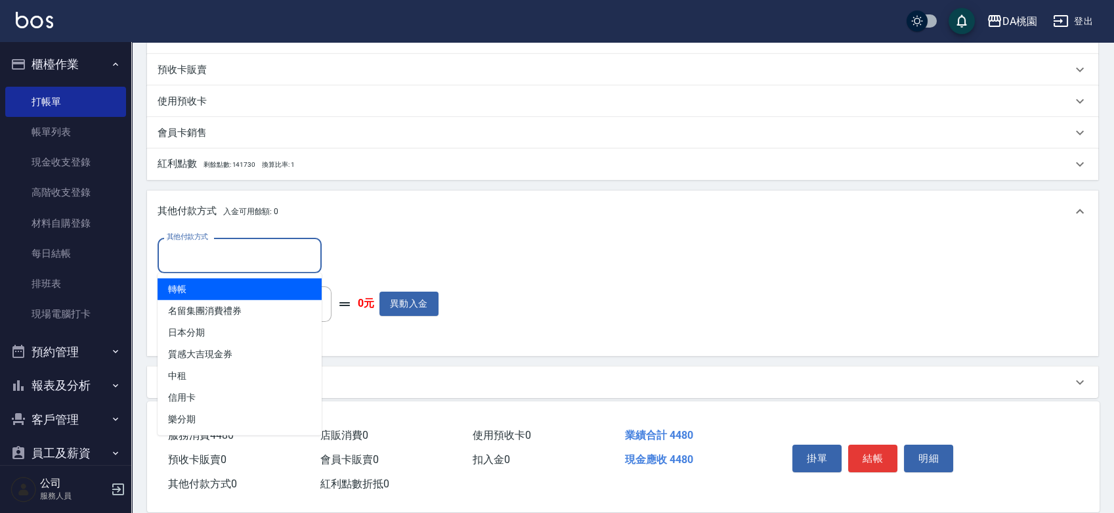
click at [226, 283] on span "轉帳" at bounding box center [240, 289] width 164 height 22
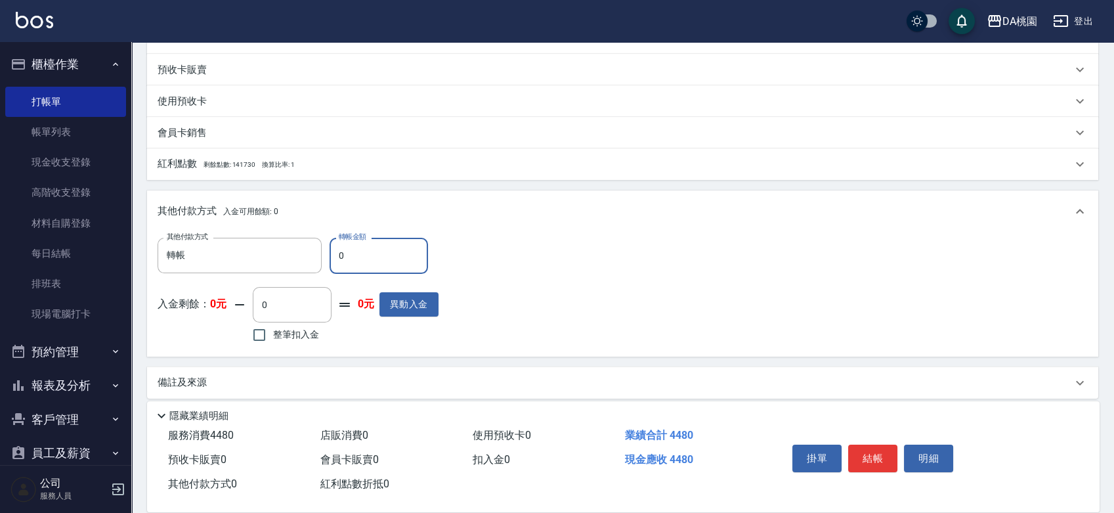
click at [391, 254] on input "0" at bounding box center [379, 255] width 98 height 35
click at [878, 454] on button "結帳" at bounding box center [872, 458] width 49 height 28
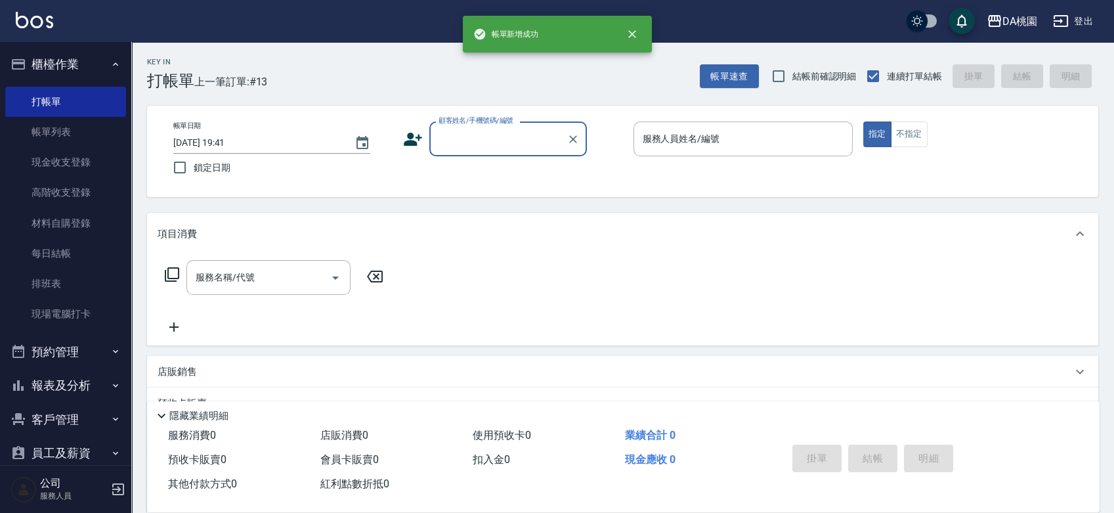
scroll to position [0, 0]
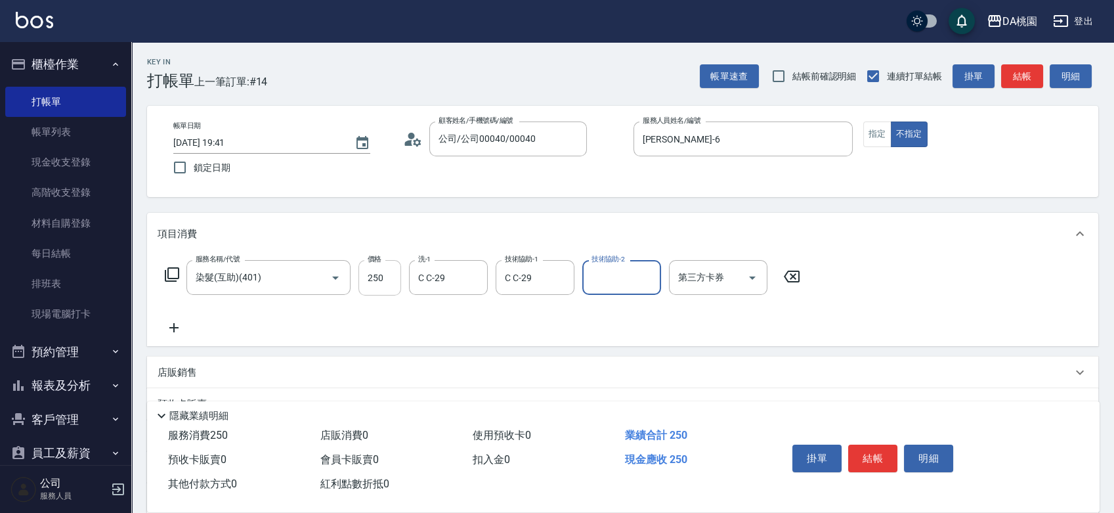
click at [396, 276] on input "250" at bounding box center [379, 277] width 43 height 35
click at [875, 454] on button "結帳" at bounding box center [872, 458] width 49 height 28
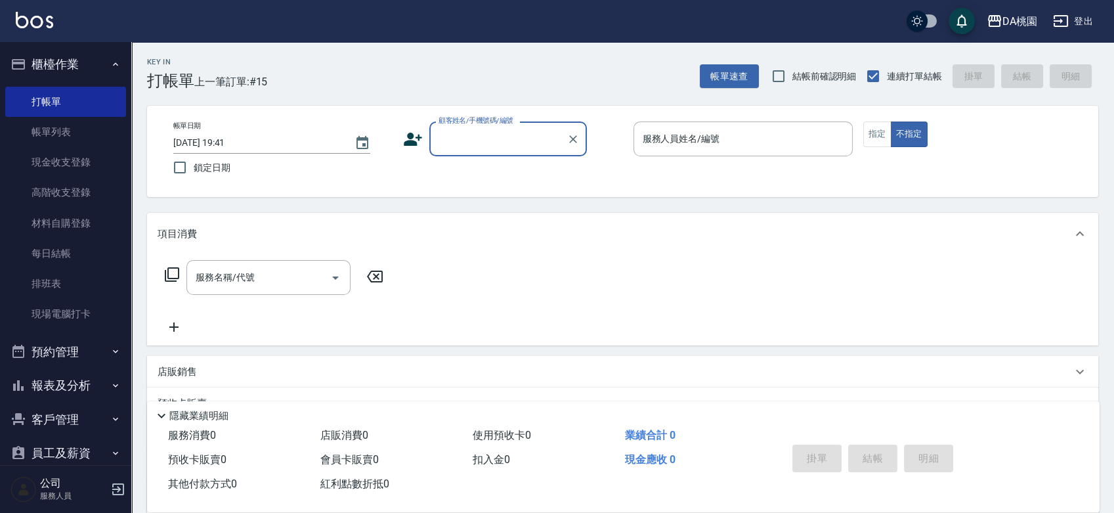
click at [501, 144] on input "顧客姓名/手機號碼/編號" at bounding box center [498, 138] width 126 height 23
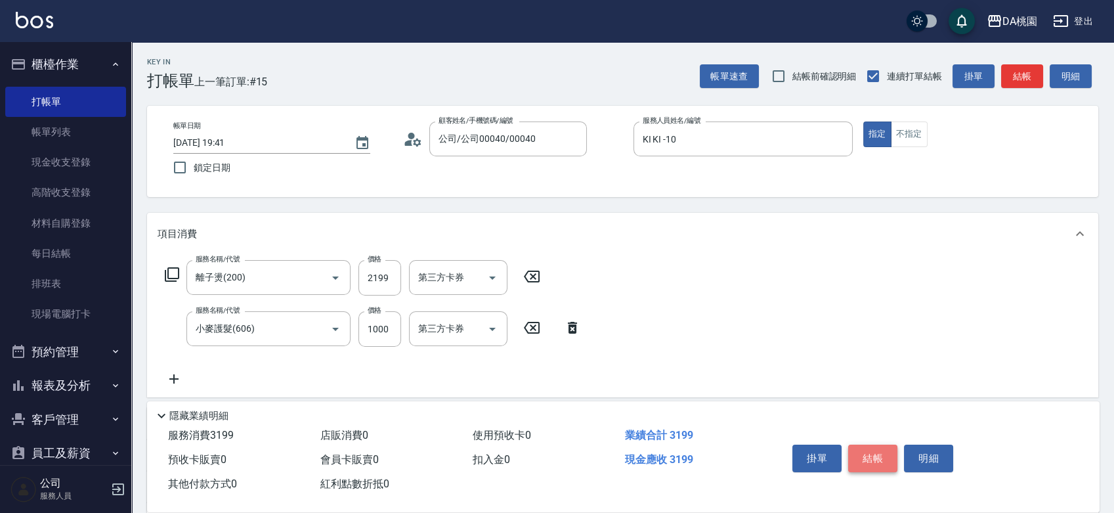
click at [857, 452] on button "結帳" at bounding box center [872, 458] width 49 height 28
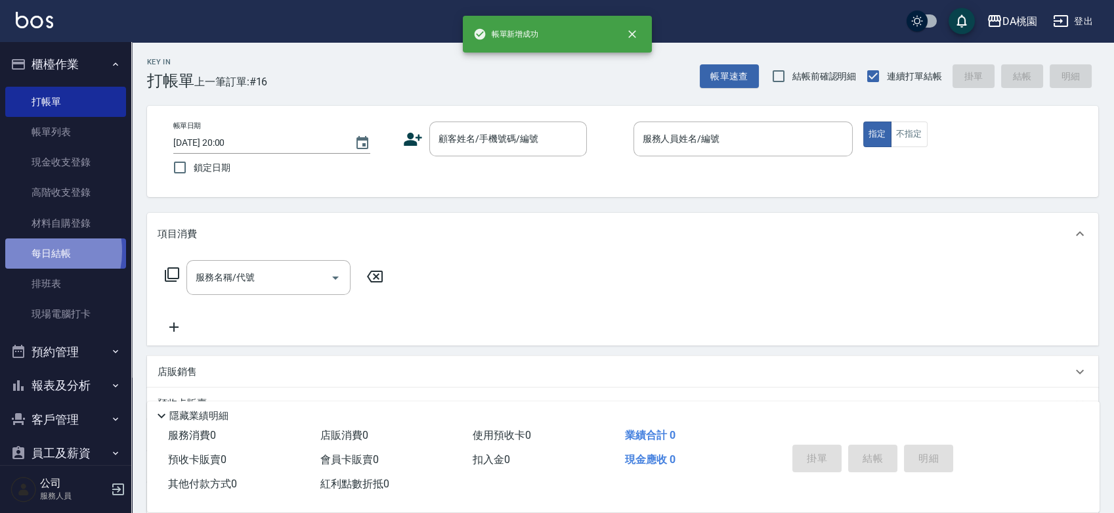
click at [30, 251] on link "每日結帳" at bounding box center [65, 253] width 121 height 30
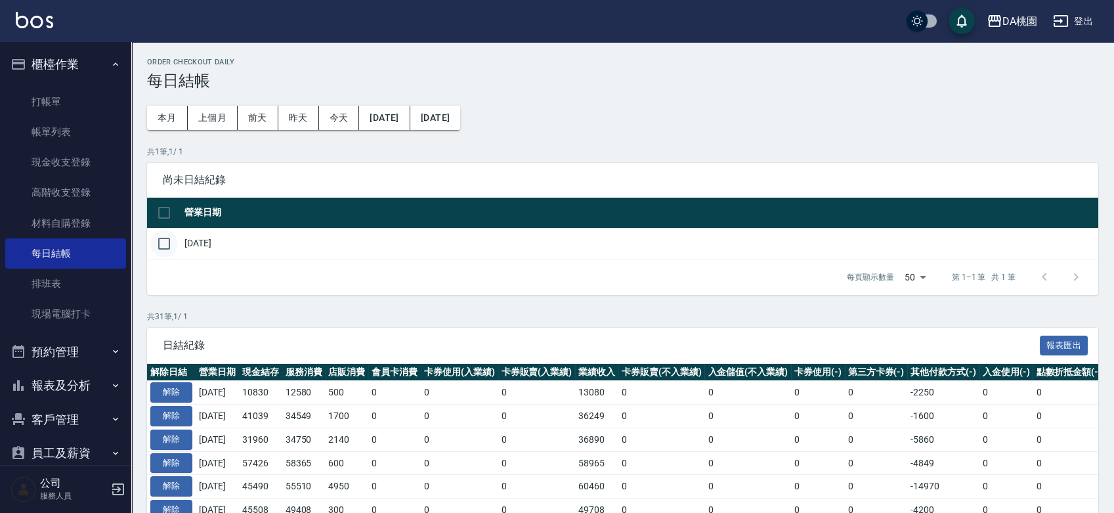
click at [165, 248] on input "checkbox" at bounding box center [164, 244] width 28 height 28
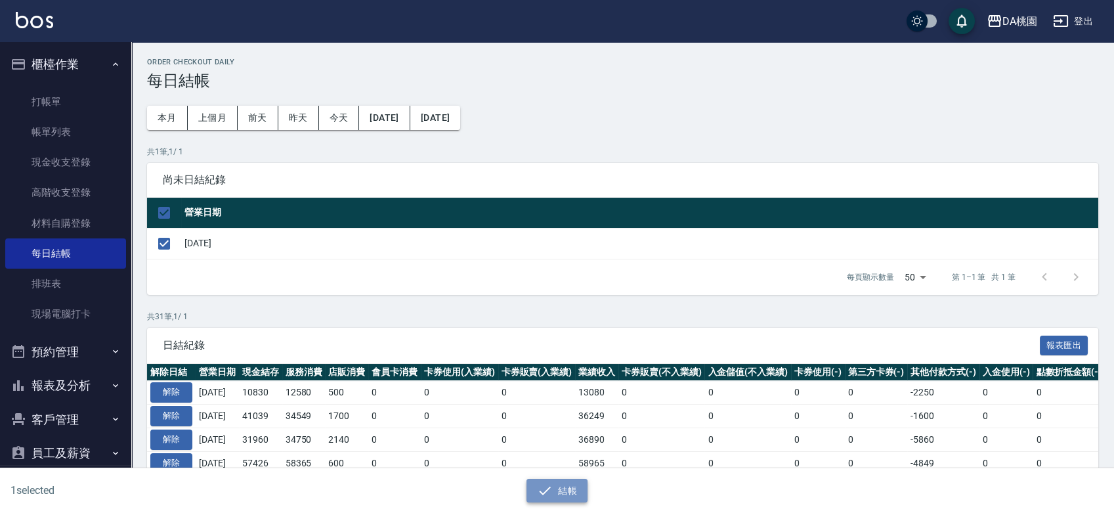
click at [572, 502] on button "結帳" at bounding box center [556, 491] width 61 height 24
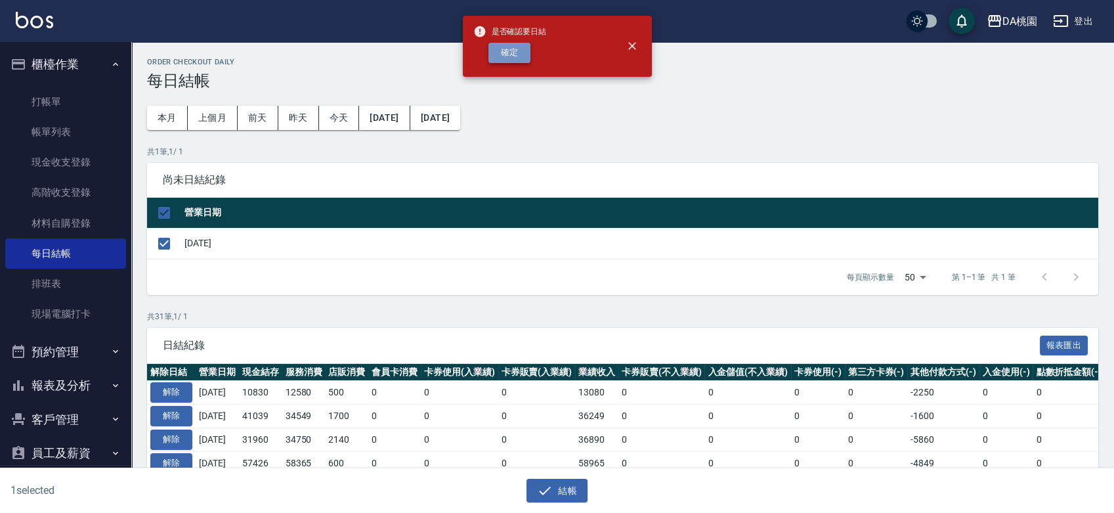
click at [512, 51] on button "確定" at bounding box center [509, 53] width 42 height 20
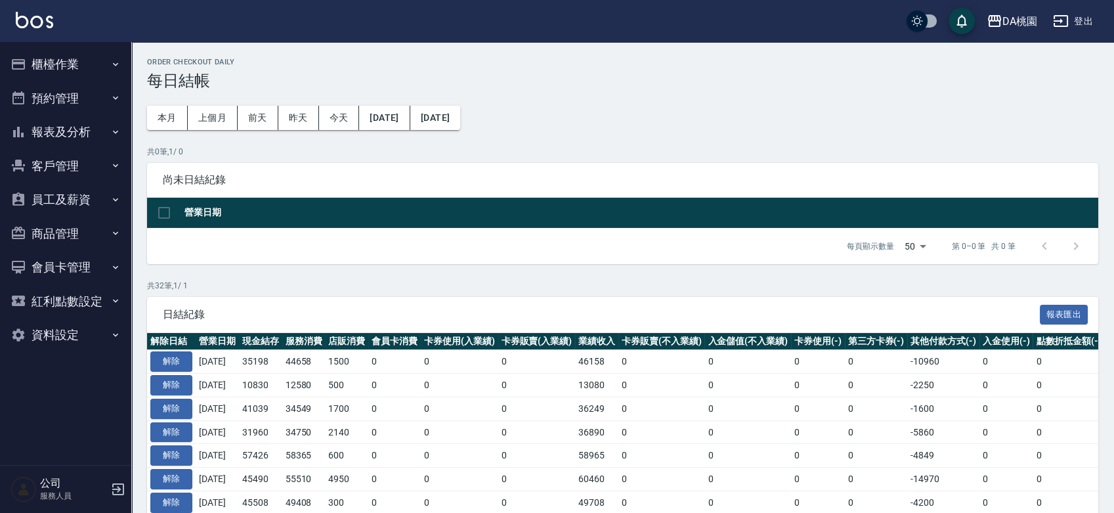
click at [47, 131] on button "報表及分析" at bounding box center [65, 132] width 121 height 34
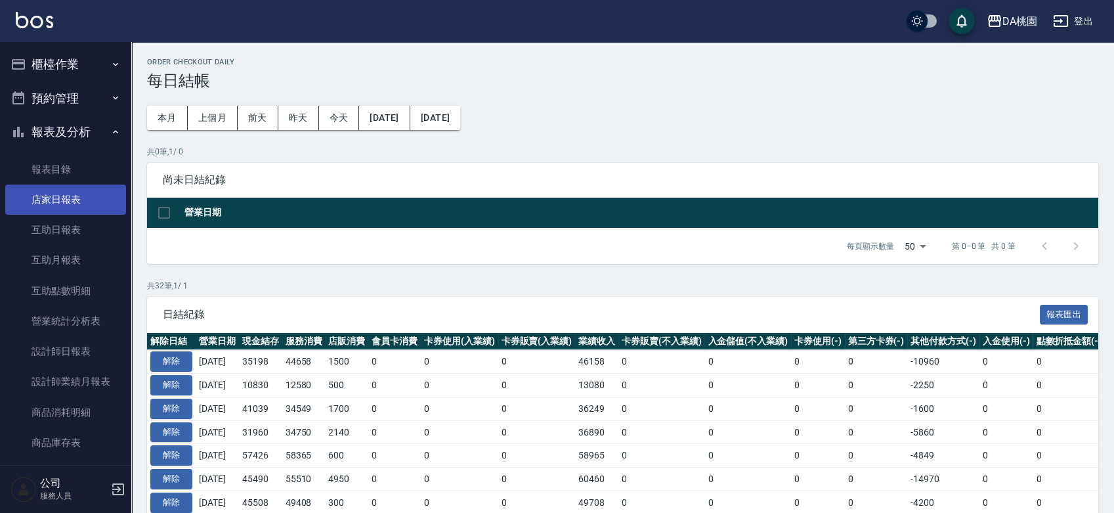
click at [53, 198] on link "店家日報表" at bounding box center [65, 199] width 121 height 30
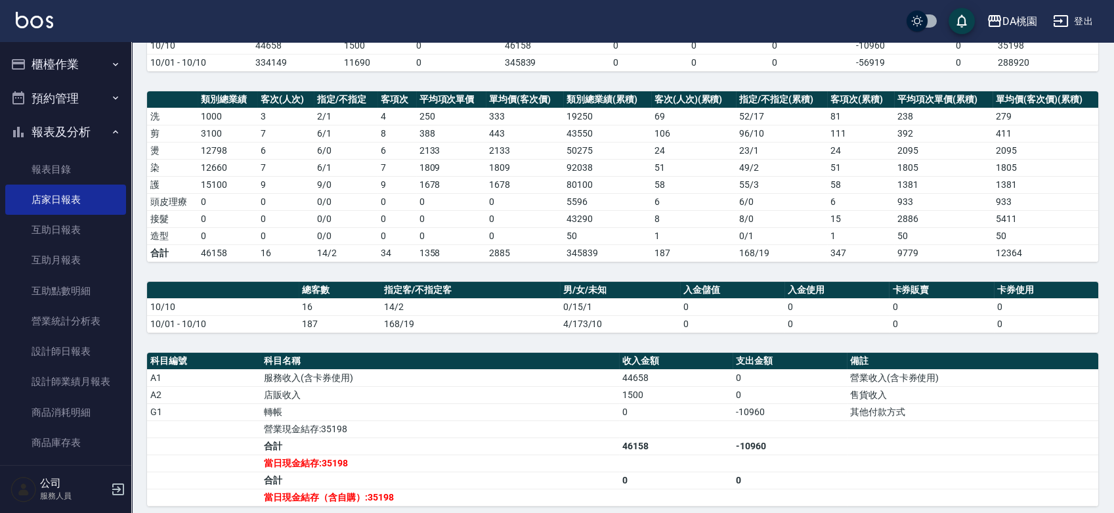
scroll to position [219, 0]
